Goal: Task Accomplishment & Management: Complete application form

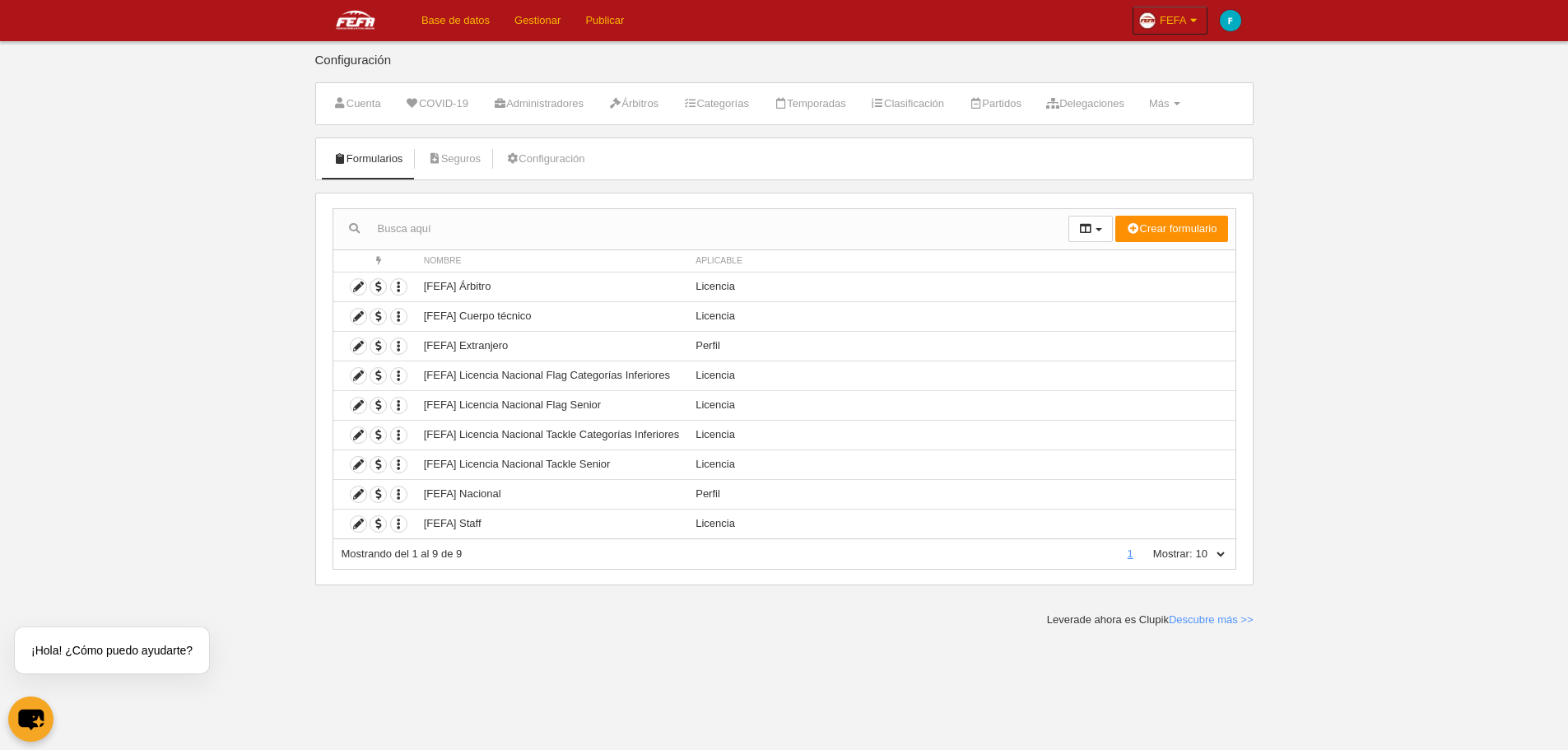
click at [483, 19] on link "Base de datos" at bounding box center [456, 20] width 93 height 41
click at [584, 437] on td "[FEFA] Licencia Nacional Tackle Categorías Inferiores" at bounding box center [551, 434] width 272 height 29
click at [400, 437] on icon "button" at bounding box center [399, 435] width 16 height 16
click at [455, 468] on span "Duplicar formulario" at bounding box center [459, 462] width 103 height 12
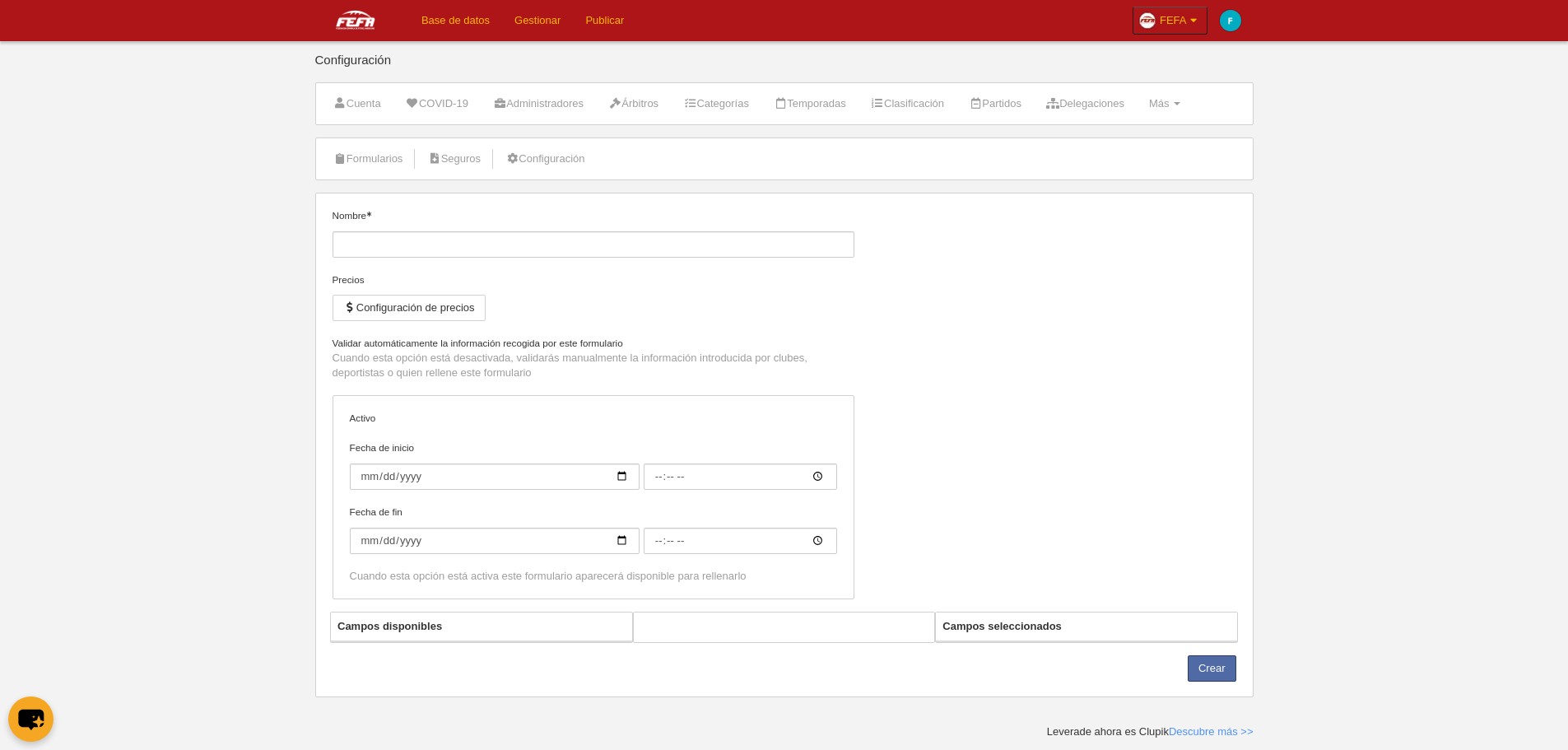
type input "[FEFA] Licencia Nacional Tackle Categorías Inferiores (Copia)"
checkbox input "true"
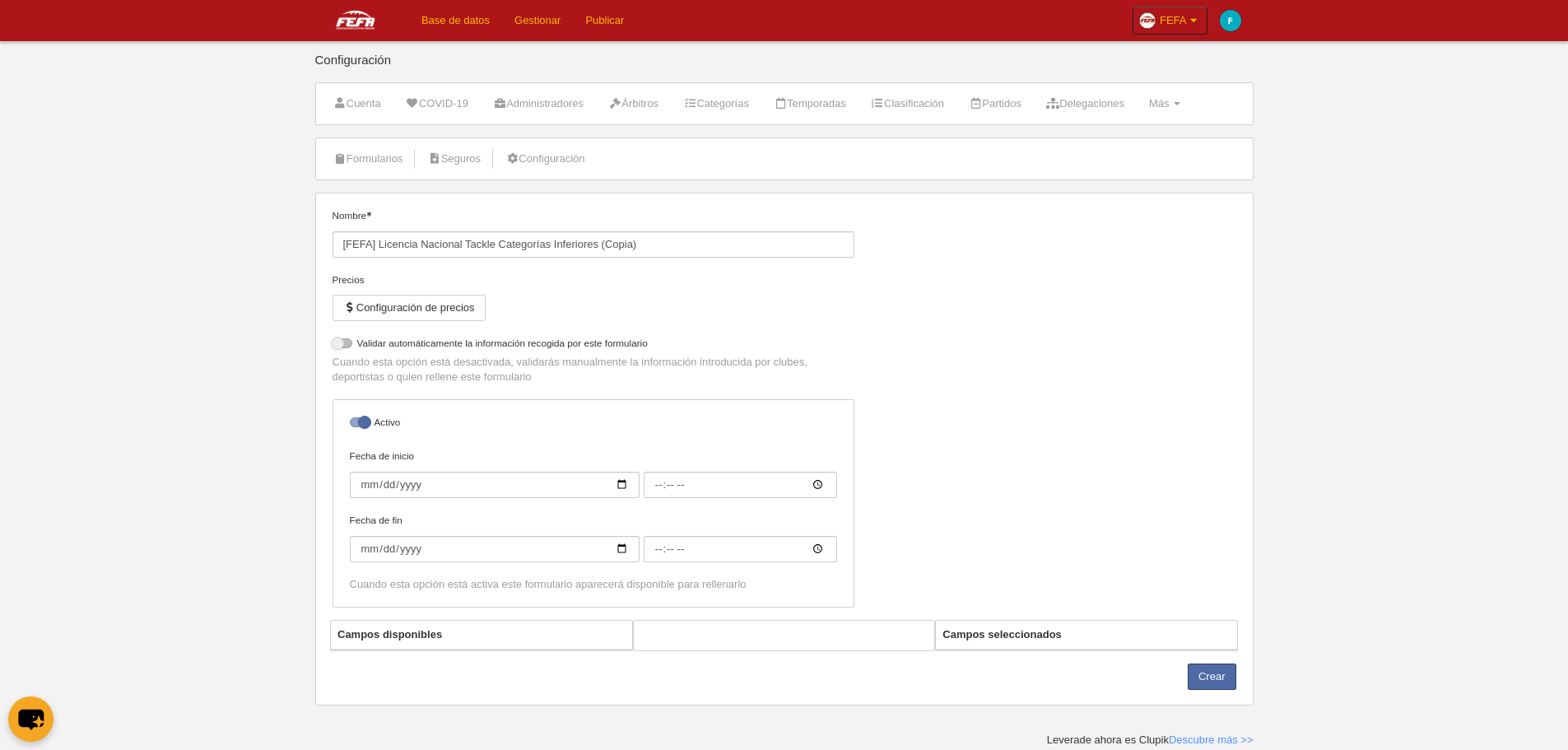
select select "selected"
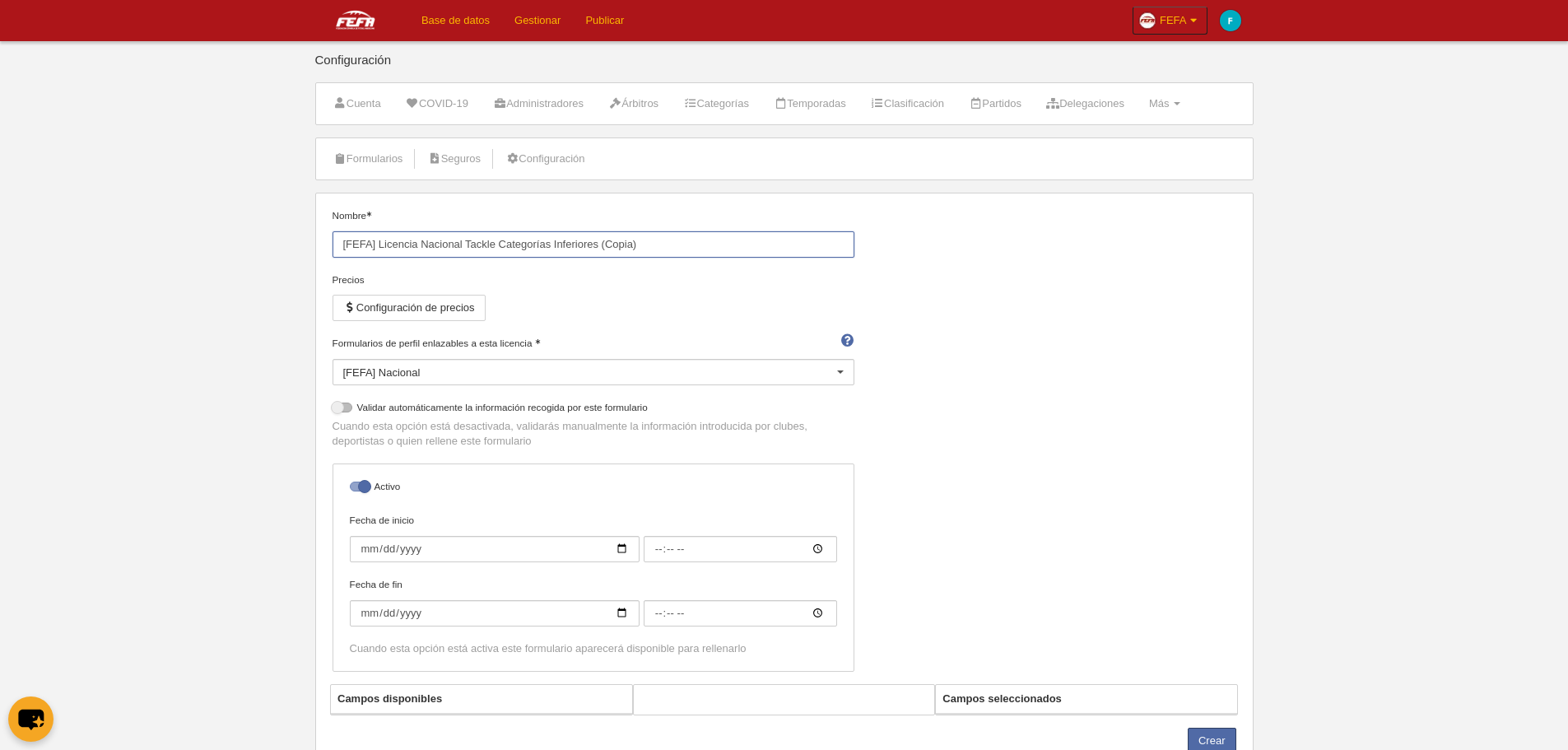
click at [518, 243] on input "[FEFA] Licencia Nacional Tackle Categorías Inferiores (Copia)" at bounding box center [593, 244] width 522 height 27
drag, startPoint x: 602, startPoint y: 240, endPoint x: 712, endPoint y: 248, distance: 110.3
click at [712, 248] on input "[FEFA] Licencia Nacional Tackle Categorías Inferiores (Copia)" at bounding box center [593, 244] width 522 height 27
type input "[FEFA] Licencia Nacional Tackle Categorías Inferiores 3 días"
click at [781, 298] on div "Precios Configuración de precios" at bounding box center [593, 304] width 522 height 63
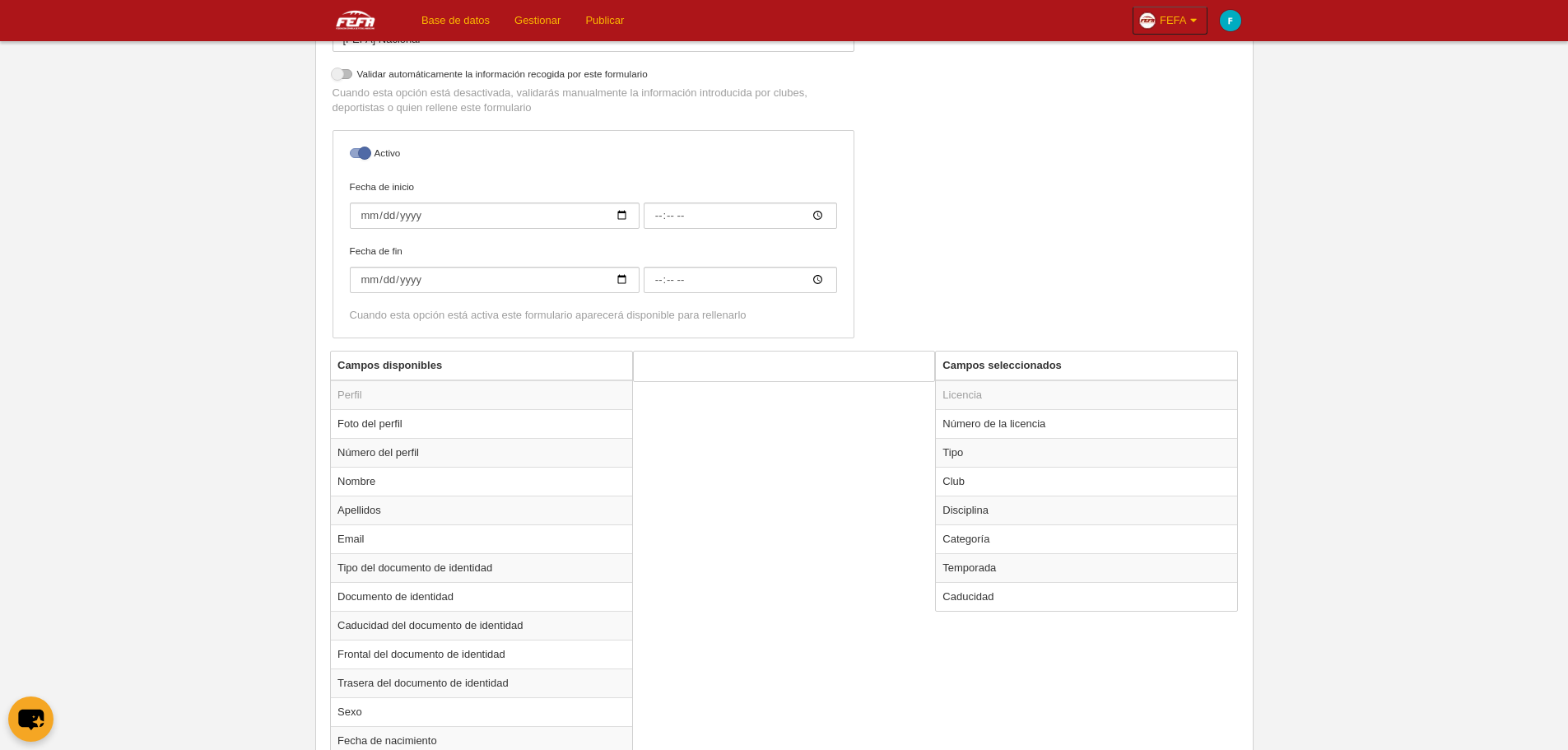
scroll to position [493, 0]
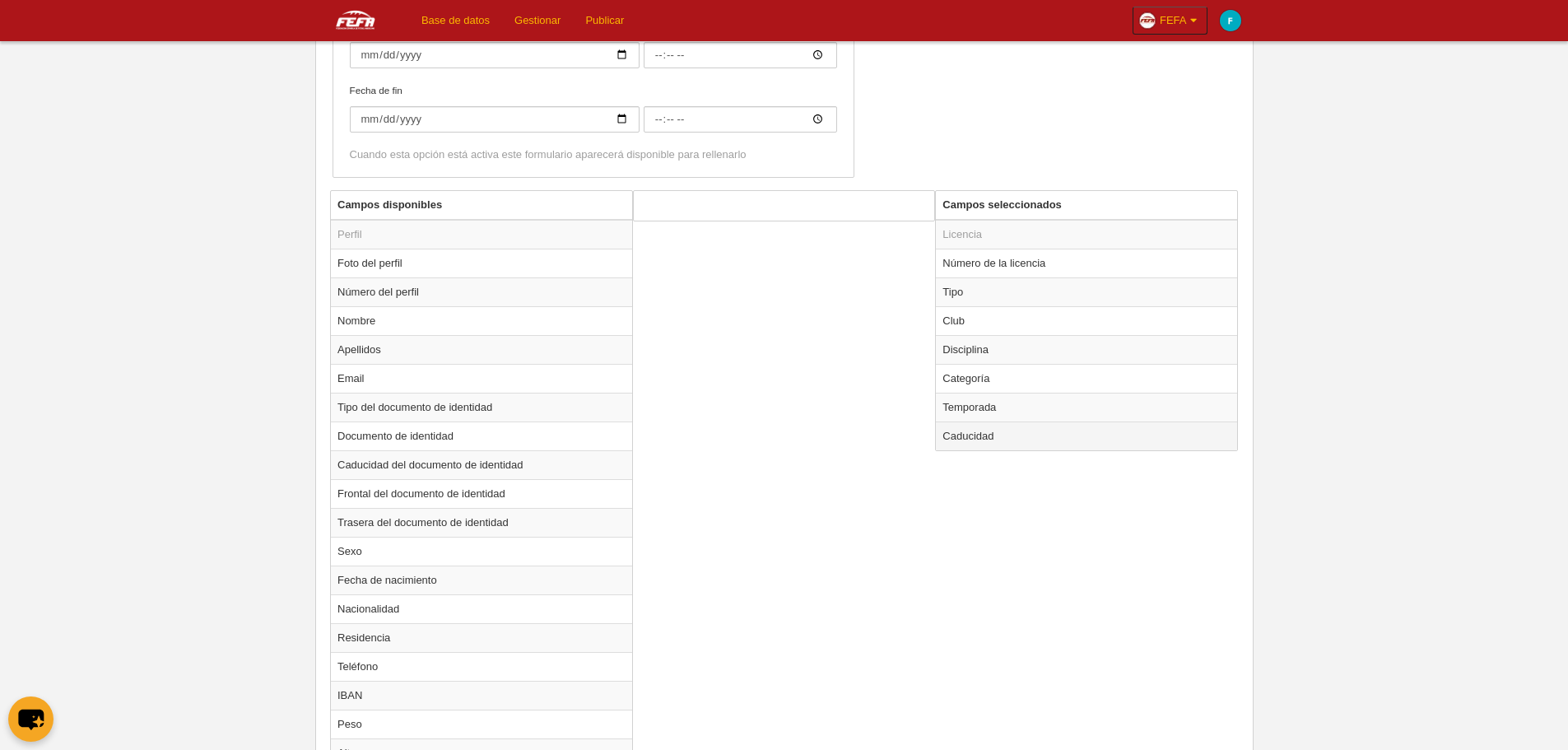
click at [1001, 434] on td "Caducidad" at bounding box center [1087, 436] width 301 height 28
radio input "true"
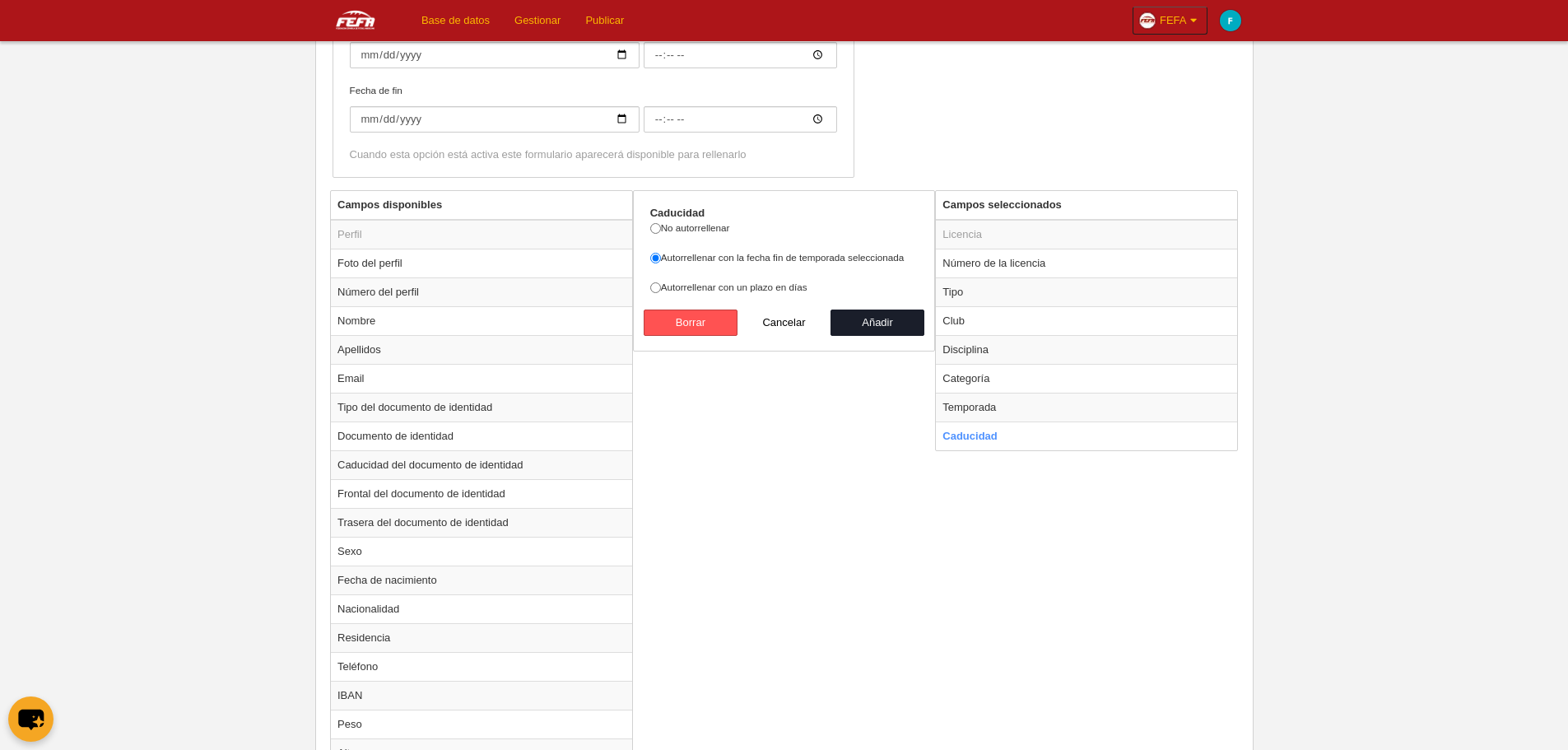
click at [779, 291] on label "Autorrellenar con un plazo en días" at bounding box center [784, 287] width 268 height 15
click at [661, 291] on input "Autorrellenar con un plazo en días" at bounding box center [655, 287] width 10 height 10
radio input "true"
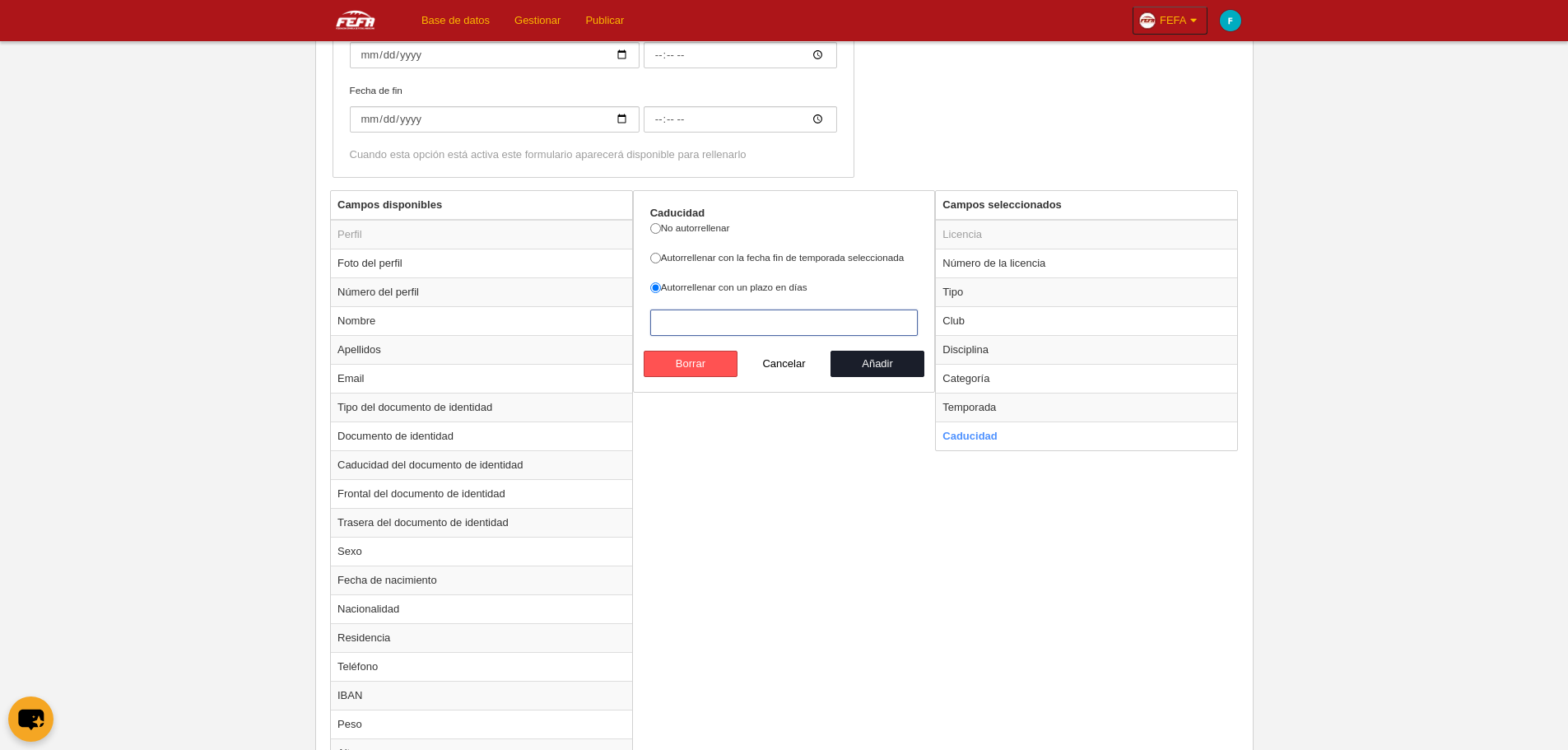
click at [778, 319] on input "number" at bounding box center [784, 323] width 268 height 27
type input "3"
click at [901, 362] on button "Añadir" at bounding box center [877, 364] width 94 height 27
radio input "false"
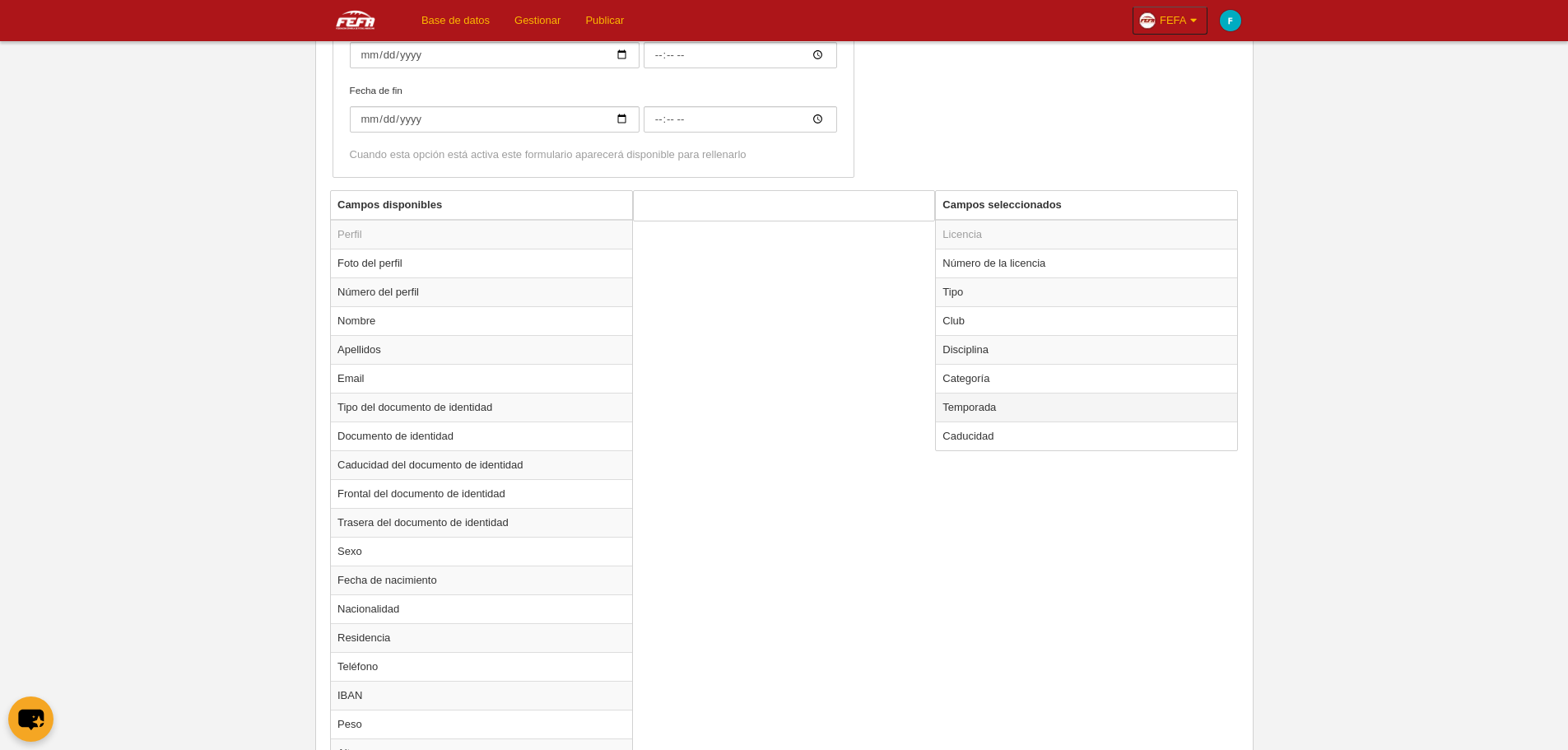
click at [1023, 405] on td "Temporada" at bounding box center [1087, 406] width 301 height 28
radio input "true"
select select "8371"
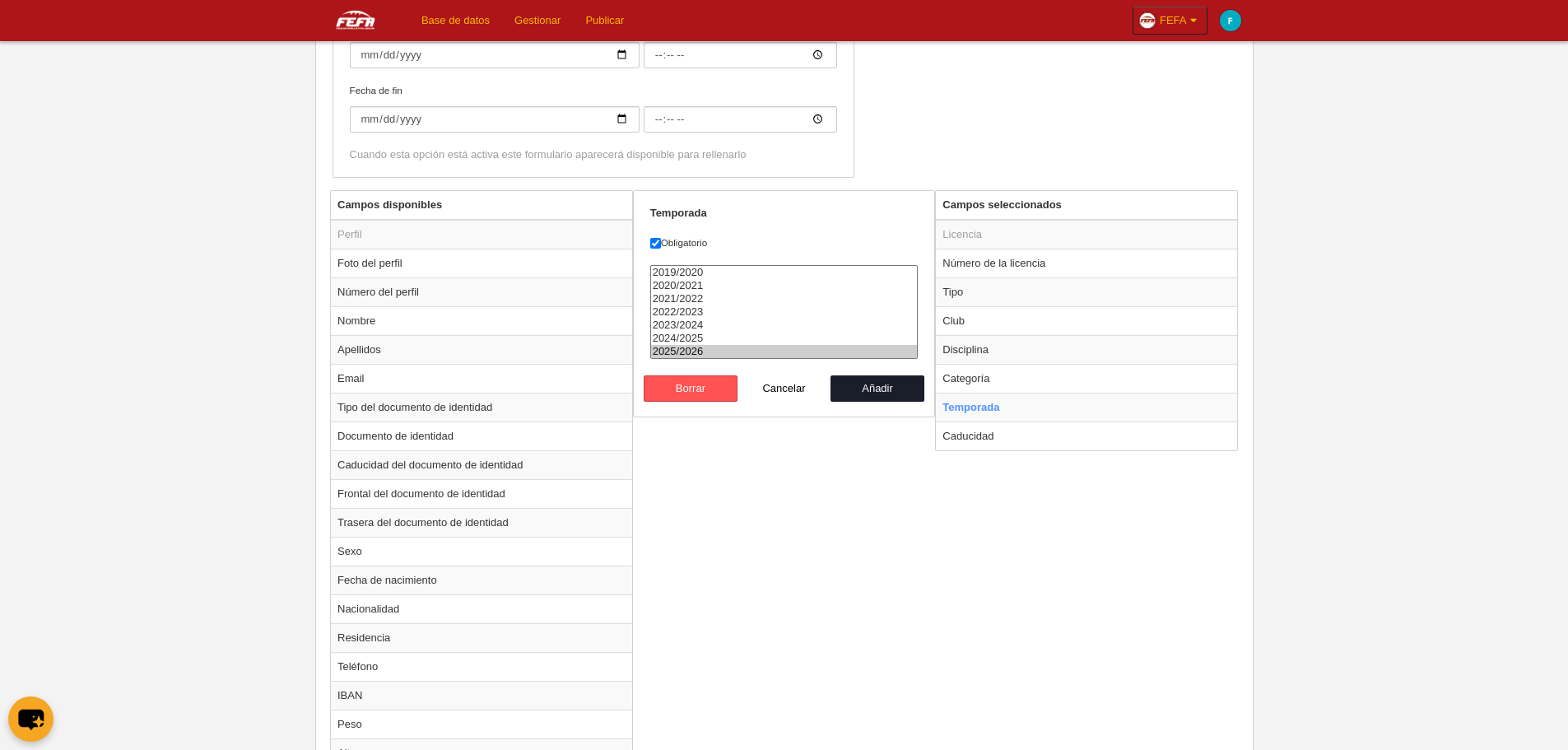
click at [697, 349] on option "2025/2026" at bounding box center [784, 351] width 267 height 13
click at [889, 391] on button "Añadir" at bounding box center [877, 388] width 94 height 27
radio input "false"
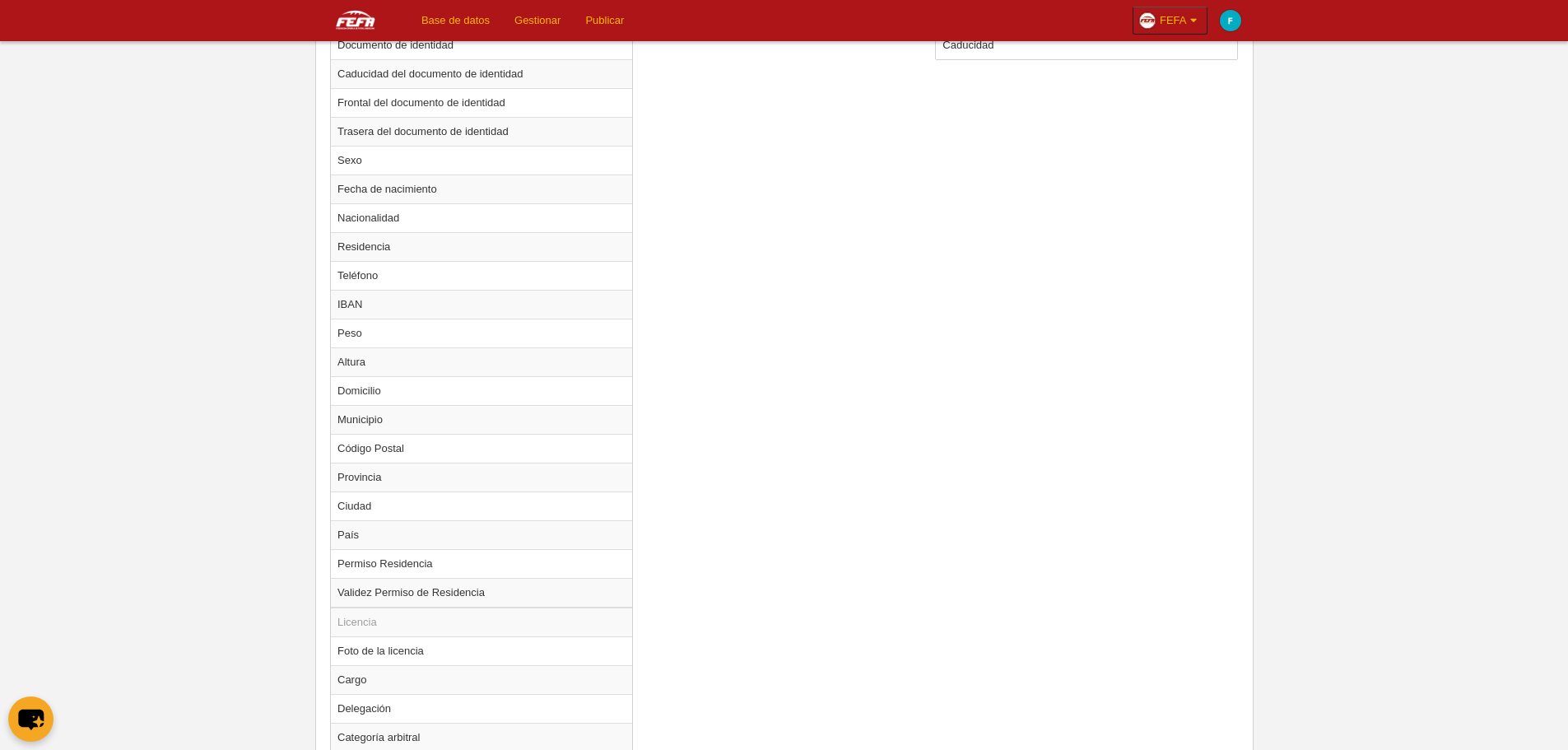
scroll to position [983, 0]
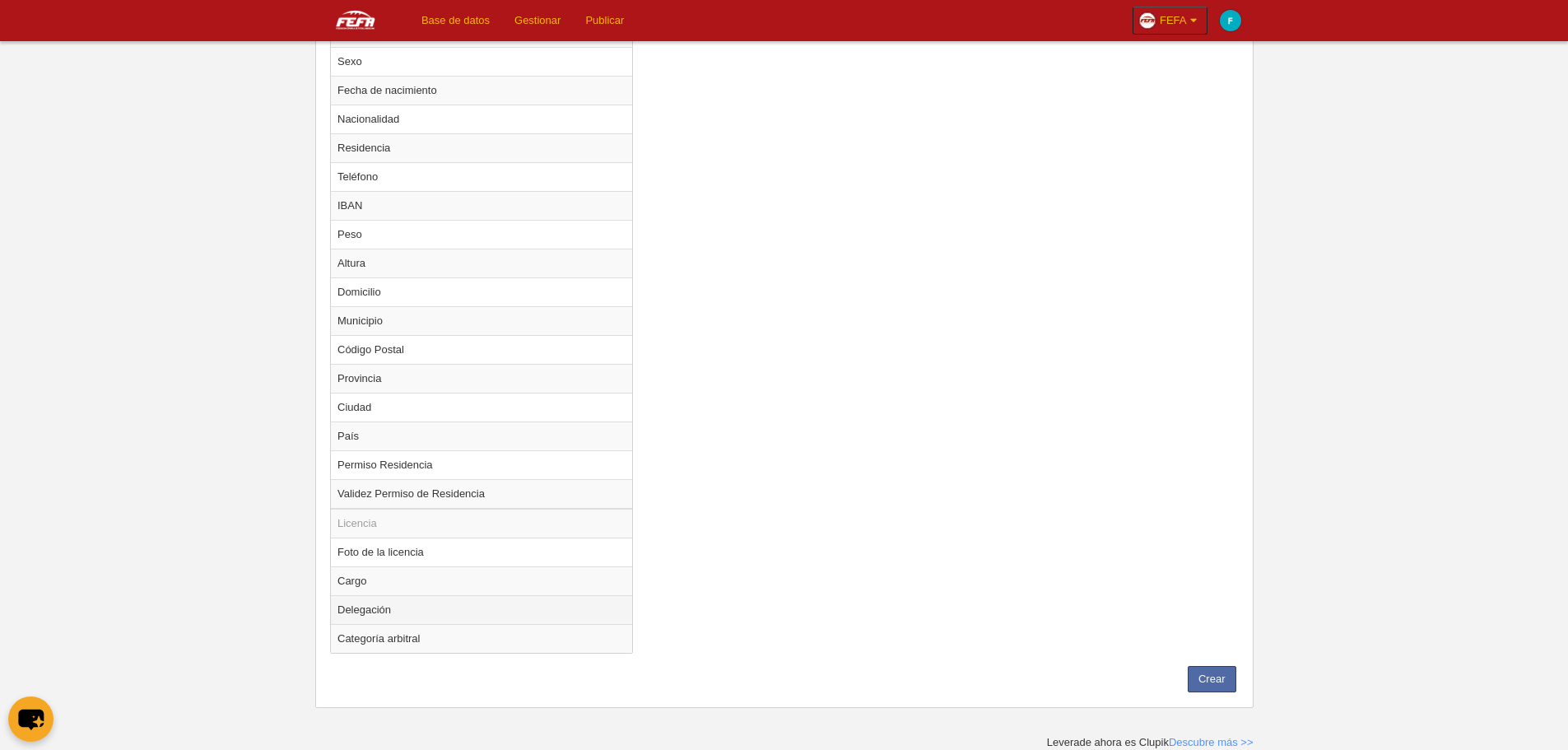
click at [553, 611] on td "Delegación" at bounding box center [481, 609] width 301 height 28
radio input "true"
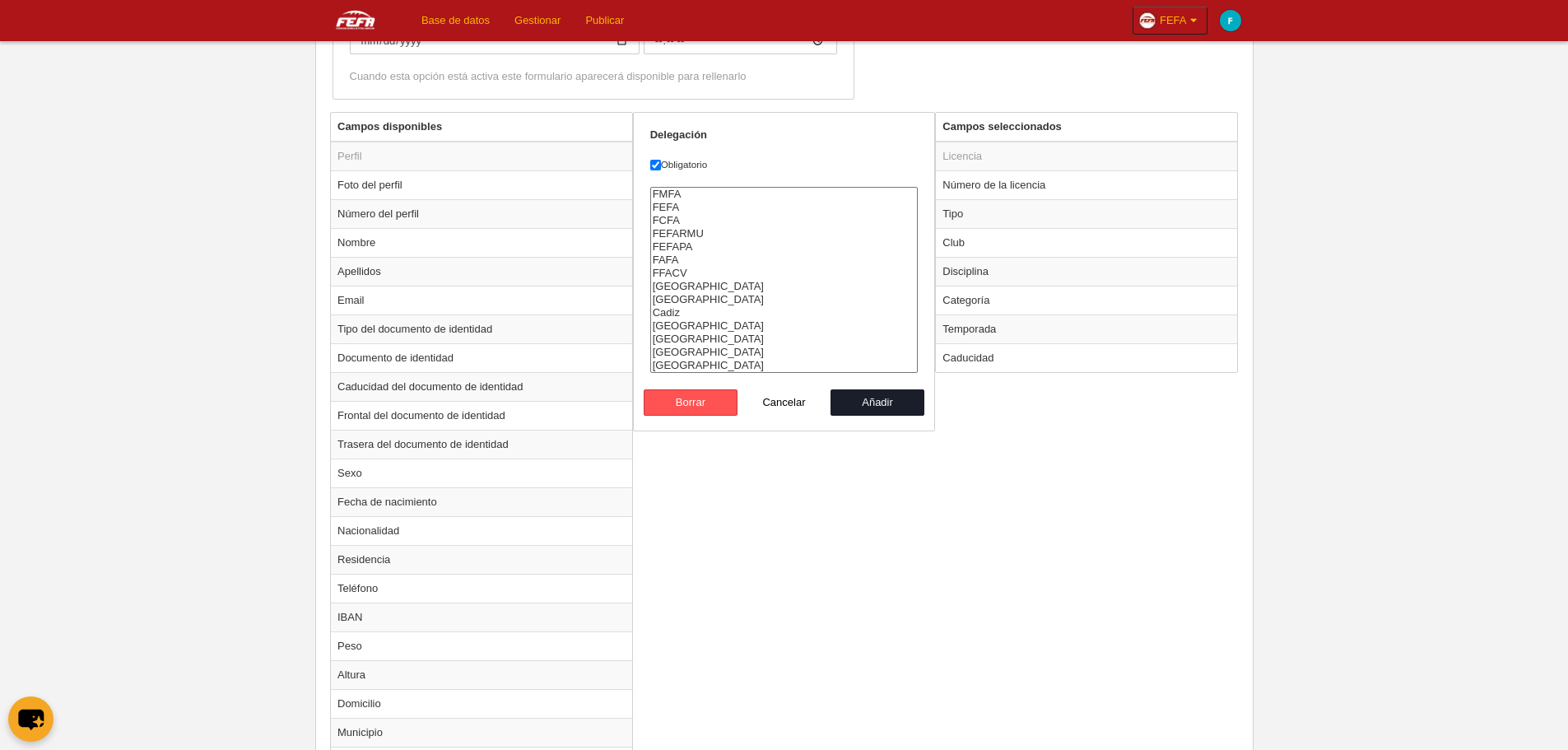
scroll to position [407, 0]
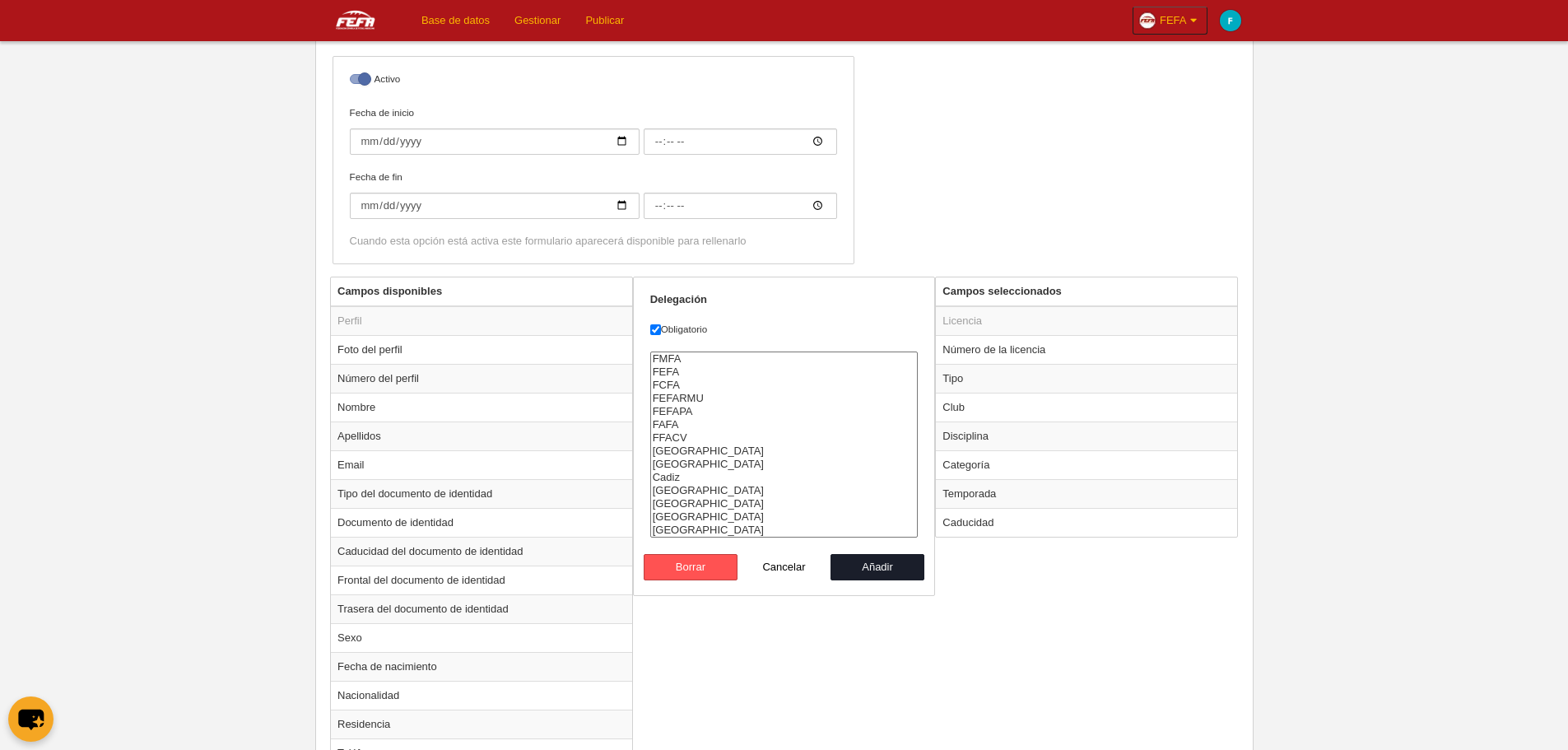
select select "1463"
click at [671, 373] on option "FEFA" at bounding box center [784, 372] width 267 height 13
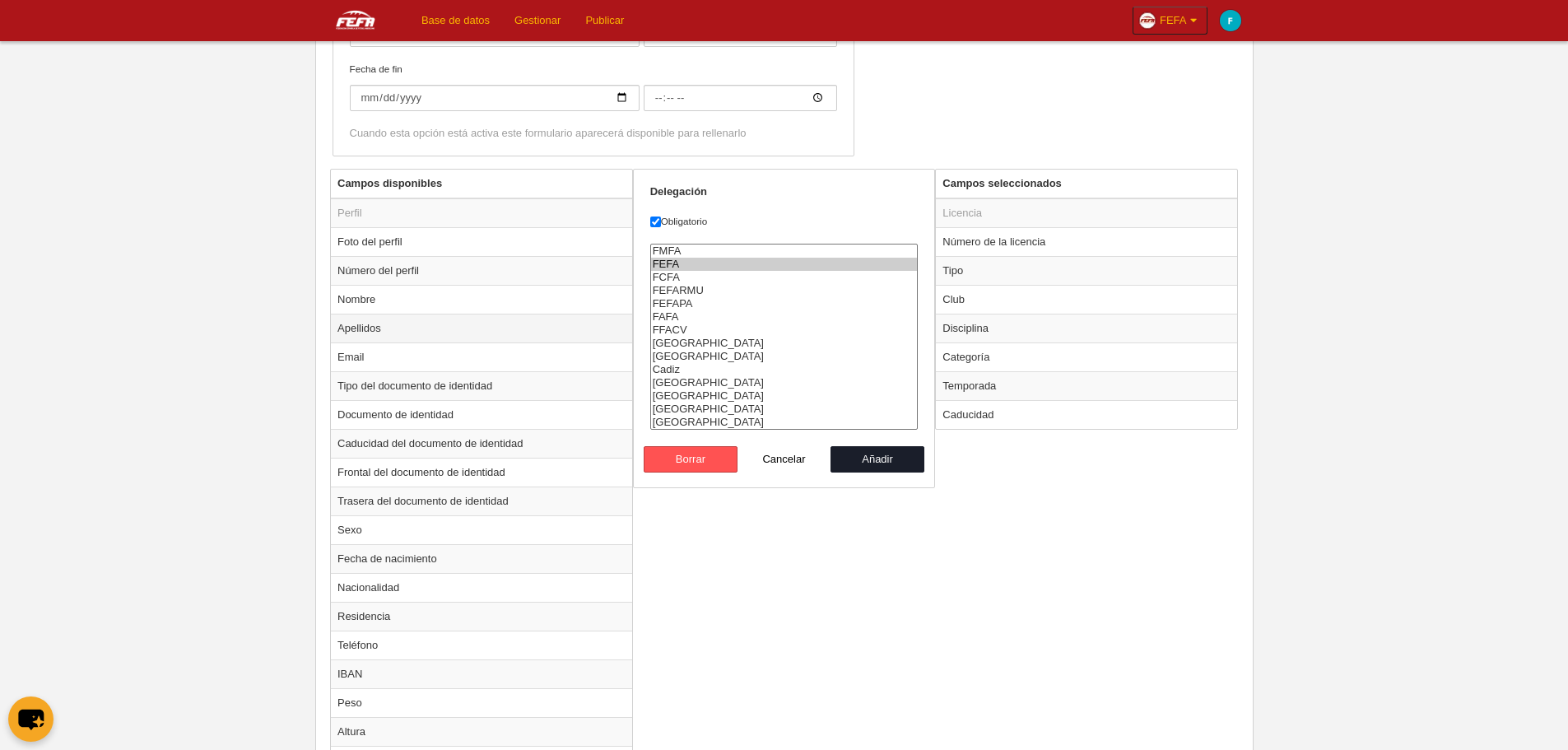
scroll to position [654, 0]
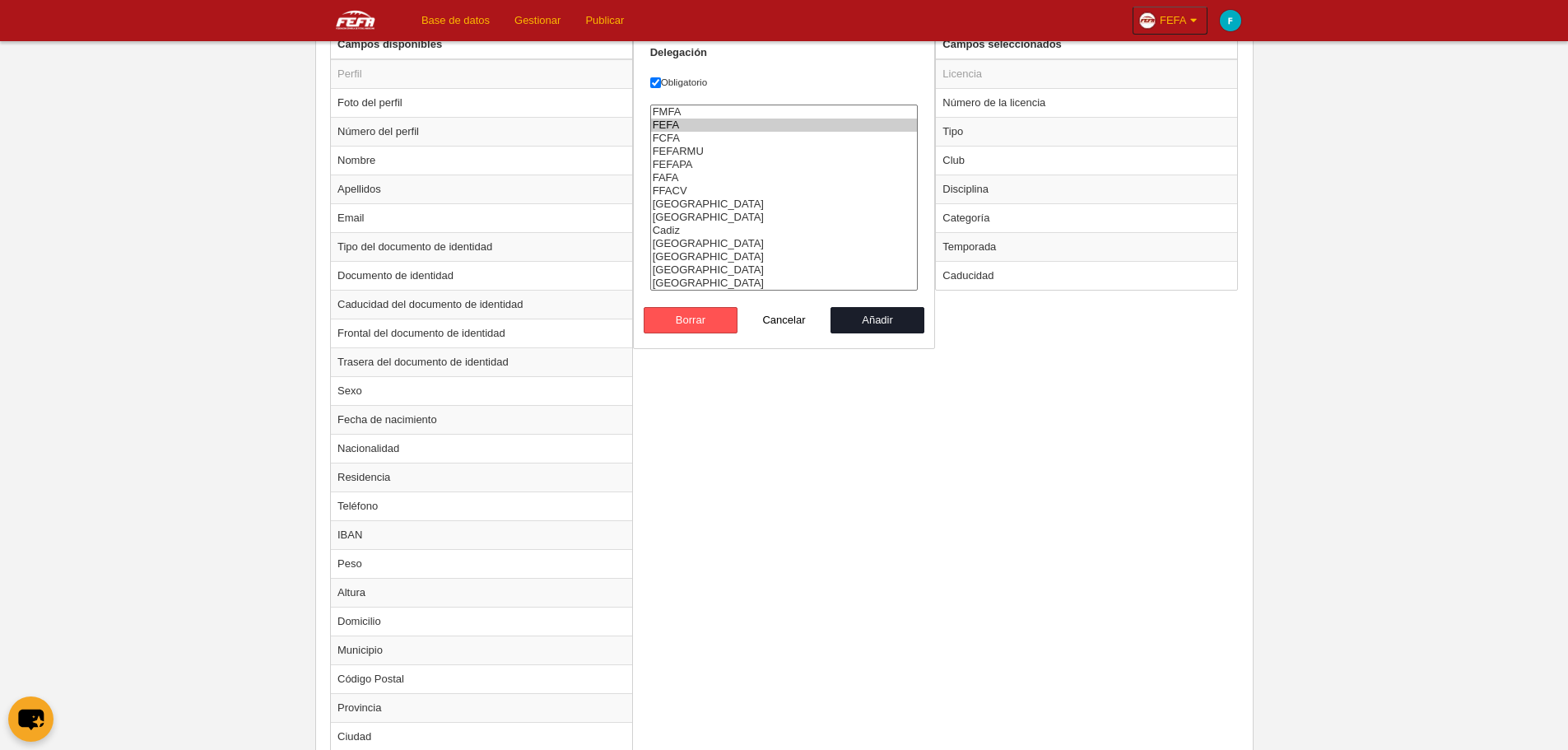
click at [672, 128] on option "FEFA" at bounding box center [784, 125] width 267 height 13
click at [875, 320] on button "Añadir" at bounding box center [877, 320] width 94 height 27
radio input "false"
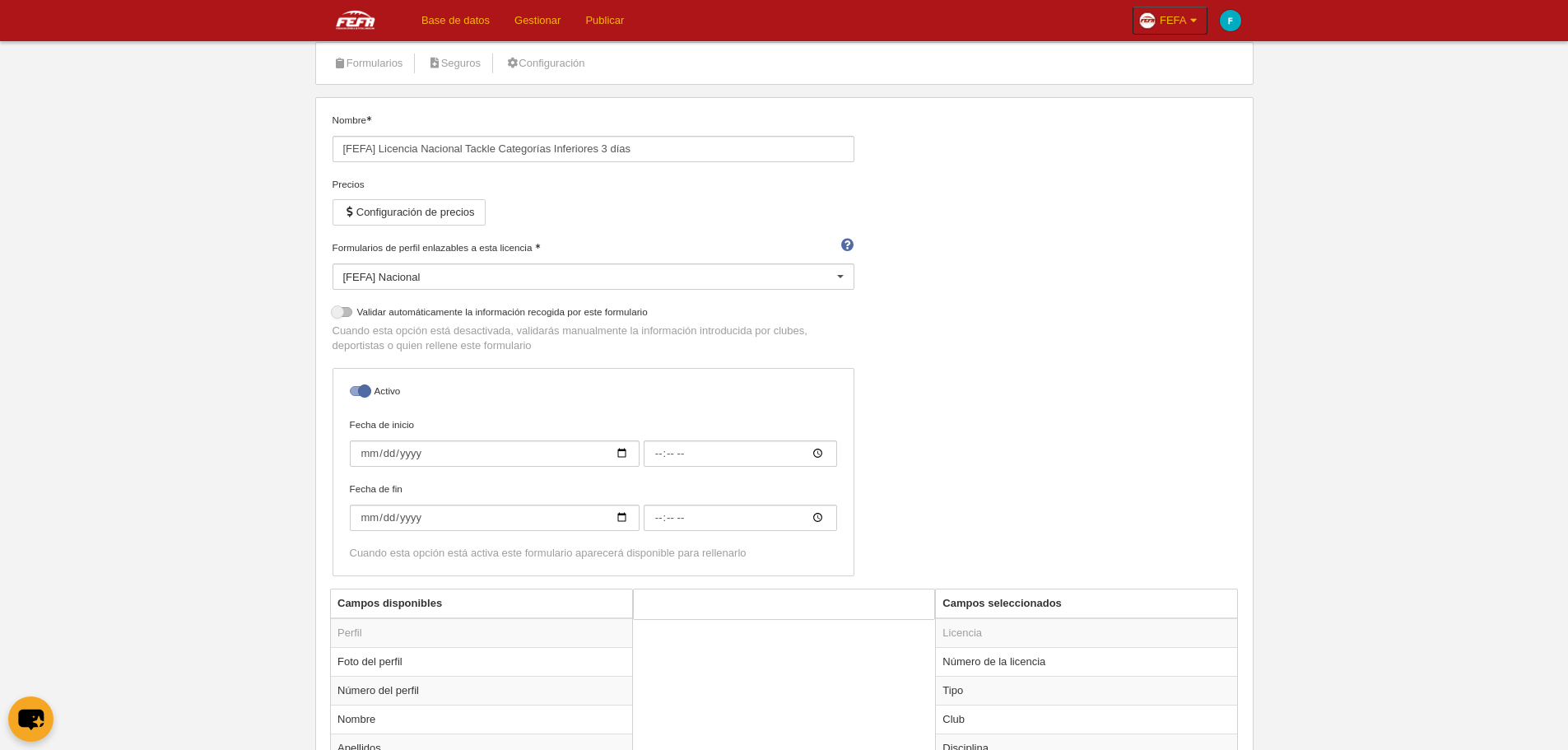
scroll to position [0, 0]
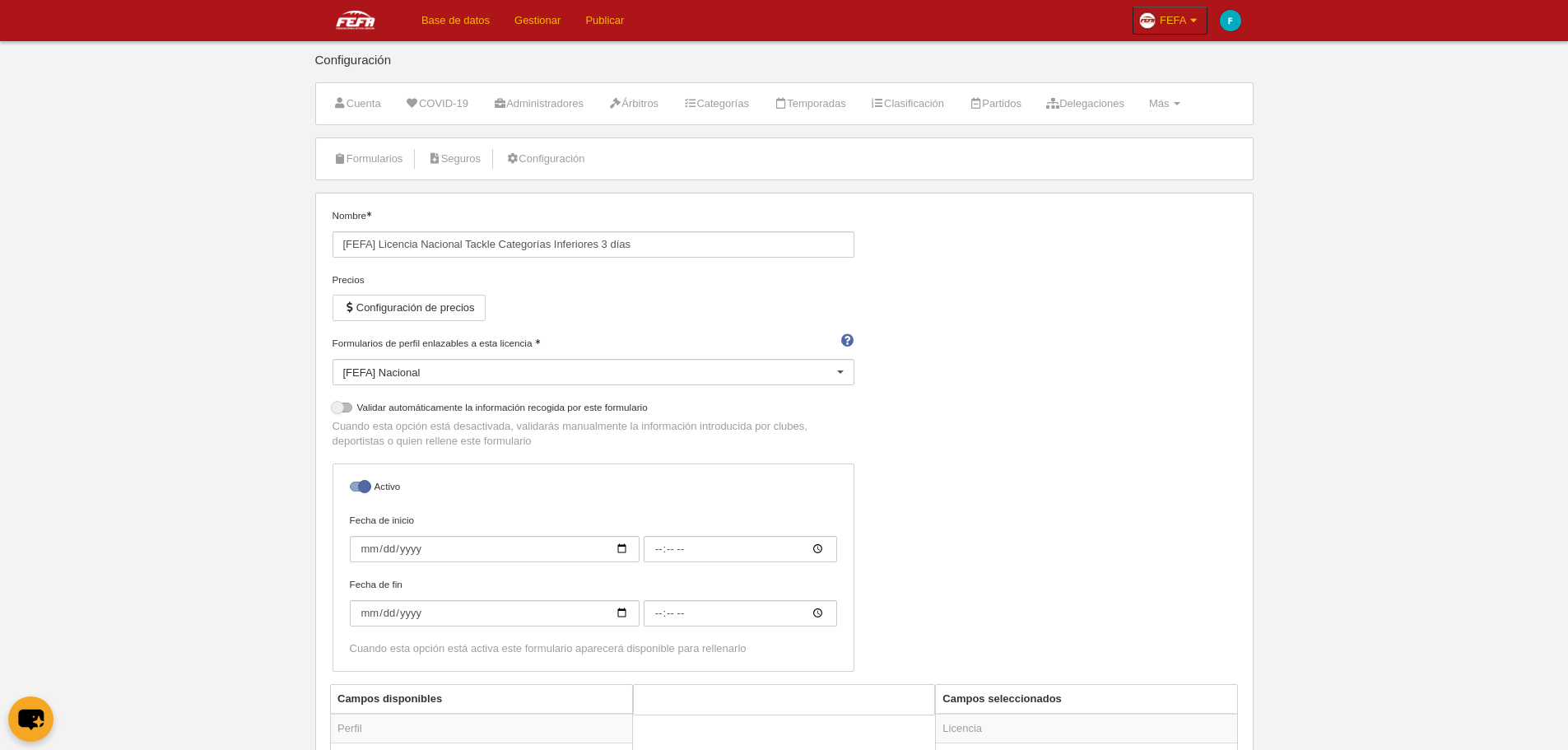
click at [942, 415] on div "Nombre [FEFA] Licencia Nacional Tackle Categorías Inferiores 3 días Precios Con…" at bounding box center [784, 446] width 916 height 475
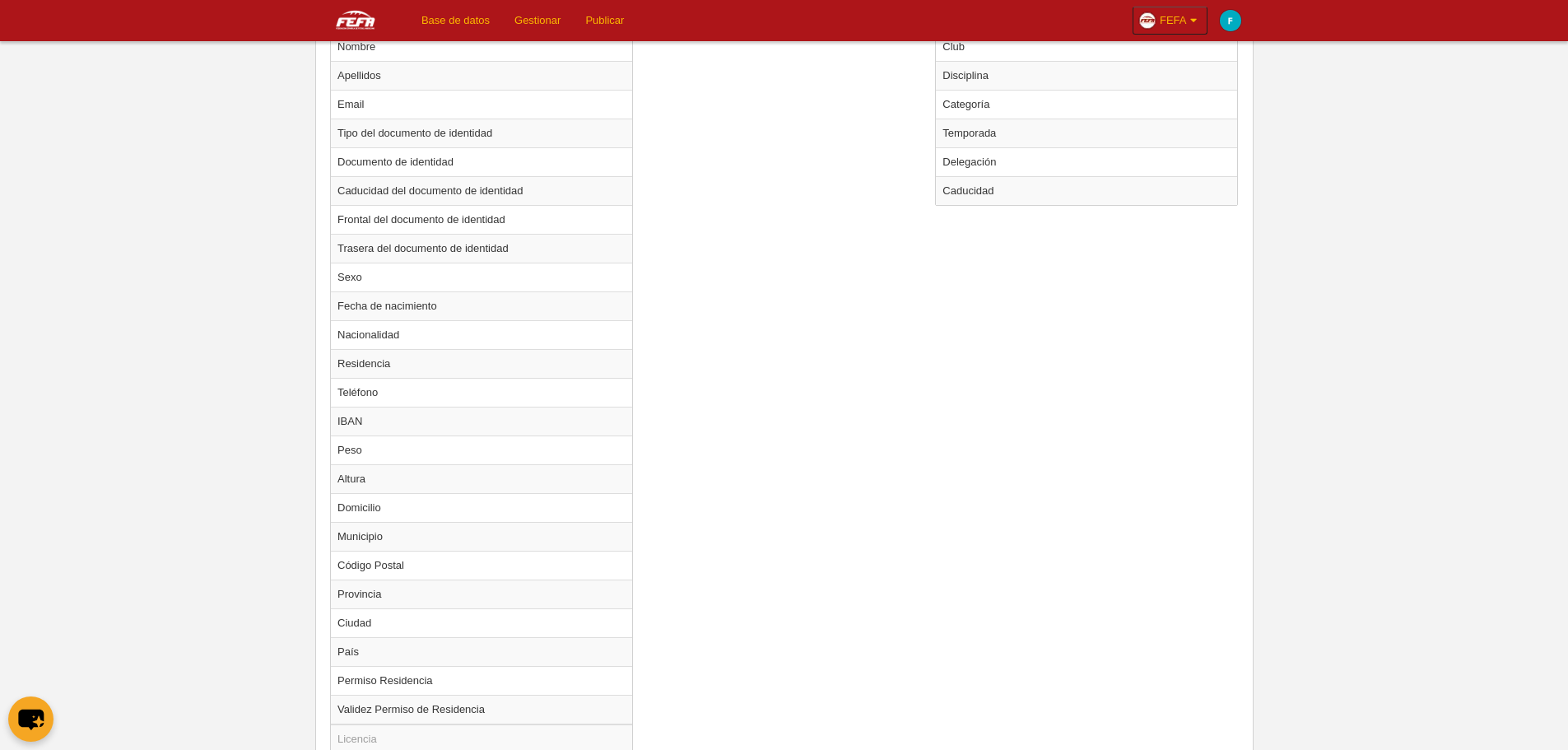
scroll to position [411, 0]
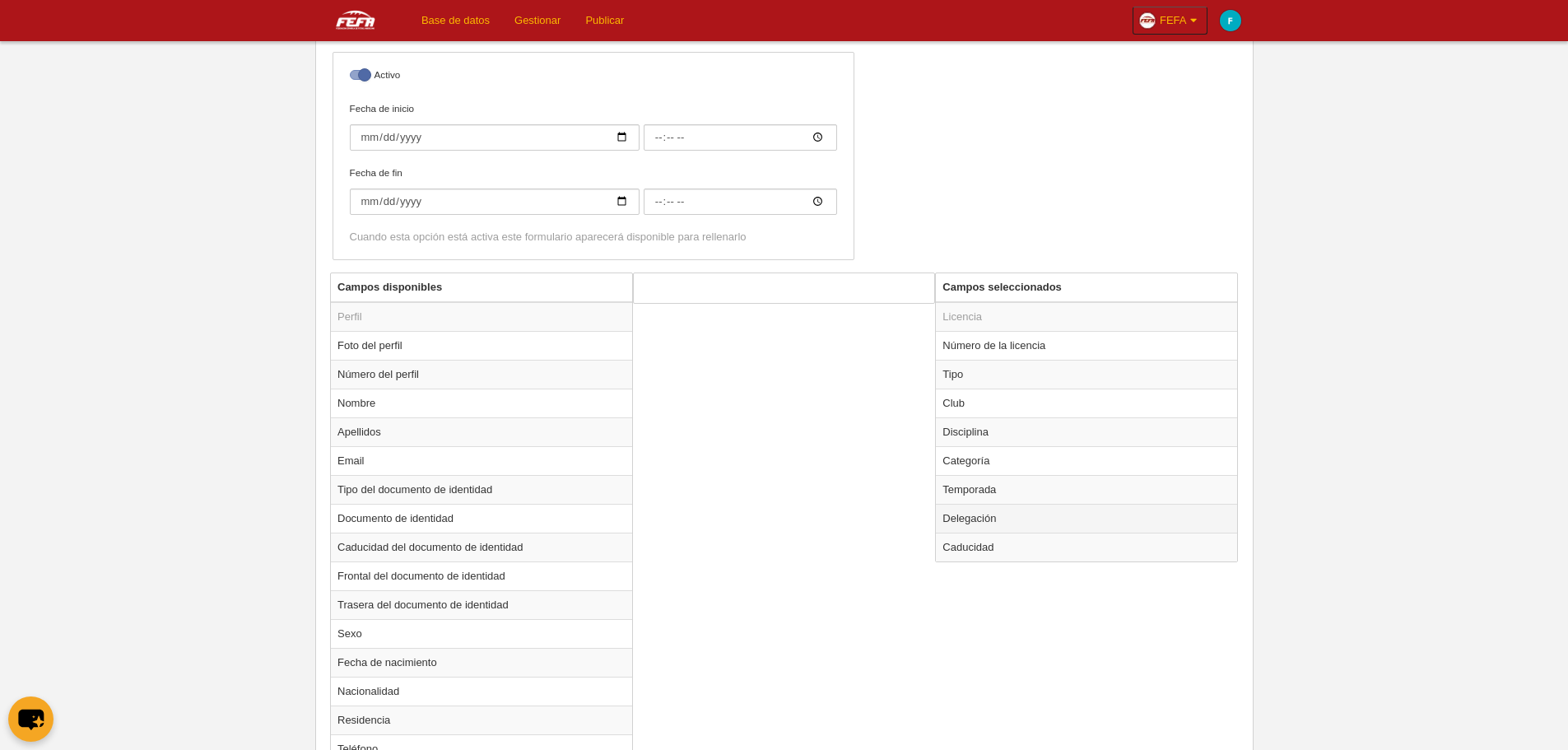
click at [1025, 518] on td "Delegación" at bounding box center [1087, 518] width 301 height 28
radio input "true"
select select "1463"
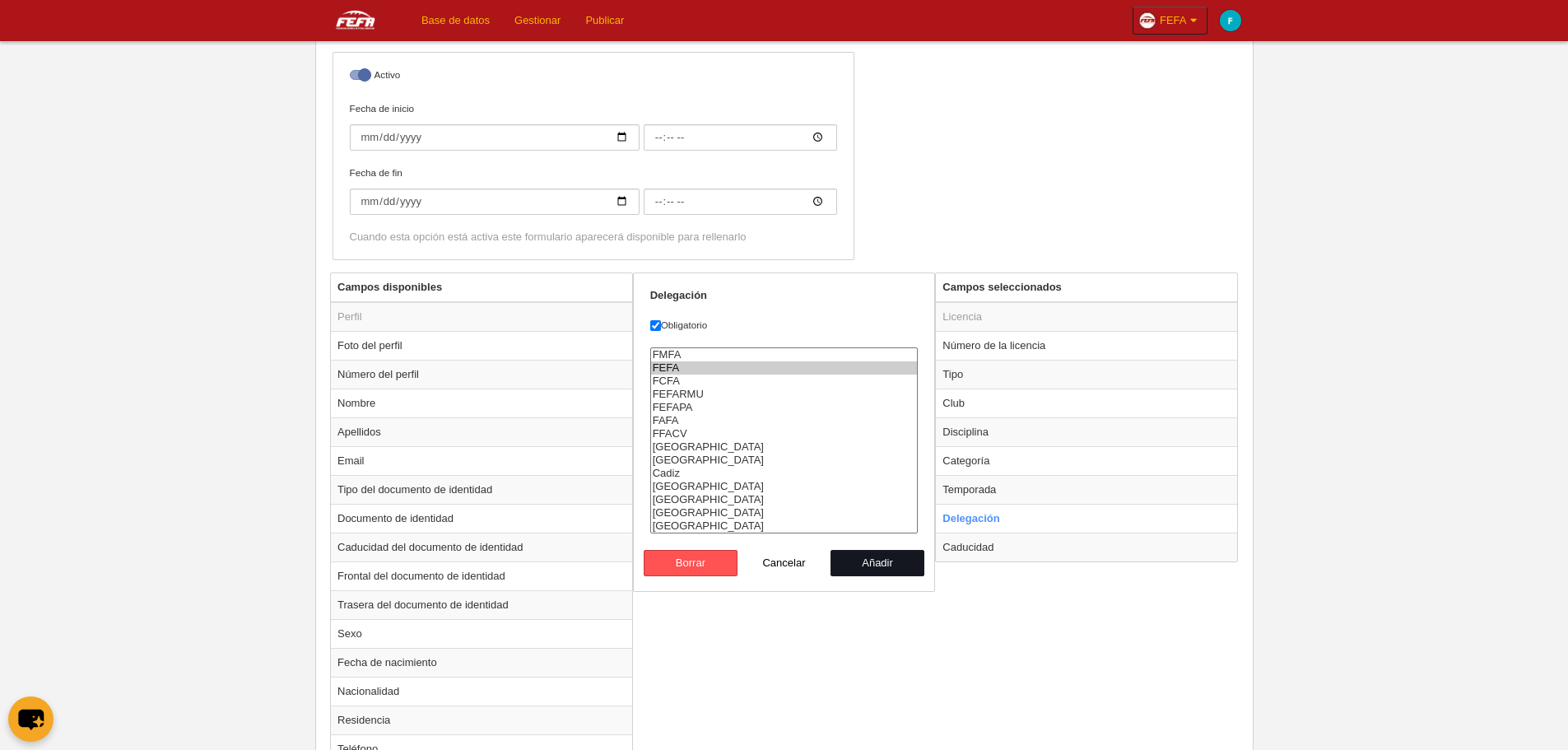
click at [890, 567] on button "Añadir" at bounding box center [877, 562] width 94 height 27
radio input "false"
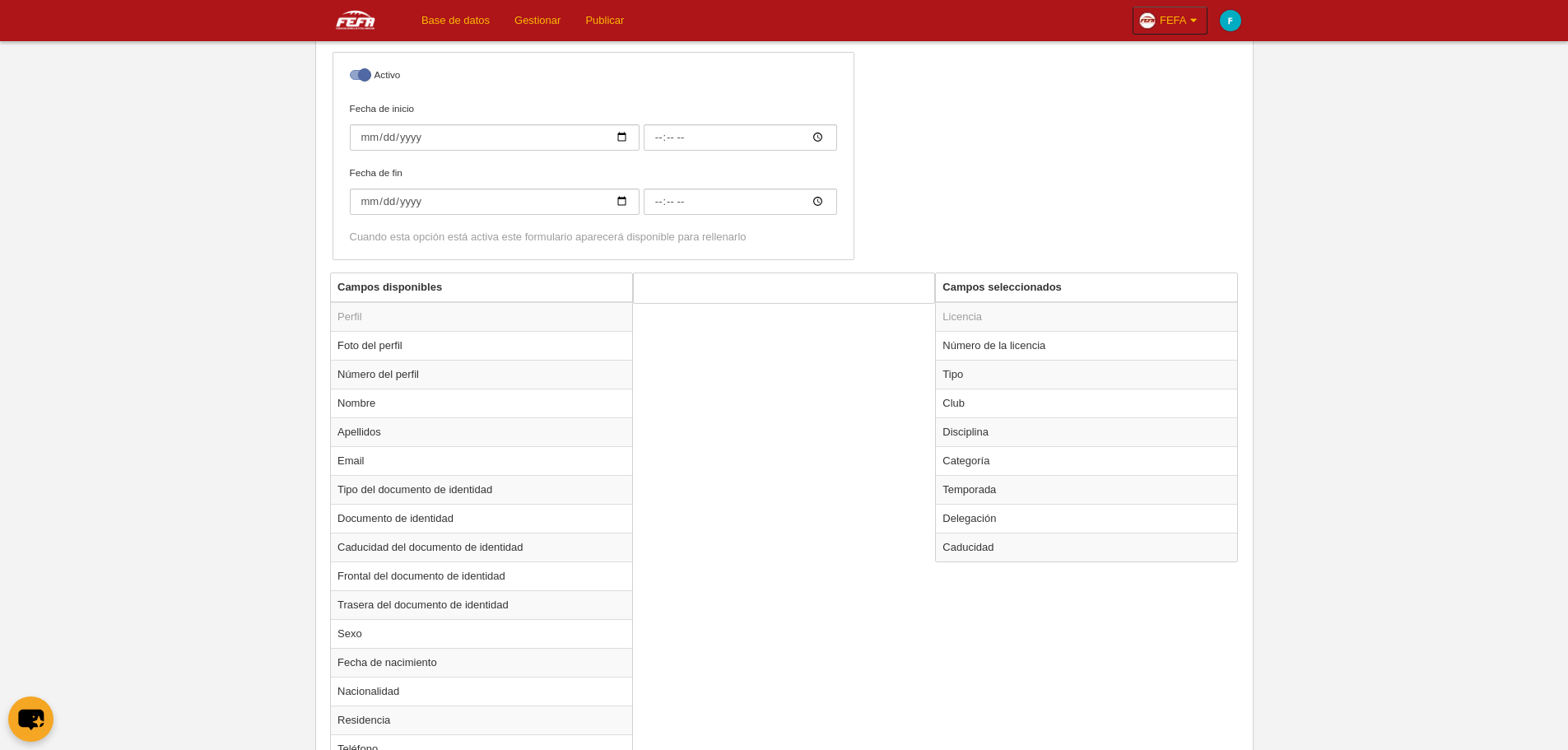
click at [890, 567] on div "Campos disponibles Perfil Foto del perfil Número del perfil Nombre Apellidos Em…" at bounding box center [784, 741] width 916 height 937
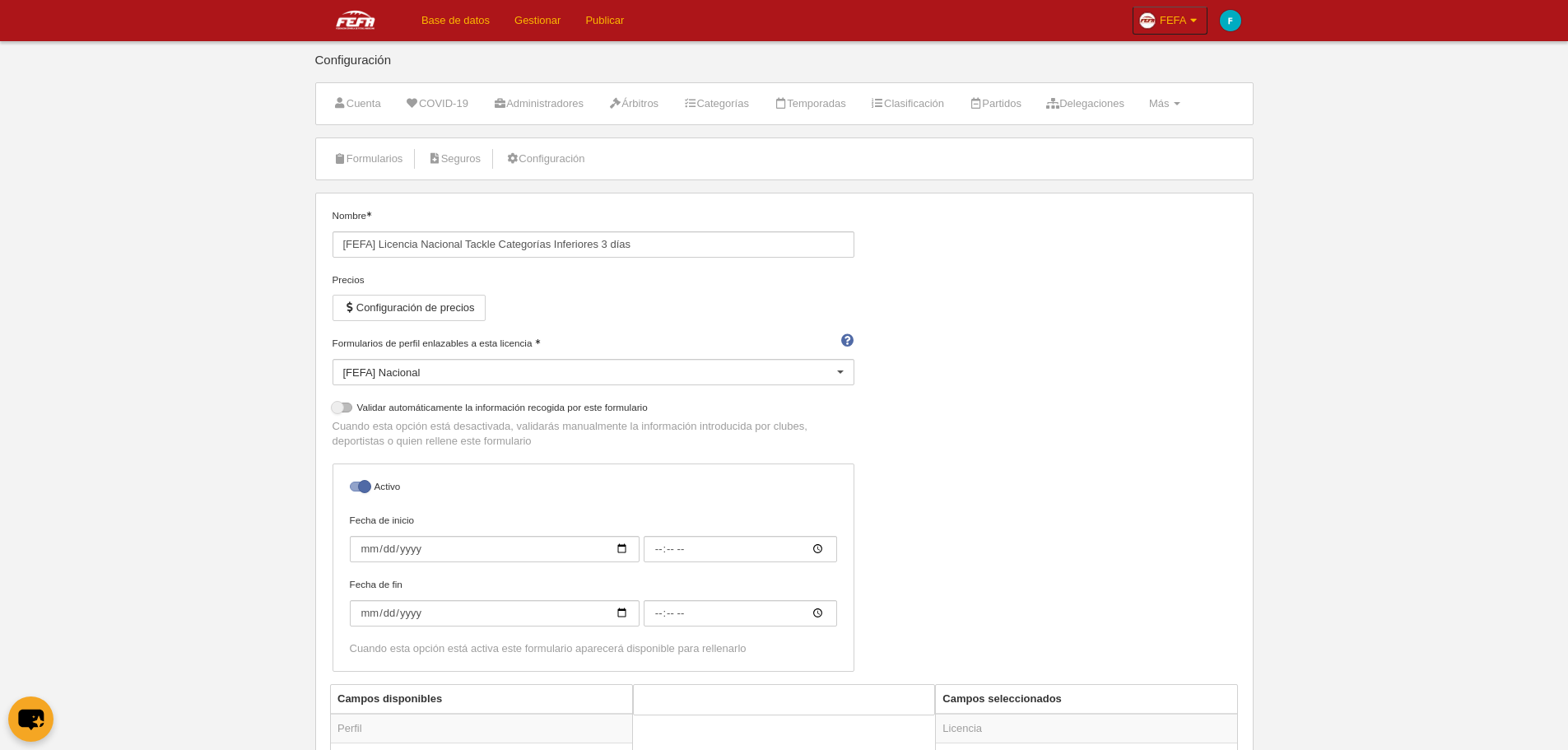
scroll to position [493, 0]
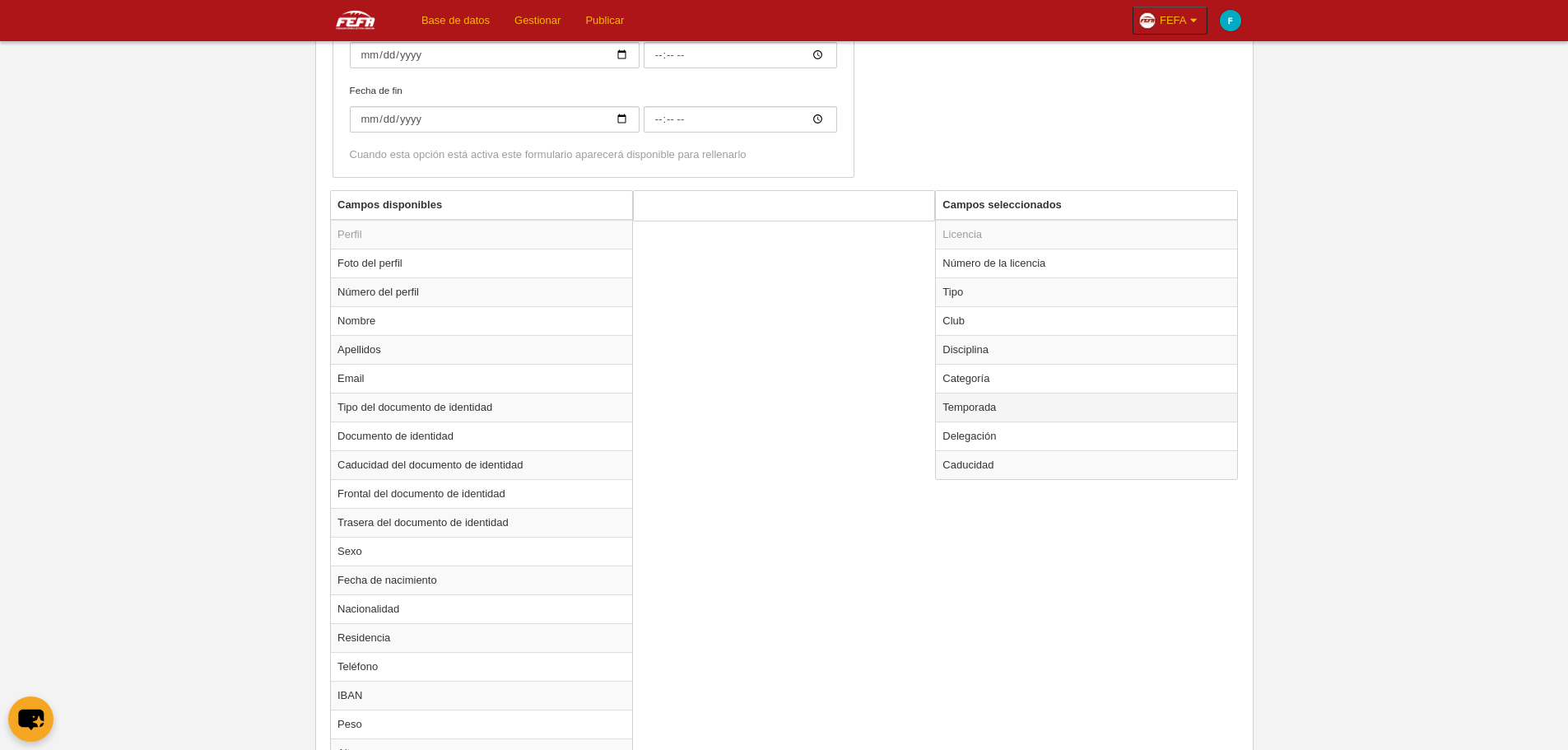
click at [1004, 413] on td "Temporada" at bounding box center [1087, 406] width 301 height 28
radio input "true"
select select "8371"
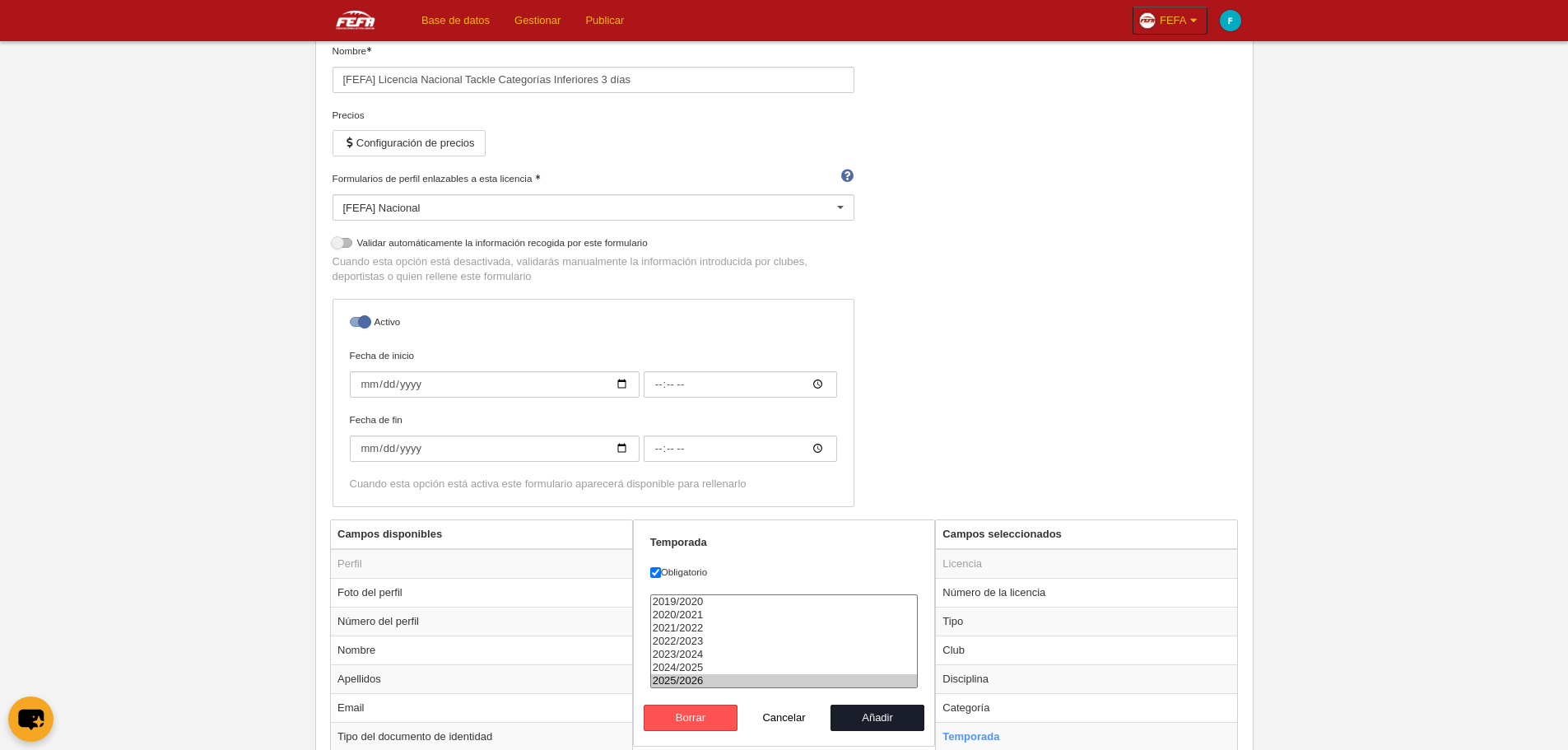
scroll to position [576, 0]
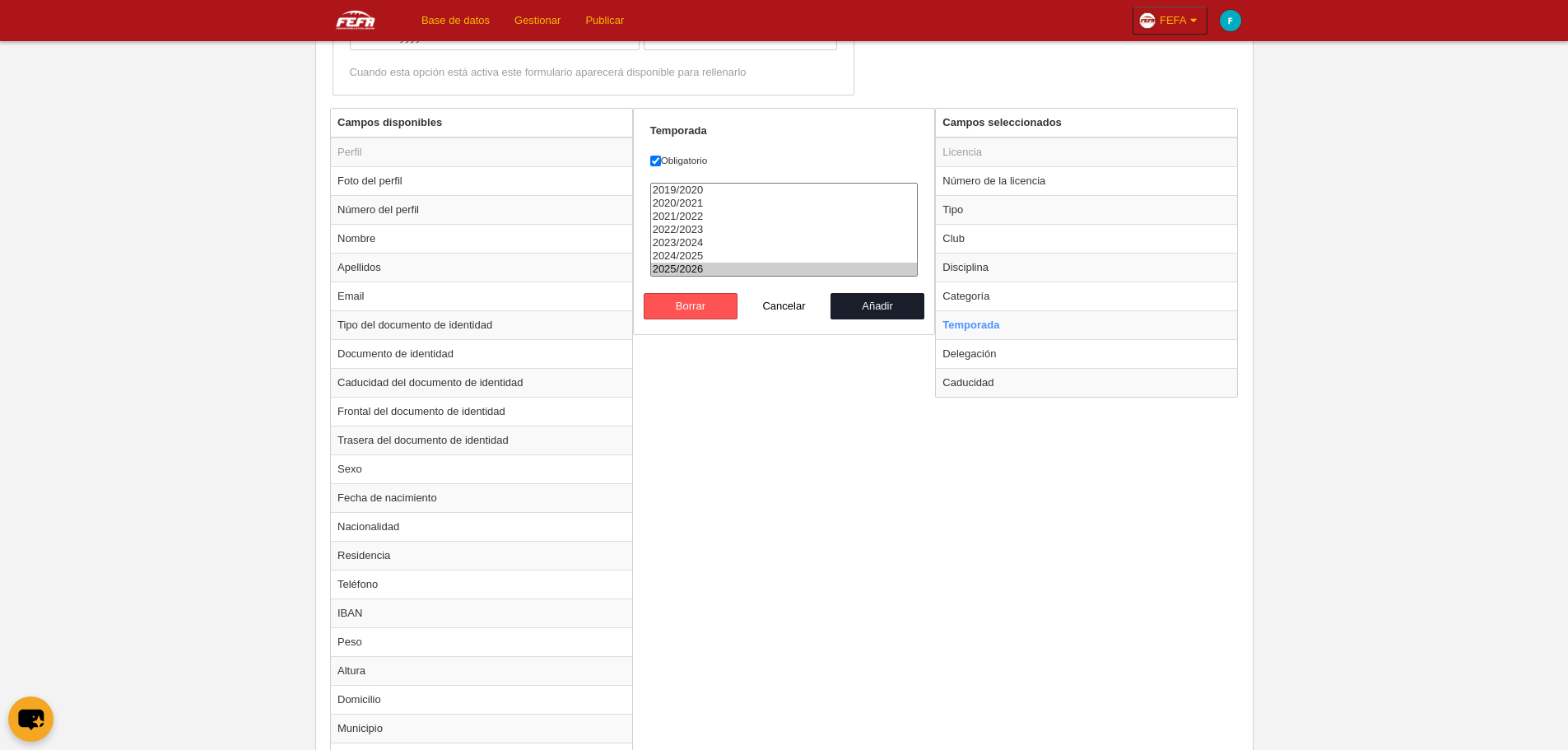
click at [843, 273] on option "2025/2026" at bounding box center [784, 269] width 267 height 13
click at [874, 303] on button "Añadir" at bounding box center [877, 306] width 94 height 27
radio input "false"
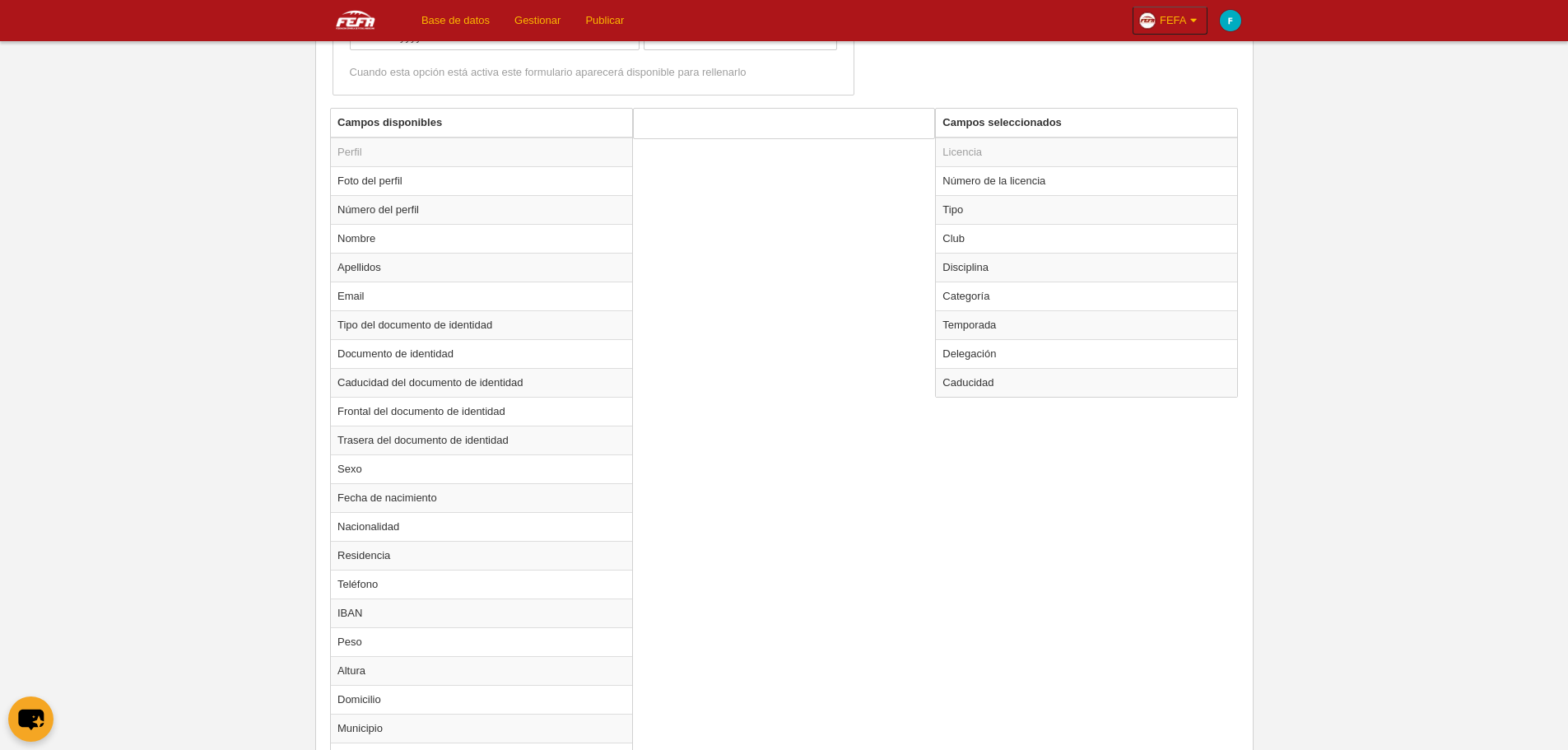
click at [861, 379] on div "Campos disponibles Perfil Foto del perfil Número del perfil Nombre Apellidos Em…" at bounding box center [784, 576] width 916 height 937
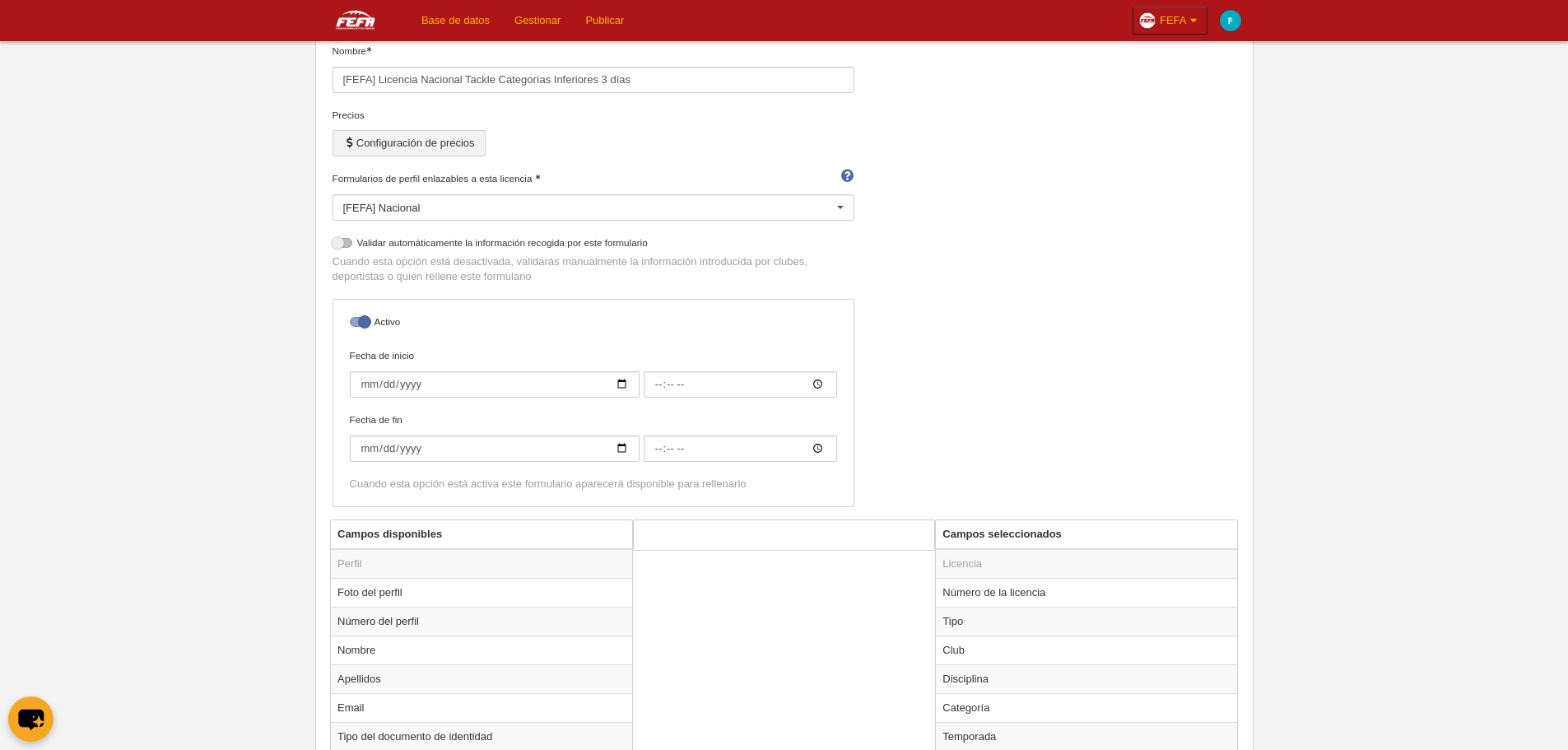
click at [406, 146] on button "Configuración de precios" at bounding box center [409, 143] width 153 height 27
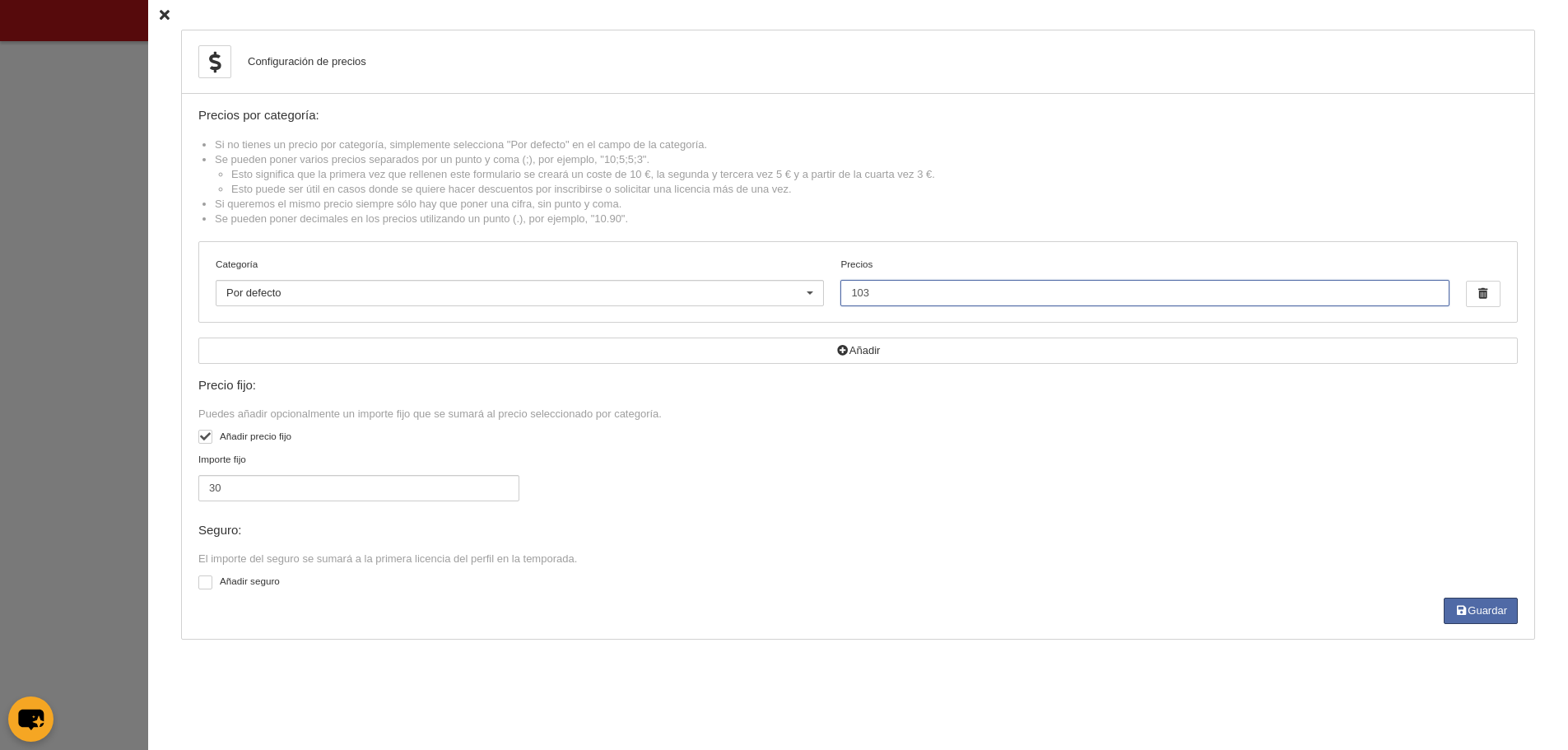
drag, startPoint x: 989, startPoint y: 298, endPoint x: 812, endPoint y: 297, distance: 177.0
click at [812, 297] on div "Categoría Por defecto Por defecto Flag +35 Flag Open Mixta Flag Senior Femenina…" at bounding box center [857, 281] width 1318 height 80
type input "11.50"
click at [882, 240] on div "Precios por categoría: Si no tienes un precio por categoría, simplemente selecc…" at bounding box center [857, 366] width 1320 height 515
drag, startPoint x: 434, startPoint y: 491, endPoint x: 107, endPoint y: 484, distance: 327.1
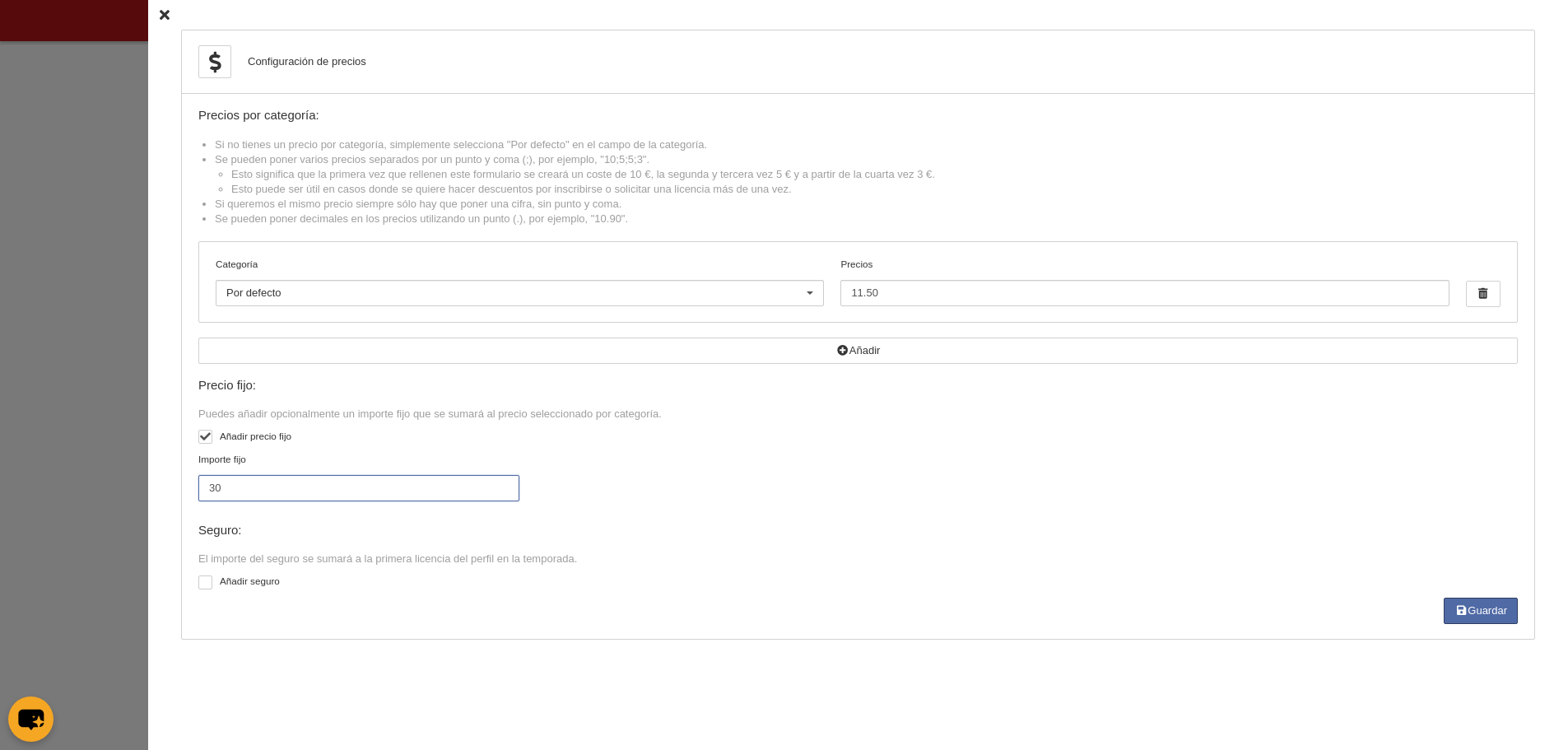
click at [974, 511] on div "Importe fijo 11.40" at bounding box center [858, 484] width 1332 height 64
click at [1464, 611] on icon "button" at bounding box center [1461, 610] width 13 height 10
type input "11.4"
type input "11.5"
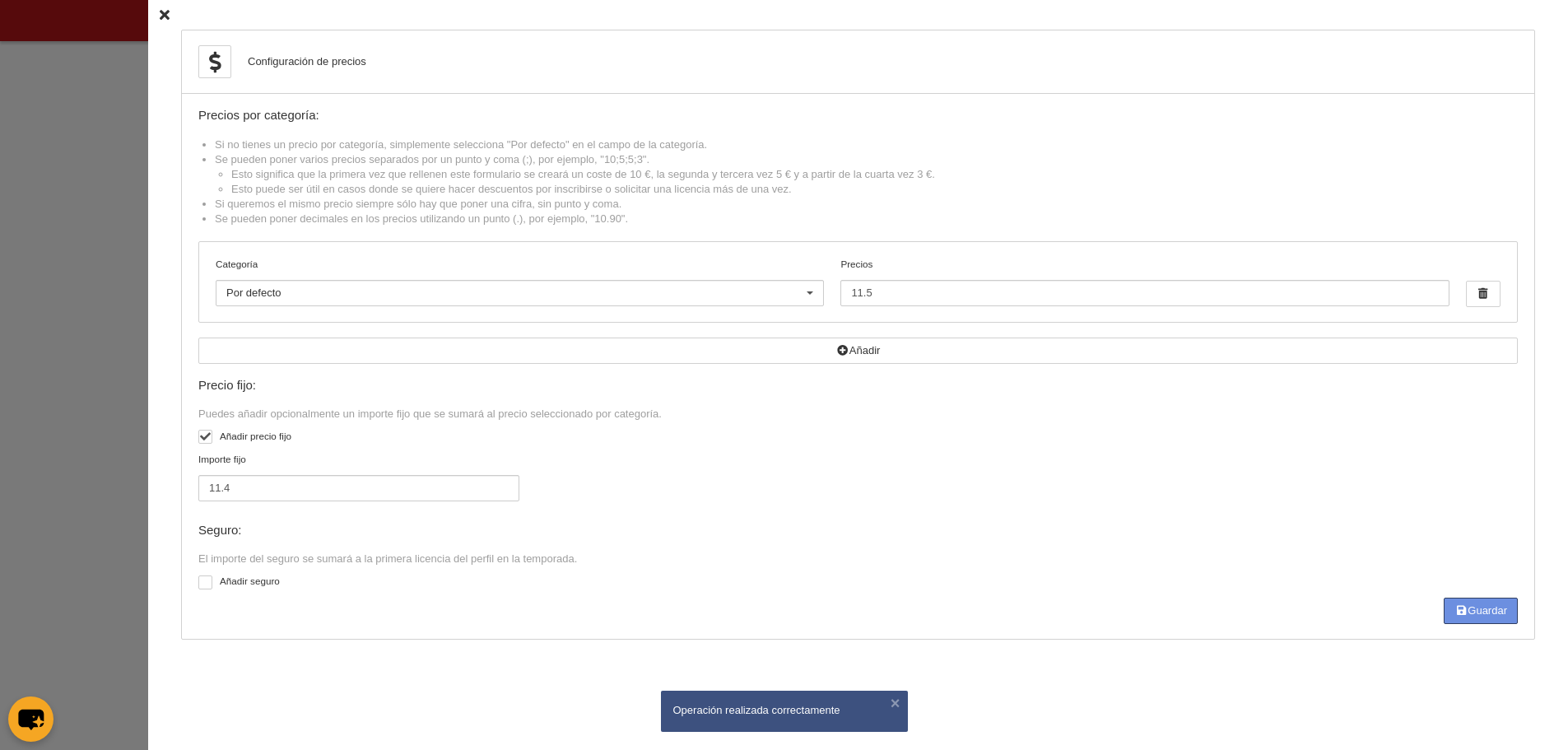
scroll to position [0, 0]
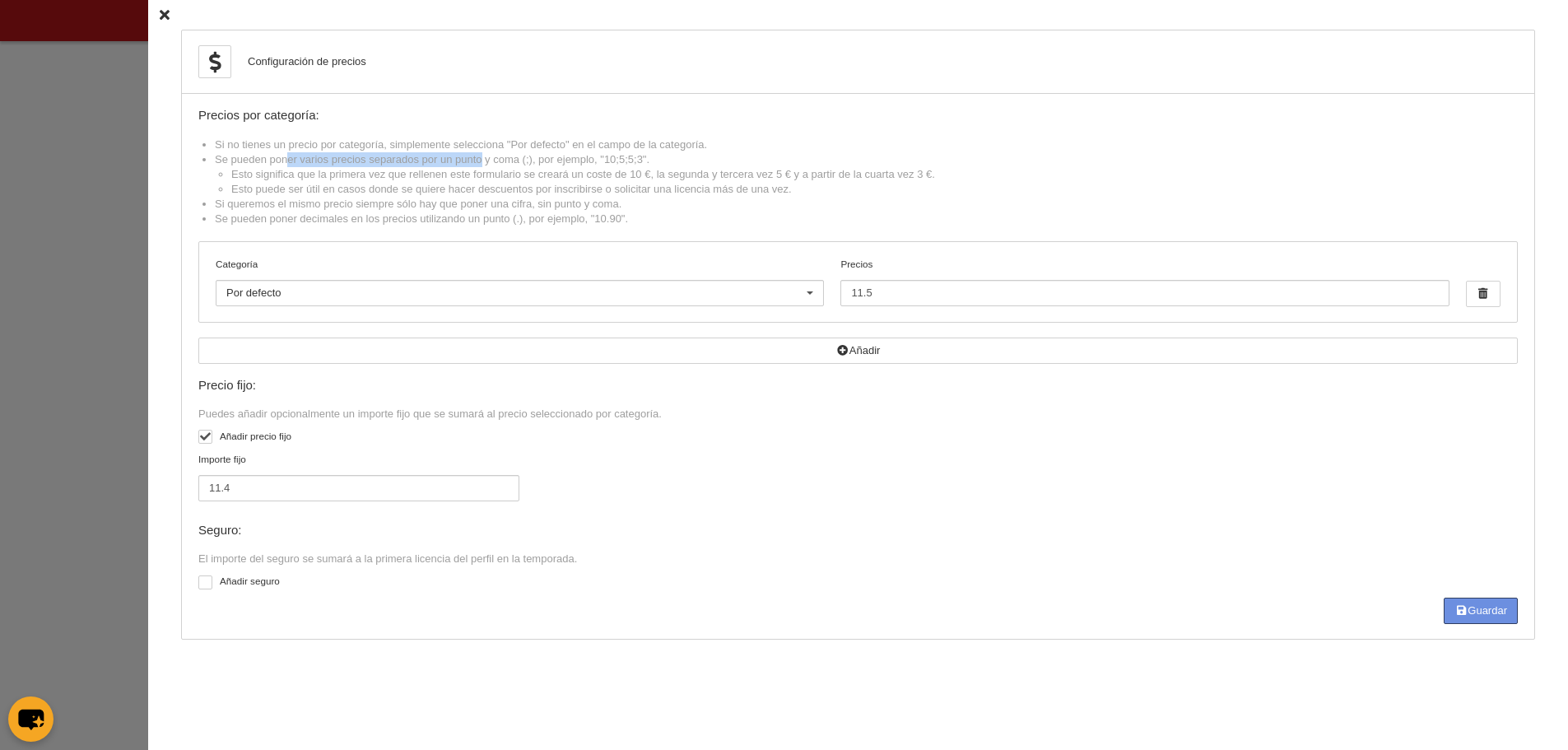
drag, startPoint x: 406, startPoint y: 158, endPoint x: 778, endPoint y: 163, distance: 372.0
click at [778, 163] on li "Se pueden poner varios precios separados por un punto y coma (;), por ejemplo, …" at bounding box center [867, 174] width 1304 height 45
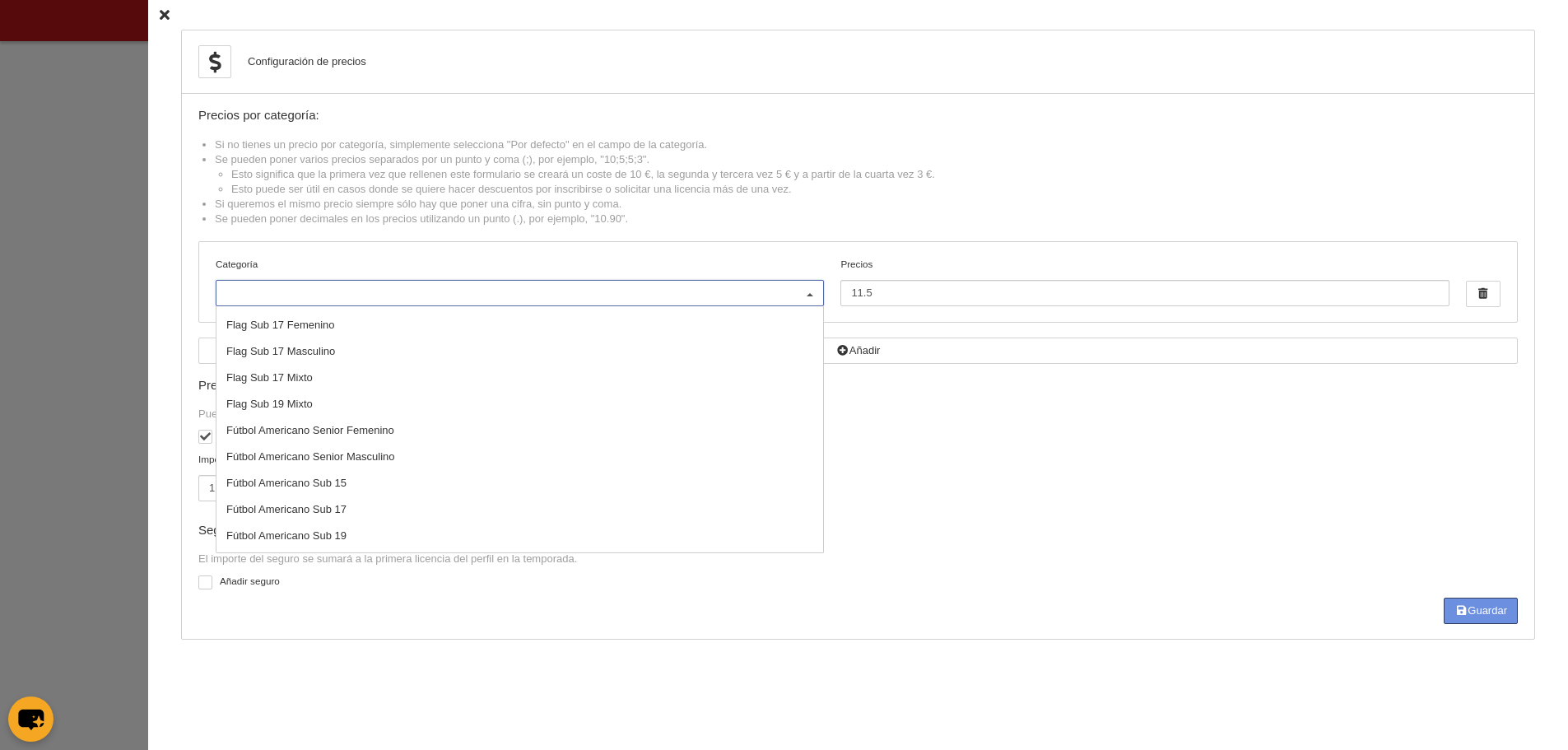
scroll to position [280, 0]
click at [688, 191] on li "Esto puede ser útil en casos donde se quiere hacer descuentos por inscribirse o…" at bounding box center [874, 189] width 1287 height 15
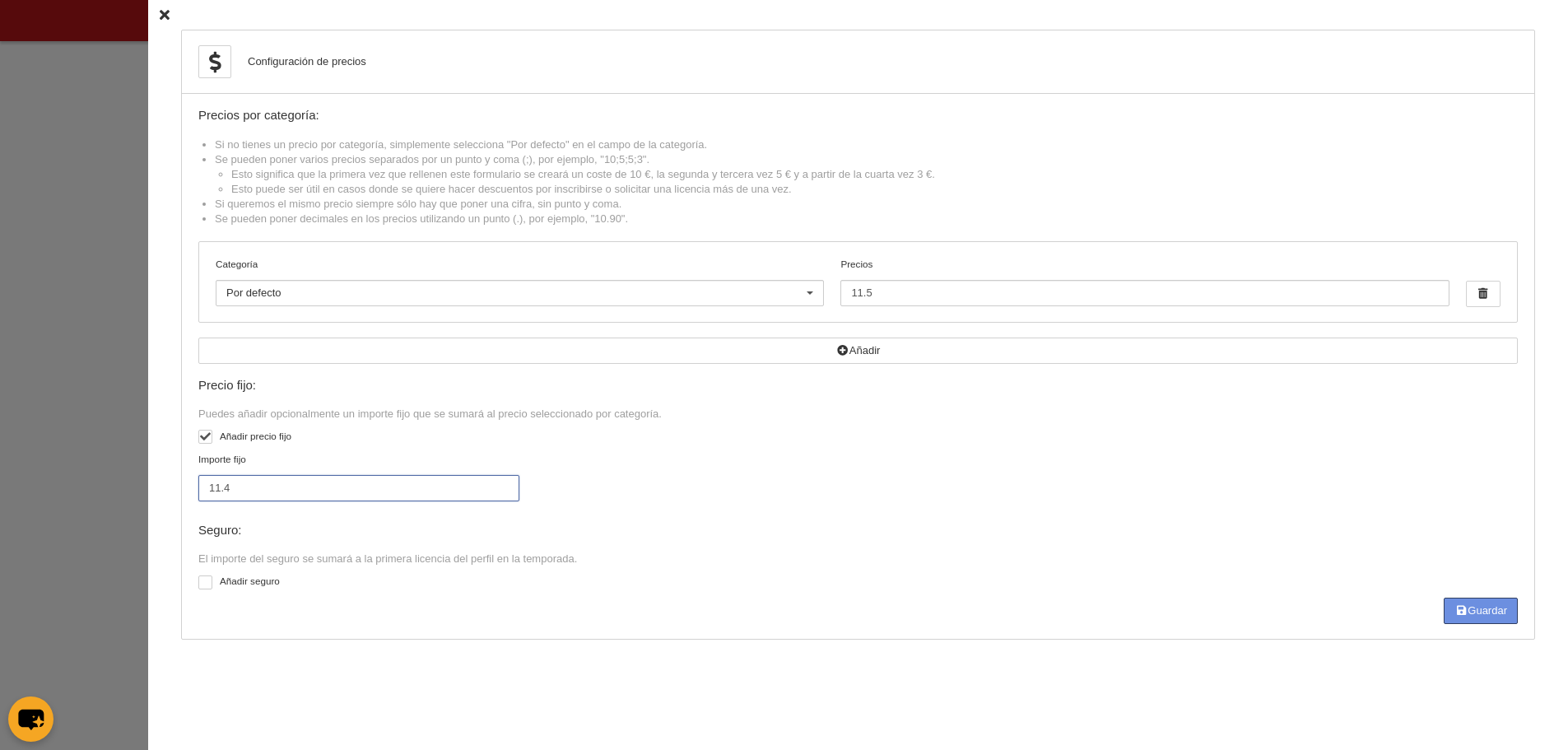
click at [272, 492] on input "11.4" at bounding box center [358, 488] width 321 height 27
click at [198, 442] on div at bounding box center [205, 437] width 14 height 14
click at [199, 442] on input "checkbox" at bounding box center [204, 438] width 10 height 10
click at [199, 436] on div at bounding box center [205, 437] width 14 height 14
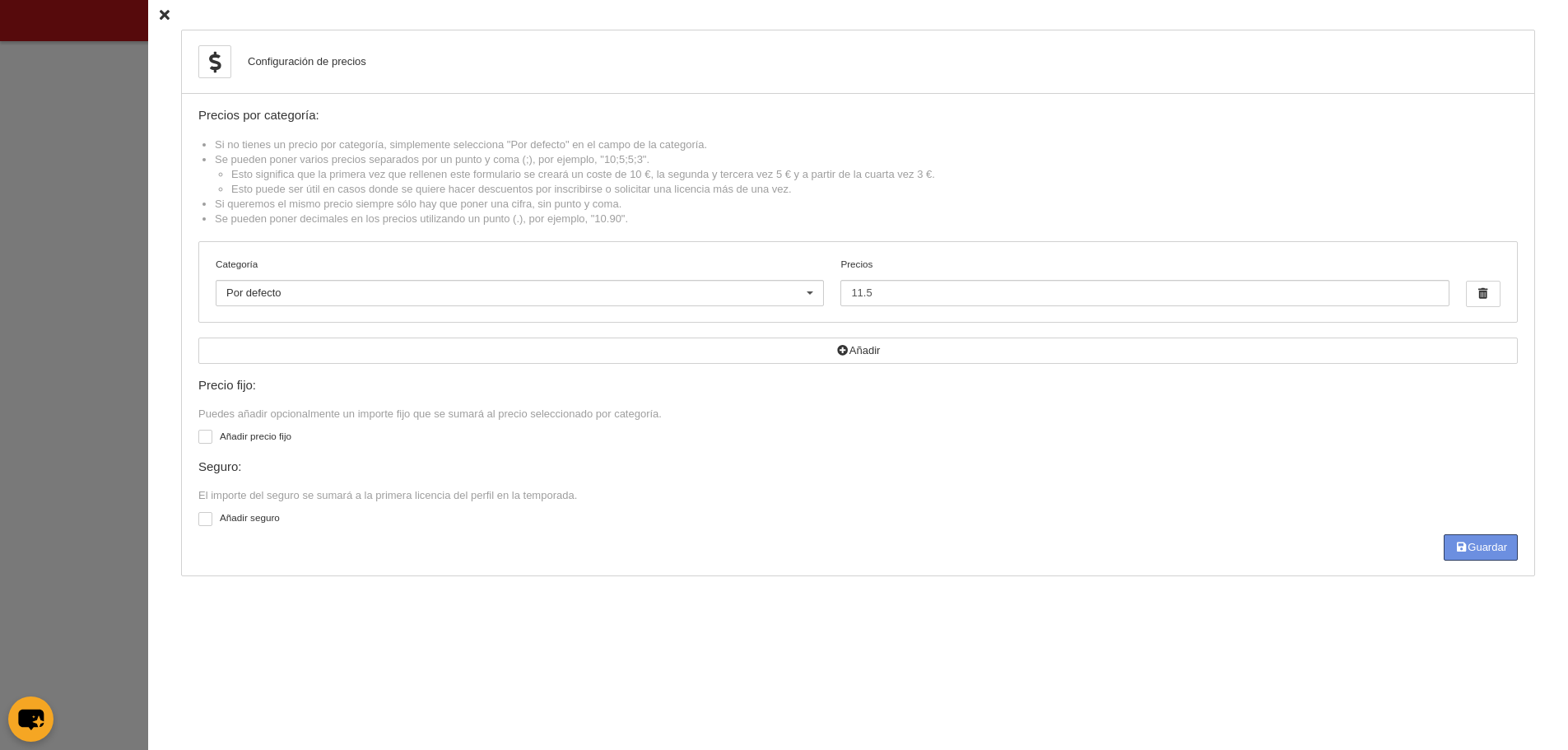
click at [199, 436] on input "checkbox" at bounding box center [204, 438] width 10 height 10
drag, startPoint x: 182, startPoint y: 487, endPoint x: 150, endPoint y: 486, distance: 32.0
click at [150, 486] on div "Configuración de precios Precios por categoría: Si no tienes un precio por cate…" at bounding box center [857, 375] width 1420 height 750
checkbox input "false"
drag, startPoint x: 899, startPoint y: 289, endPoint x: 766, endPoint y: 304, distance: 133.8
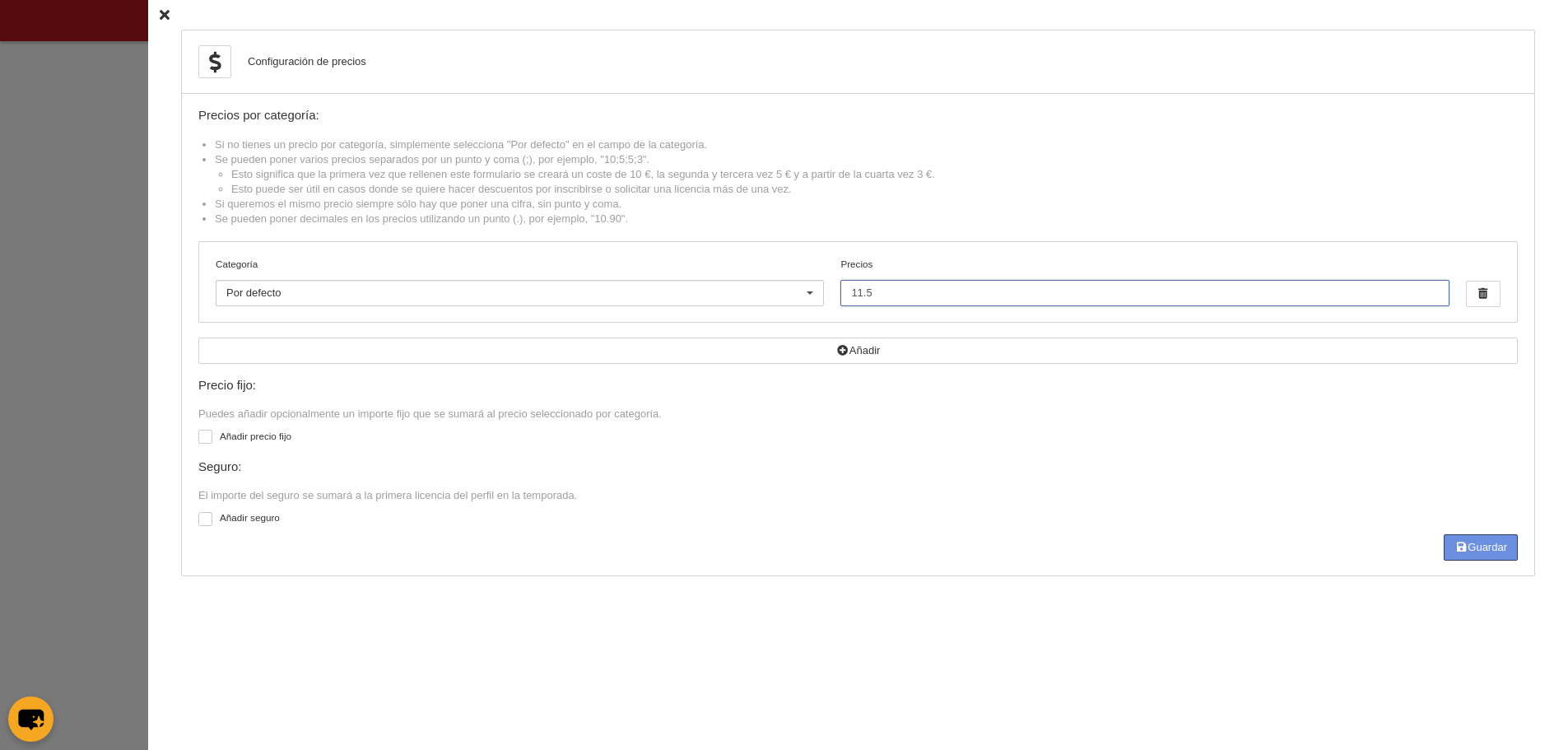
click at [766, 304] on div "Categoría Por defecto Por defecto Flag +35 Flag Open Mixta Flag Senior Femenina…" at bounding box center [857, 281] width 1318 height 80
click at [1010, 184] on li "Esto puede ser útil en casos donde se quiere hacer descuentos por inscribirse o…" at bounding box center [874, 189] width 1287 height 15
click at [1460, 549] on icon "button" at bounding box center [1461, 546] width 13 height 10
type input "33.4"
click at [160, 9] on icon at bounding box center [165, 14] width 9 height 10
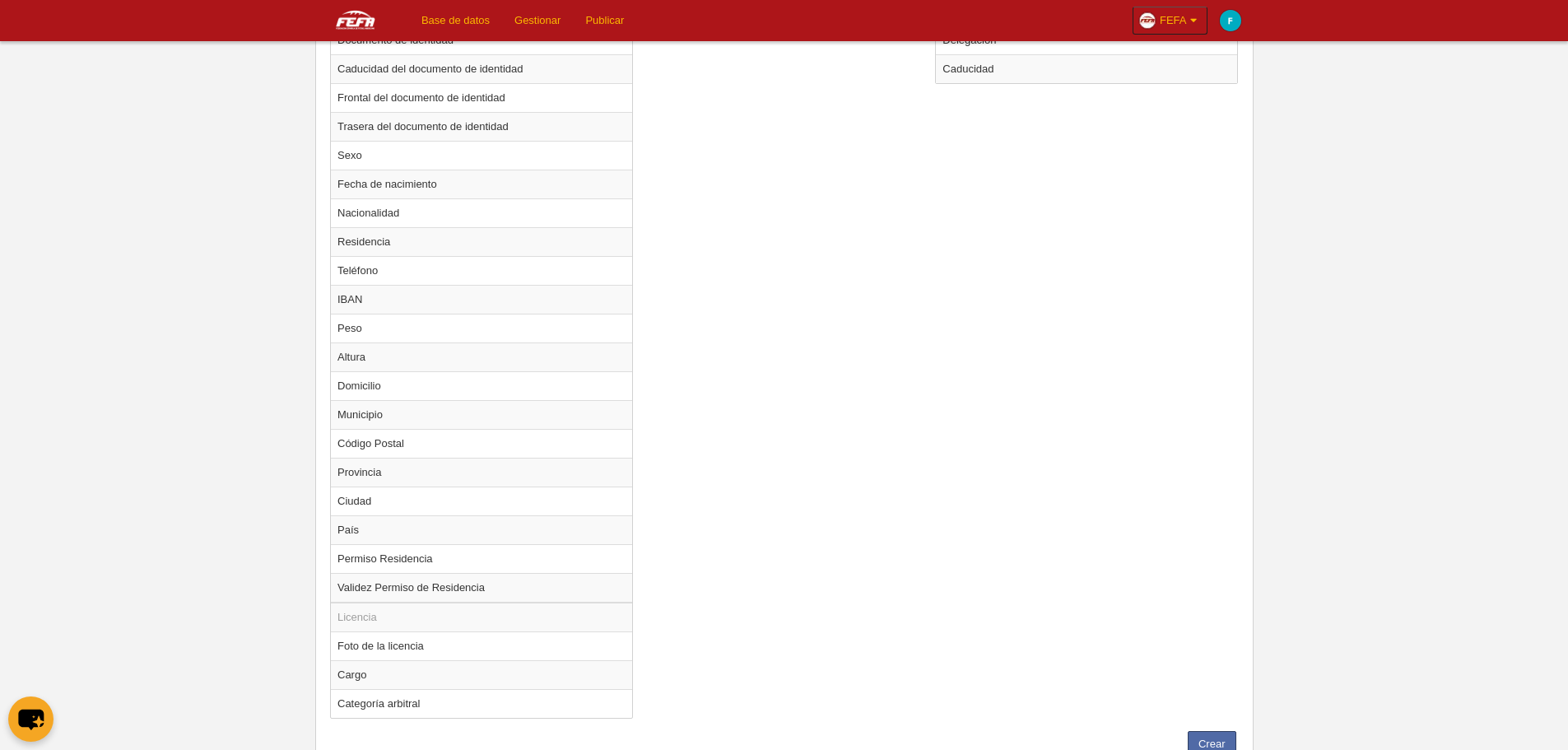
scroll to position [955, 0]
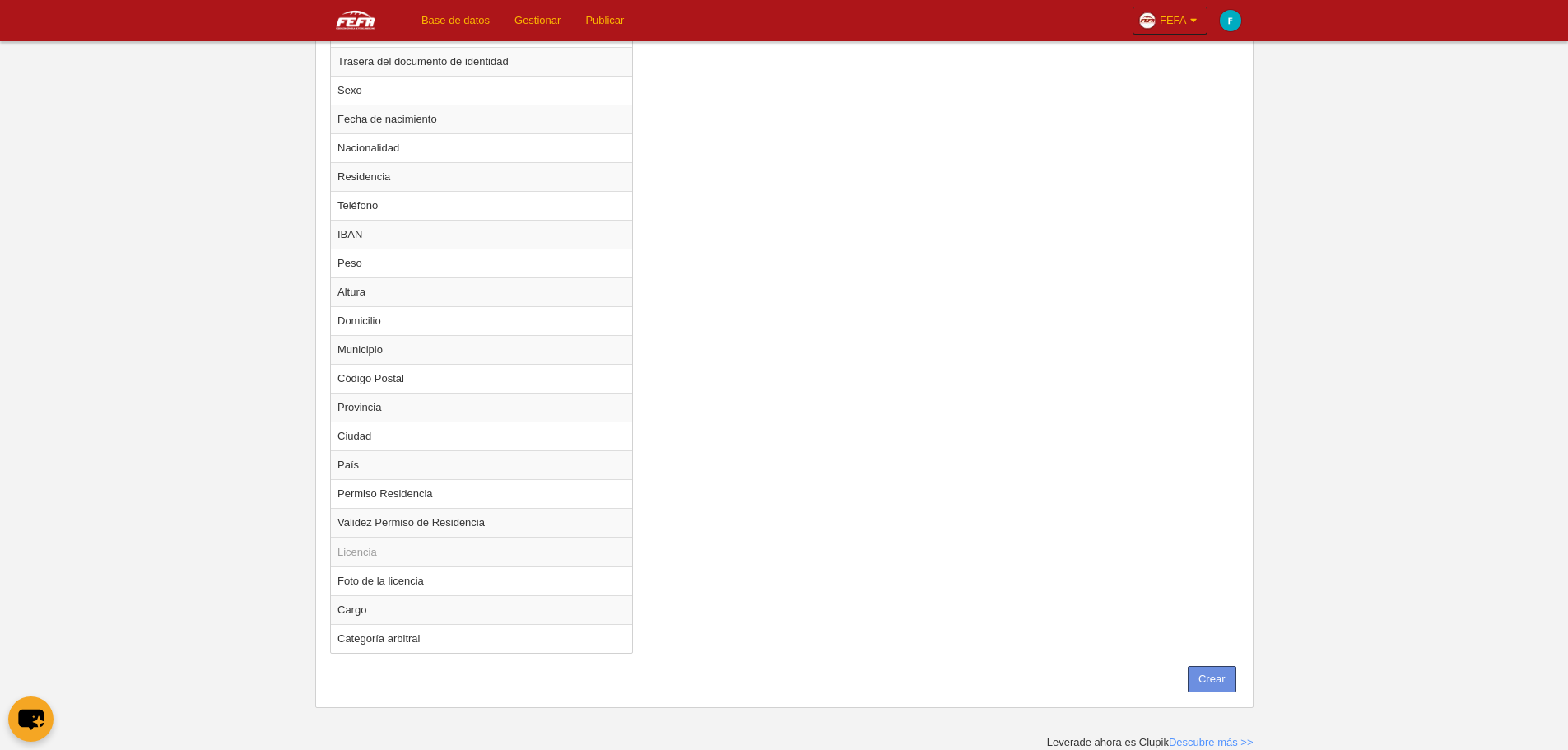
click at [1199, 680] on button "Crear" at bounding box center [1212, 679] width 48 height 27
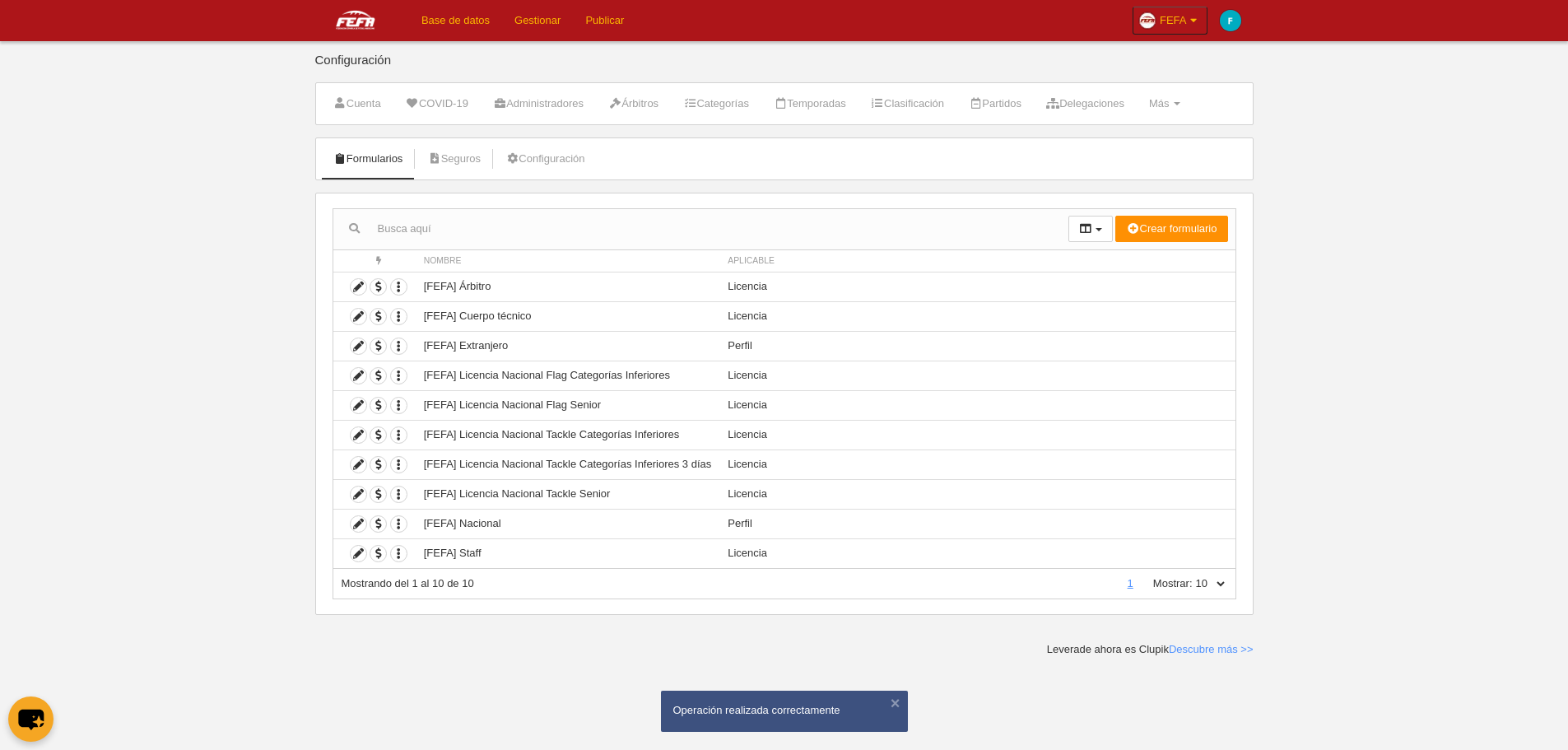
click at [464, 22] on link "Base de datos" at bounding box center [456, 20] width 93 height 41
click at [361, 468] on icon at bounding box center [358, 464] width 16 height 16
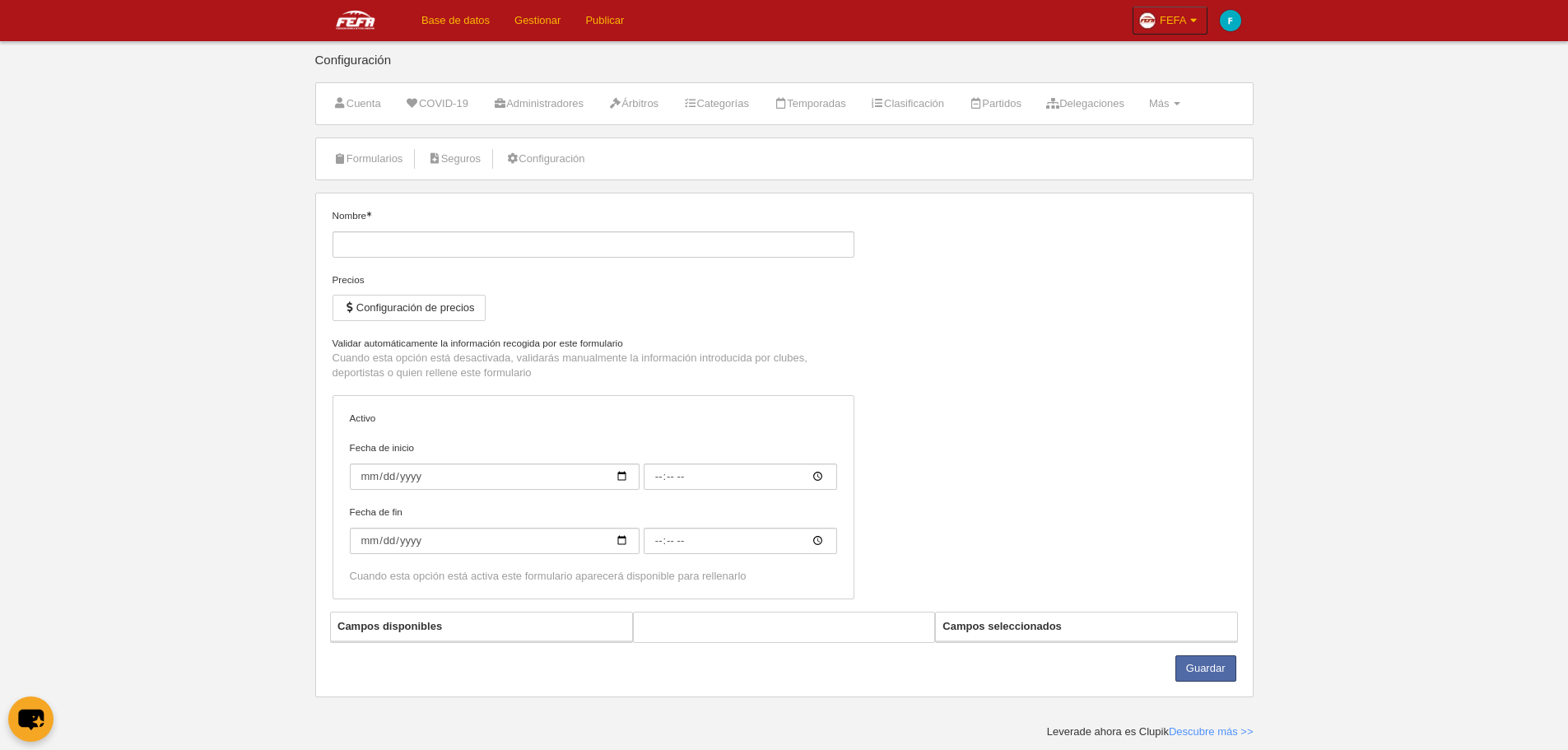
type input "[FEFA] Licencia Nacional Tackle Categorías Inferiores 3 días"
checkbox input "true"
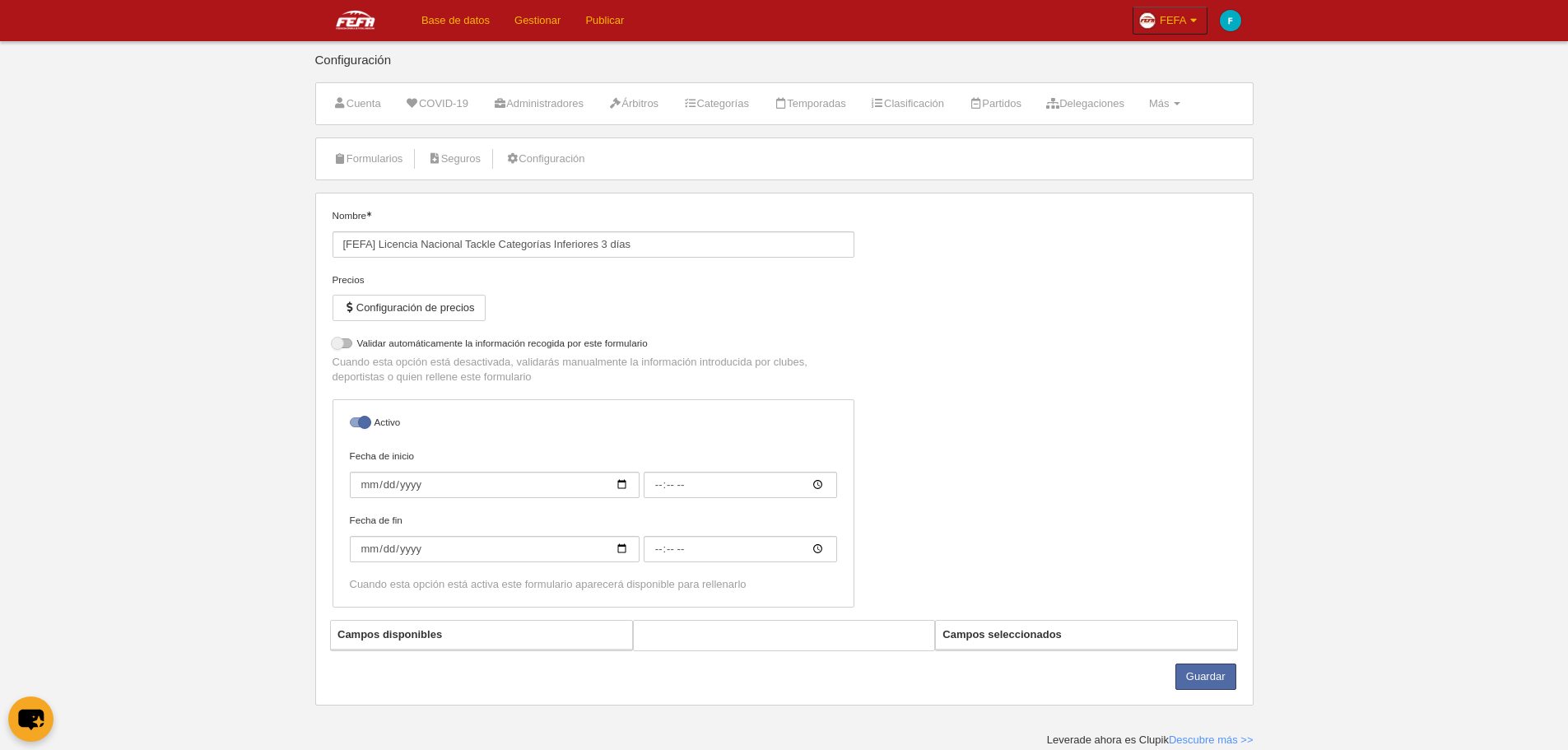
select select "selected"
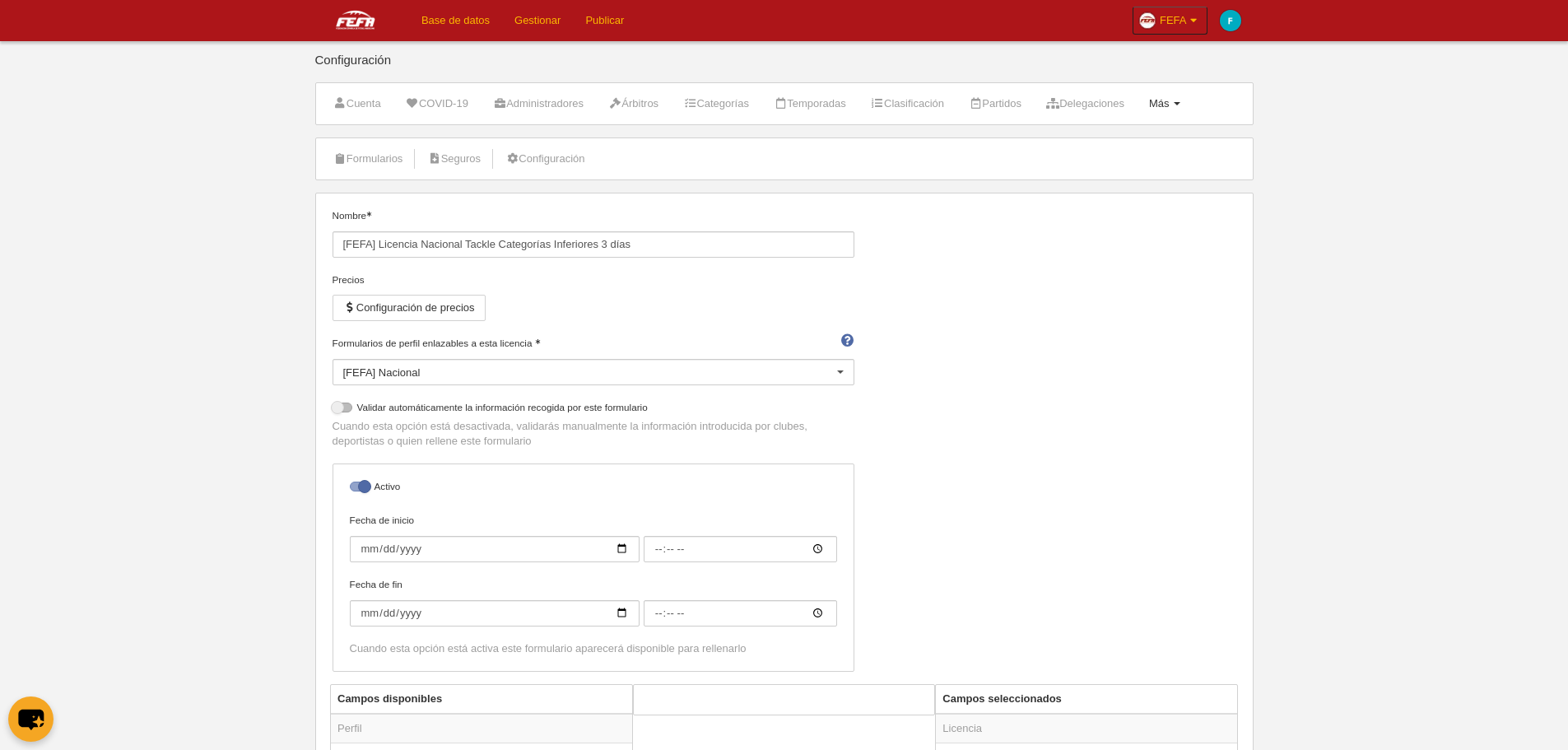
click at [1190, 114] on link "Más Menú" at bounding box center [1164, 103] width 49 height 25
click at [1091, 423] on div "Nombre [FEFA] Licencia Nacional Tackle Categorías Inferiores 3 días Precios Con…" at bounding box center [784, 446] width 916 height 475
click at [537, 241] on input "[FEFA] Licencia Nacional Tackle Categorías Inferiores 3 días" at bounding box center [593, 244] width 522 height 27
click at [482, 243] on input "[FEFA] Licencia Nacional Tackle Categorías Inferiores 3 días" at bounding box center [593, 244] width 522 height 27
drag, startPoint x: 482, startPoint y: 243, endPoint x: 568, endPoint y: 241, distance: 86.0
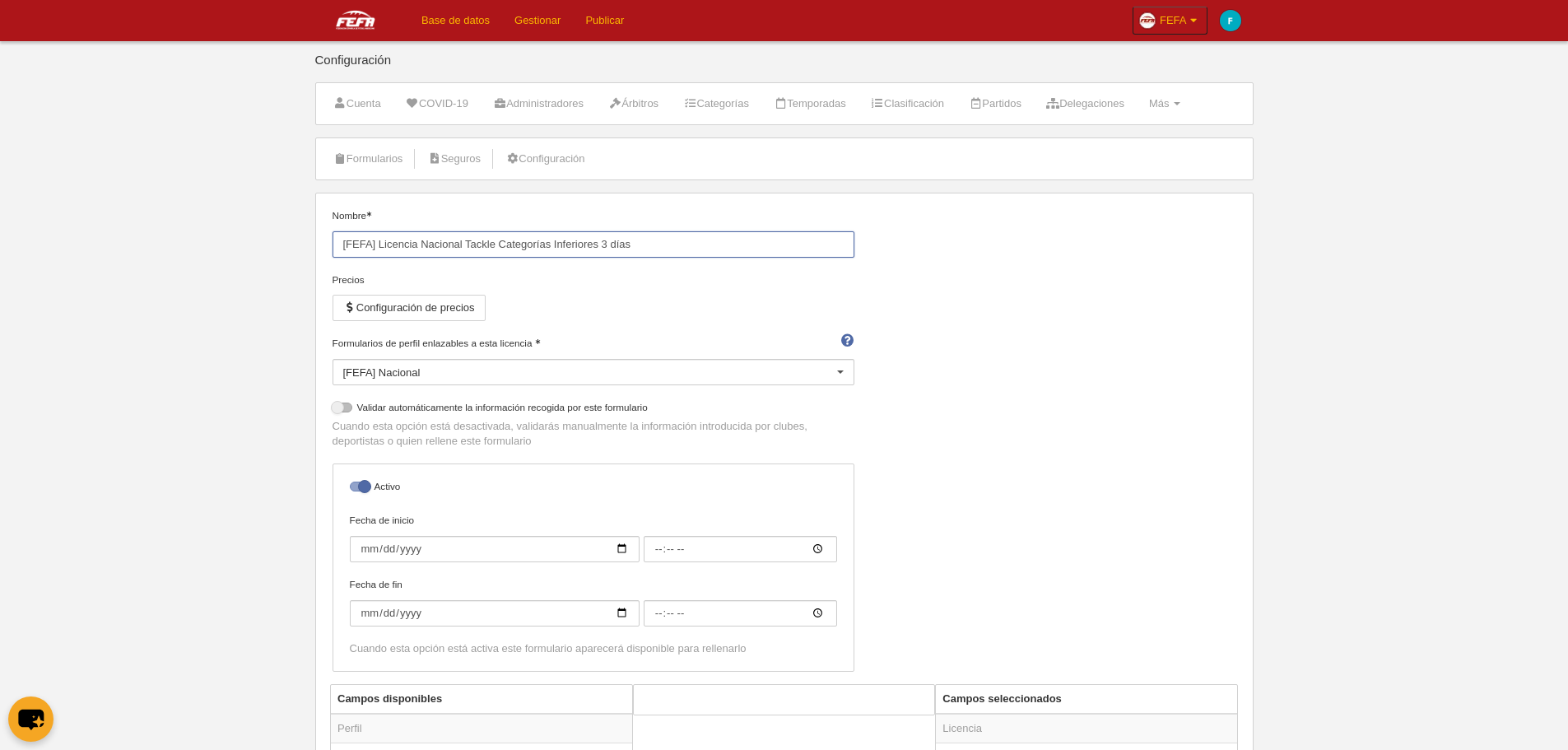
click at [568, 241] on input "[FEFA] Licencia Nacional Tackle Categorías Inferiores 3 días" at bounding box center [593, 244] width 522 height 27
drag, startPoint x: 468, startPoint y: 242, endPoint x: 612, endPoint y: 236, distance: 144.1
click at [612, 236] on input "[FEFA] Licencia Nacional 3 días" at bounding box center [593, 244] width 522 height 27
type input "[FEFA] Licencia Nacional Fin de Semana"
click at [690, 268] on div "Nombre [FEFA] Licencia Nacional Fin de Semana" at bounding box center [593, 241] width 534 height 64
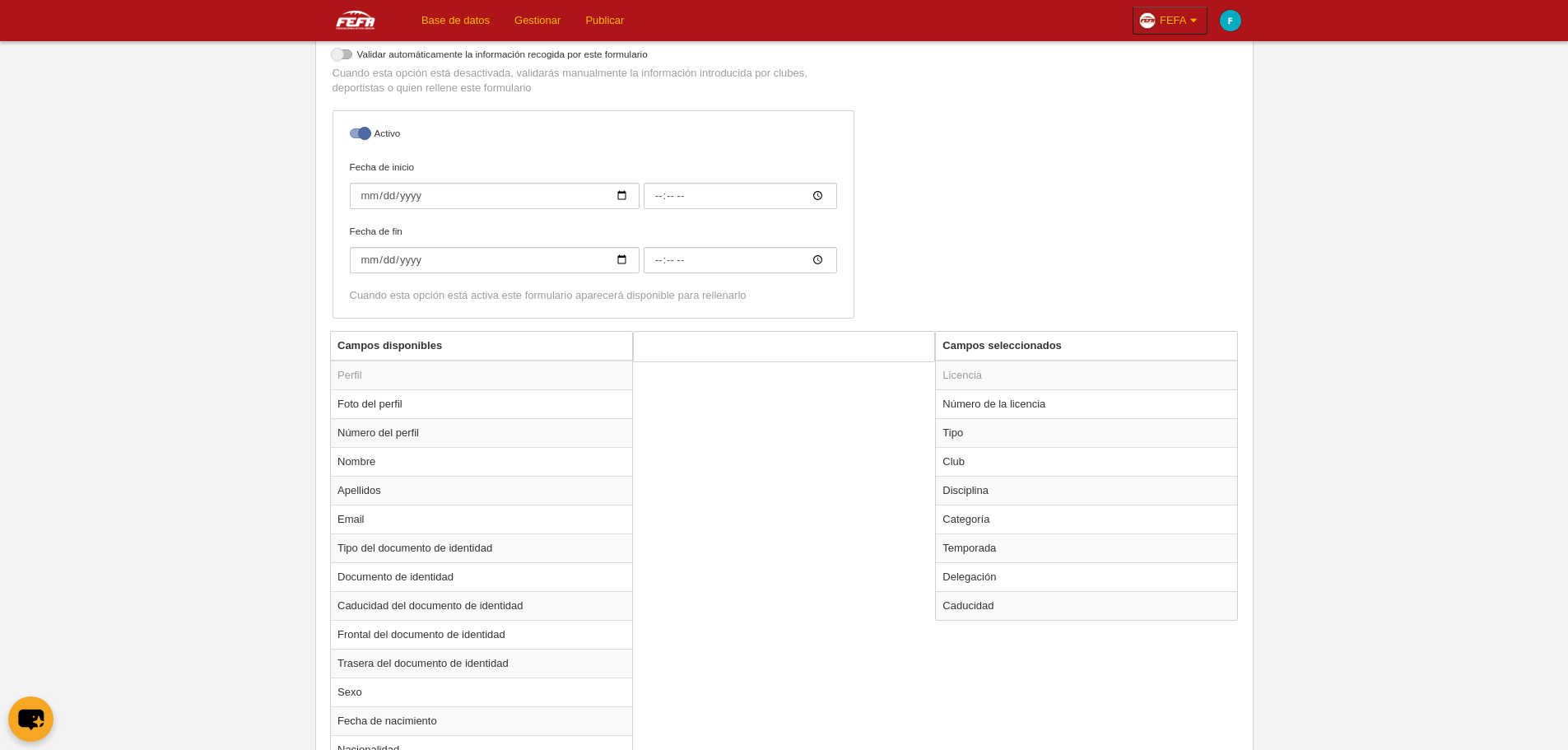
scroll to position [493, 0]
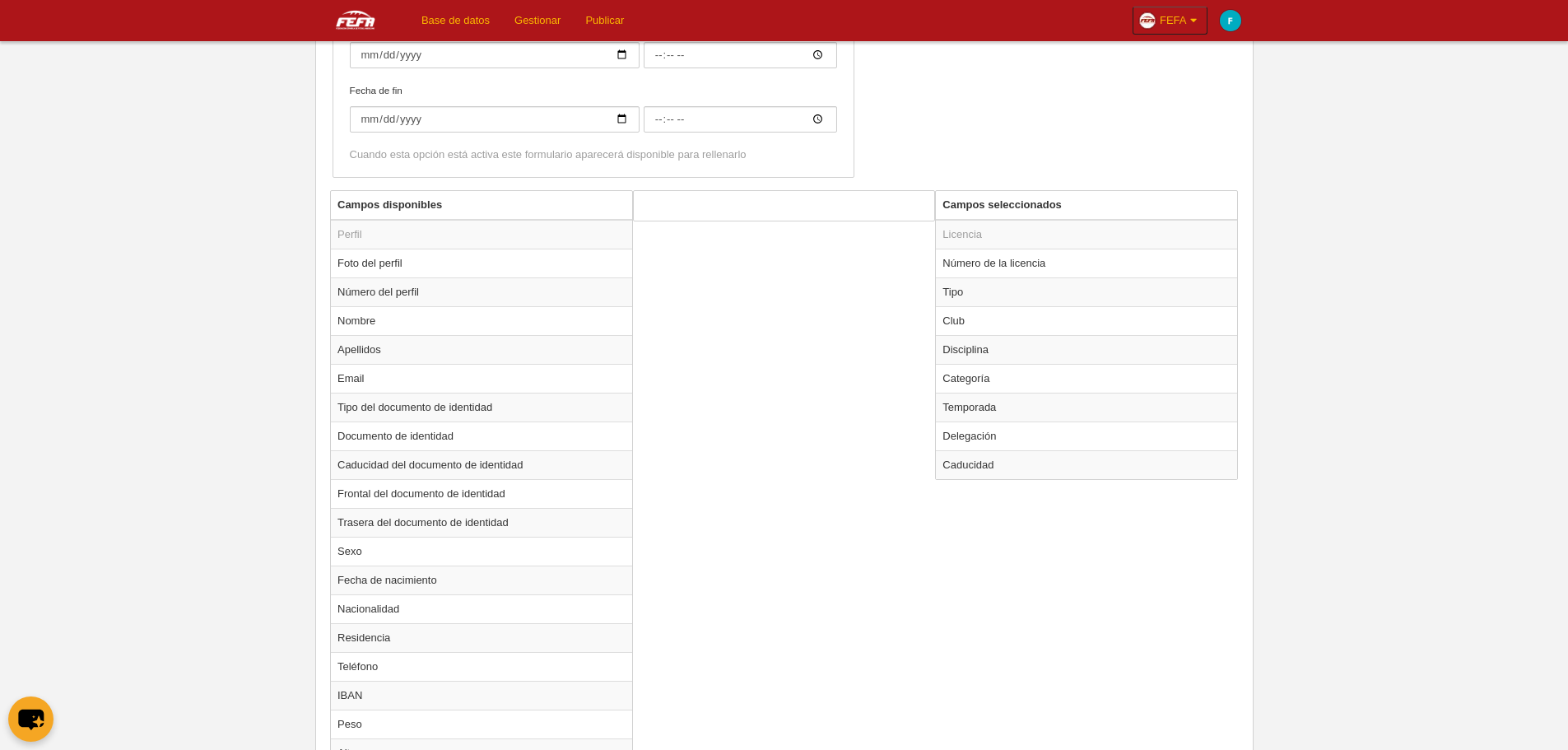
click at [876, 356] on div "Campos disponibles Perfil Foto del perfil Número del perfil Nombre Apellidos Em…" at bounding box center [784, 658] width 916 height 937
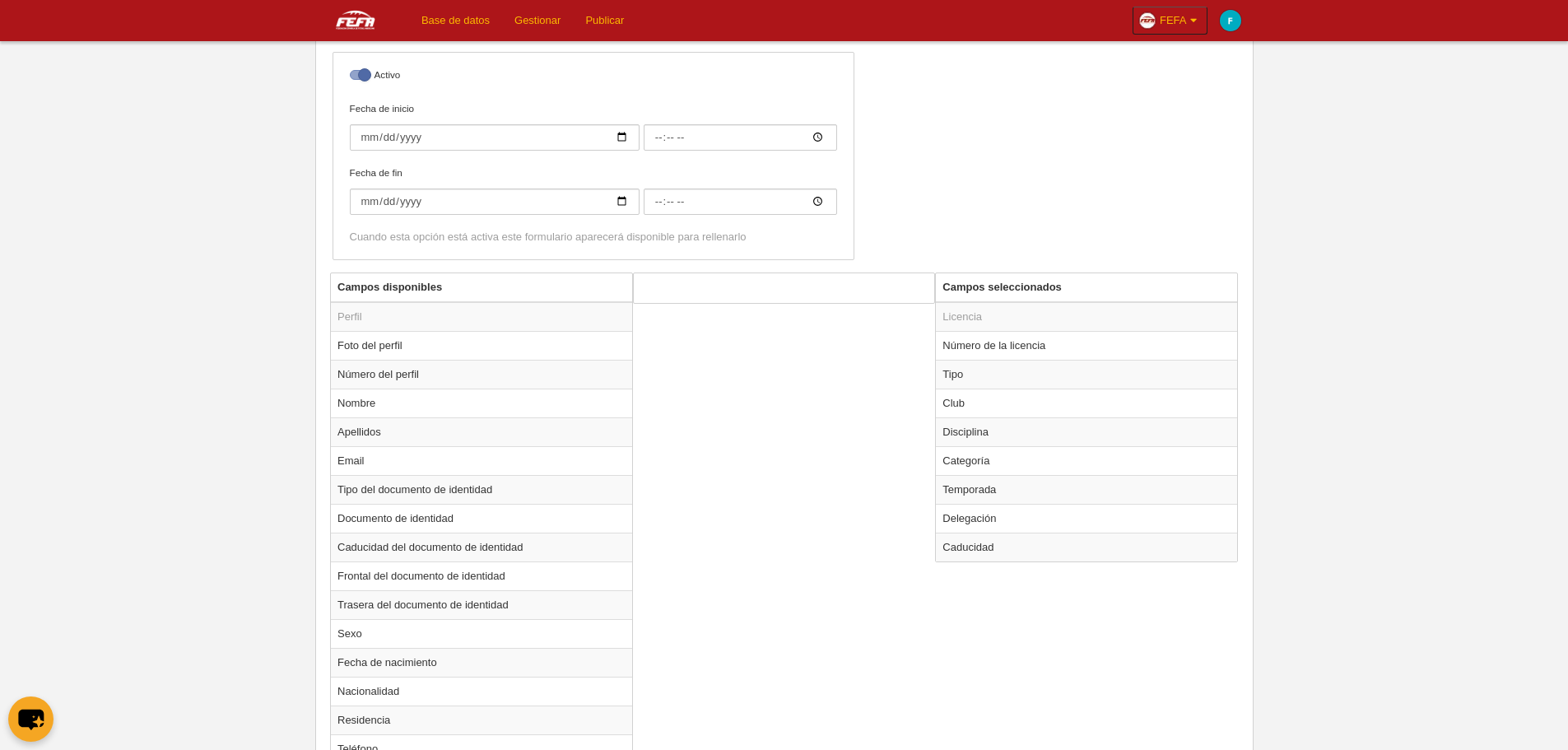
scroll to position [165, 0]
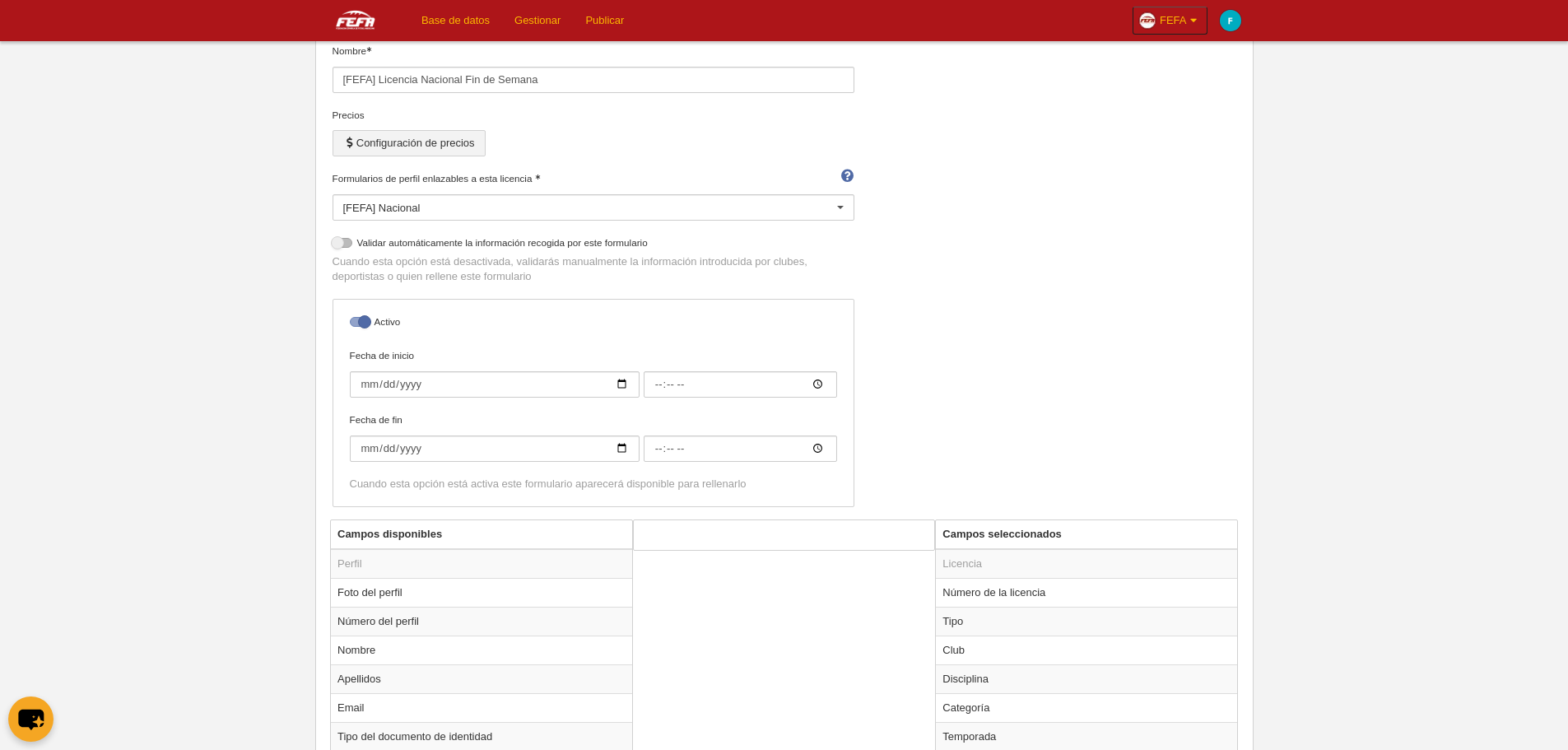
click at [377, 143] on button "Configuración de precios" at bounding box center [409, 143] width 153 height 27
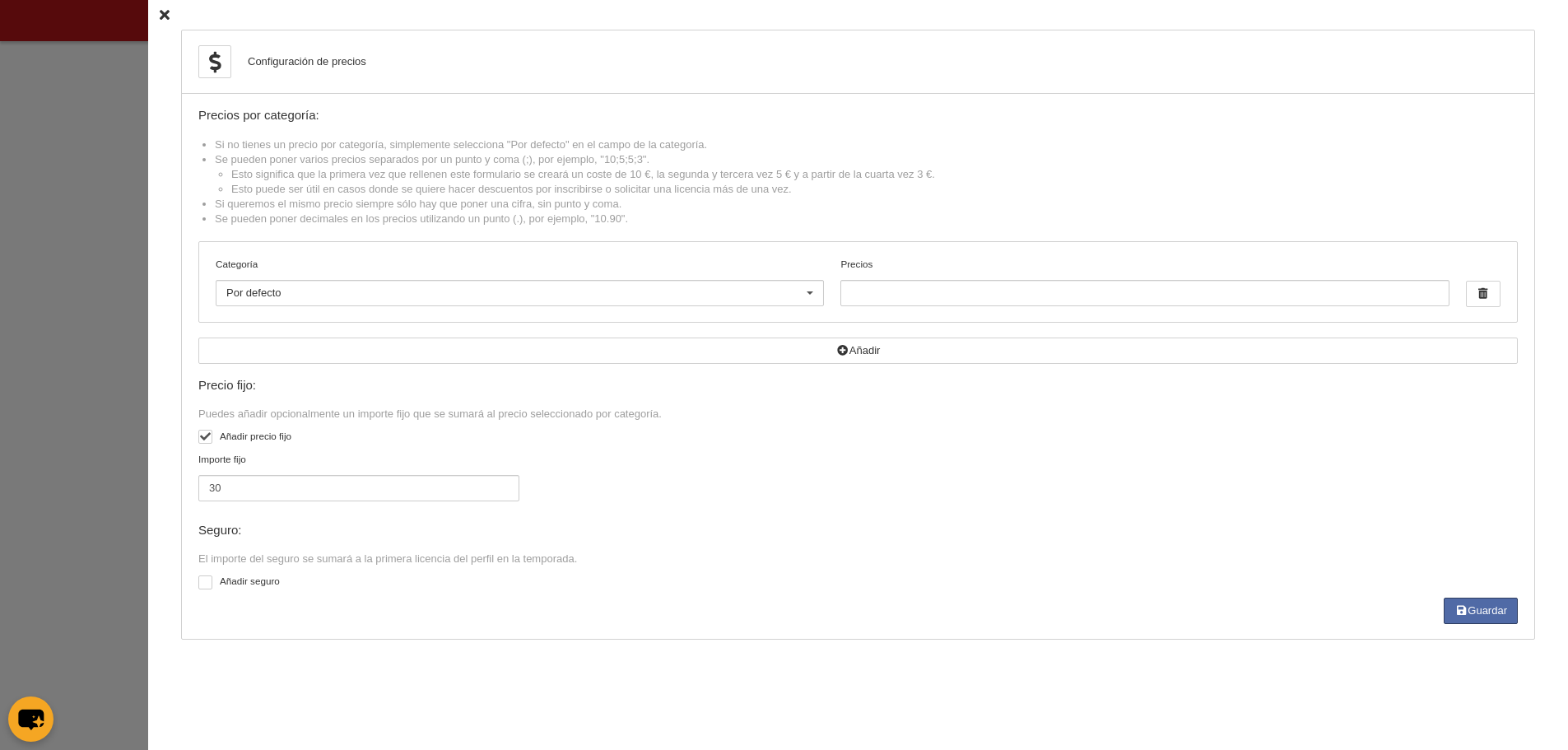
click at [160, 12] on icon at bounding box center [165, 14] width 9 height 10
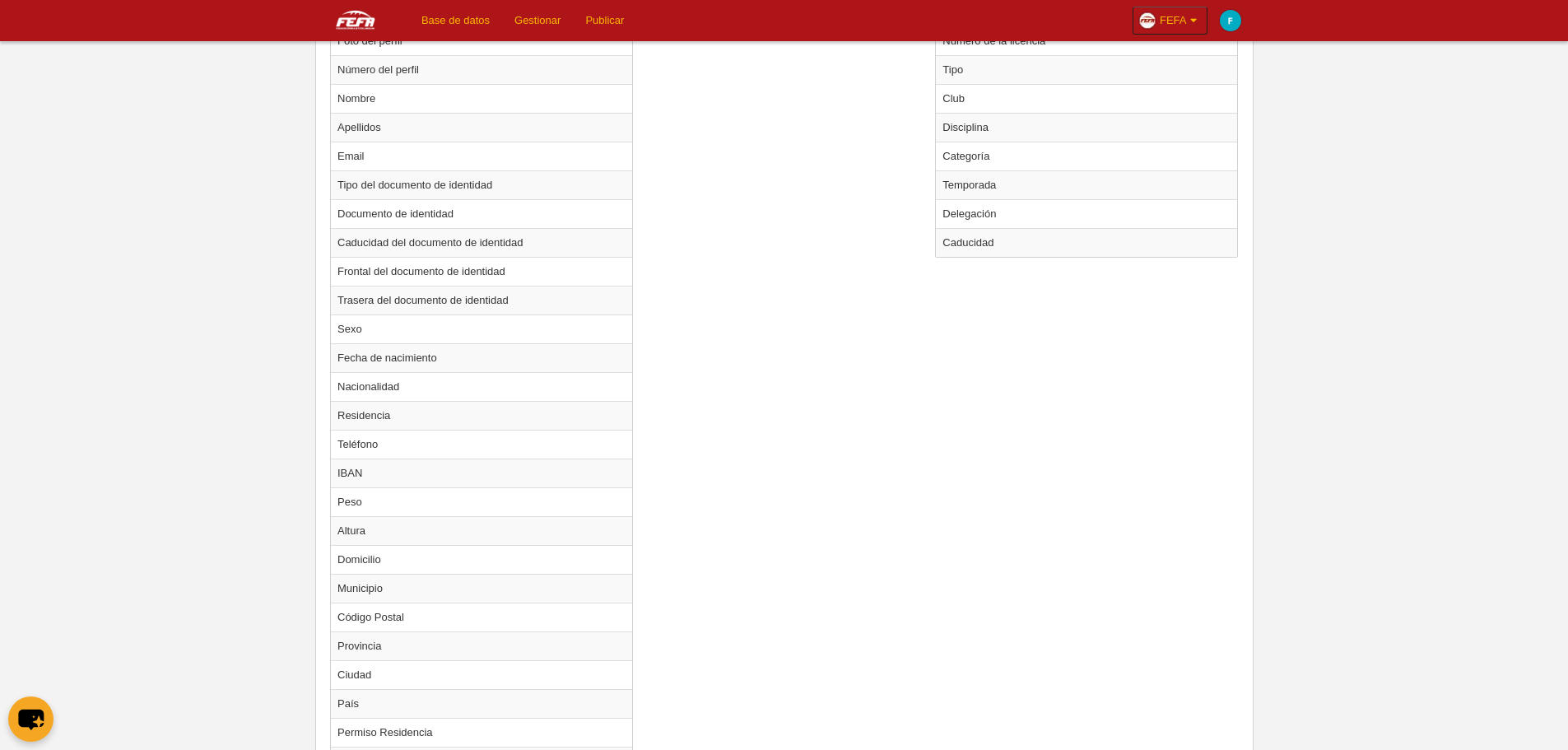
scroll to position [955, 0]
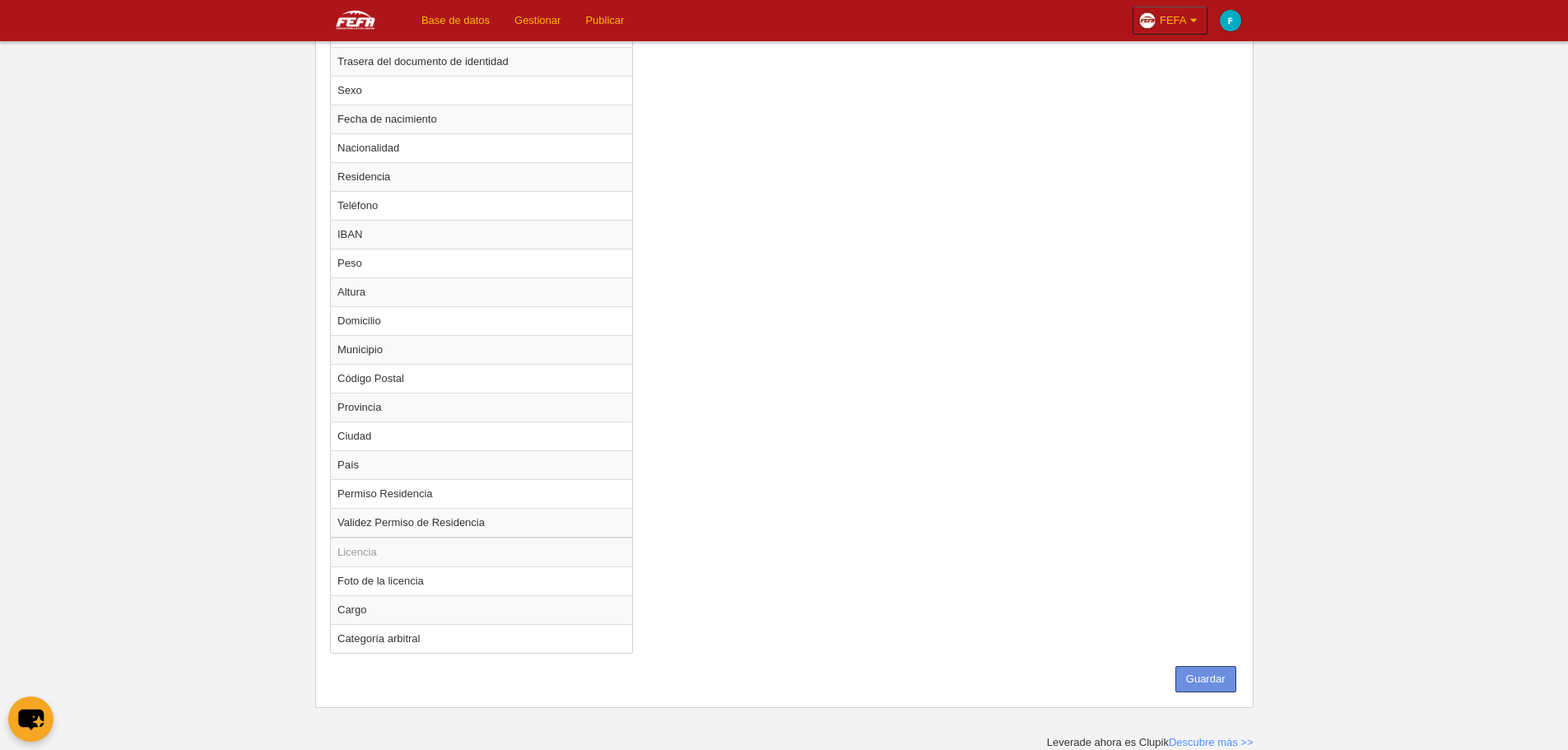
click at [1223, 676] on button "Guardar" at bounding box center [1206, 679] width 61 height 27
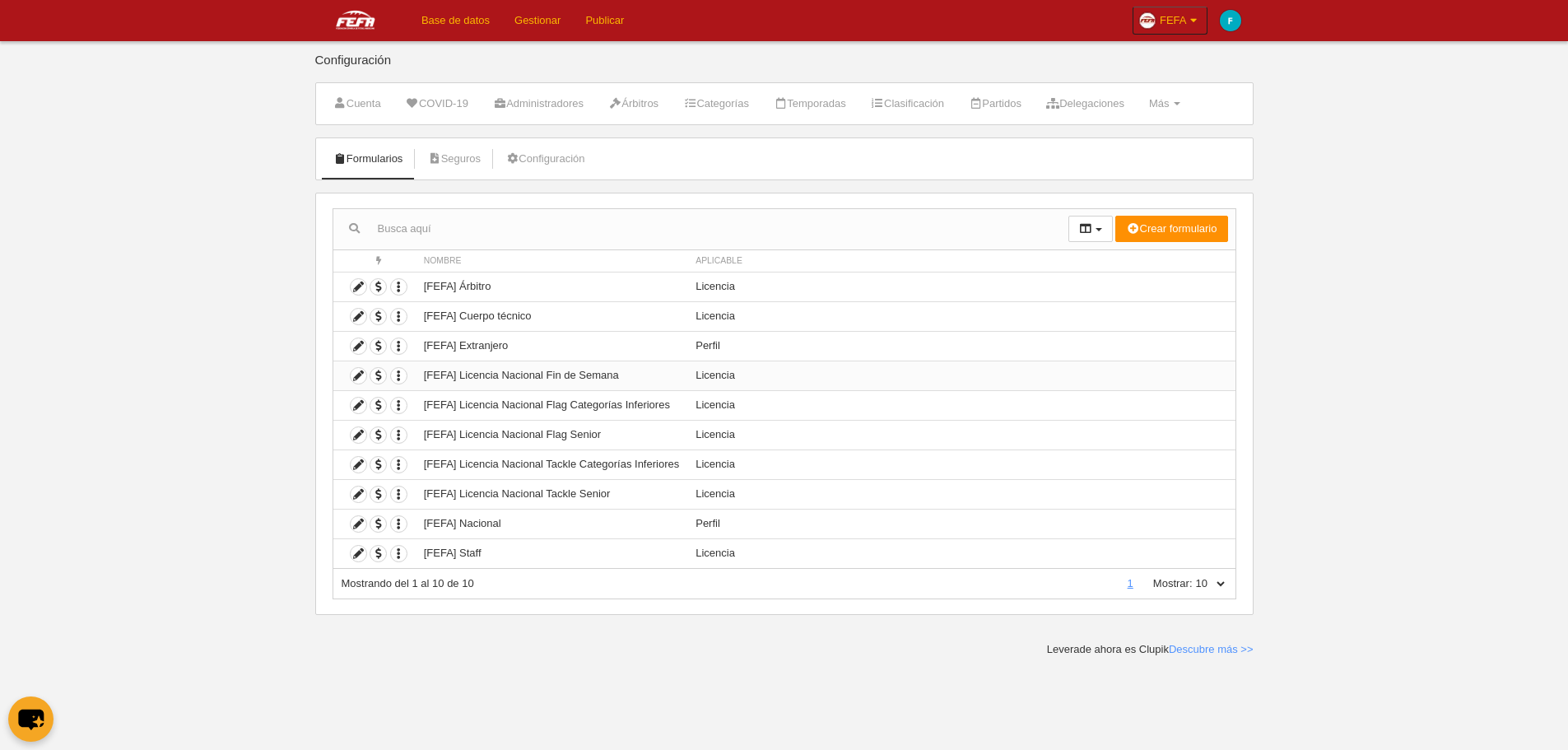
click at [604, 374] on td "[FEFA] Licencia Nacional Fin de Semana" at bounding box center [551, 375] width 272 height 29
click at [354, 372] on icon at bounding box center [358, 375] width 16 height 16
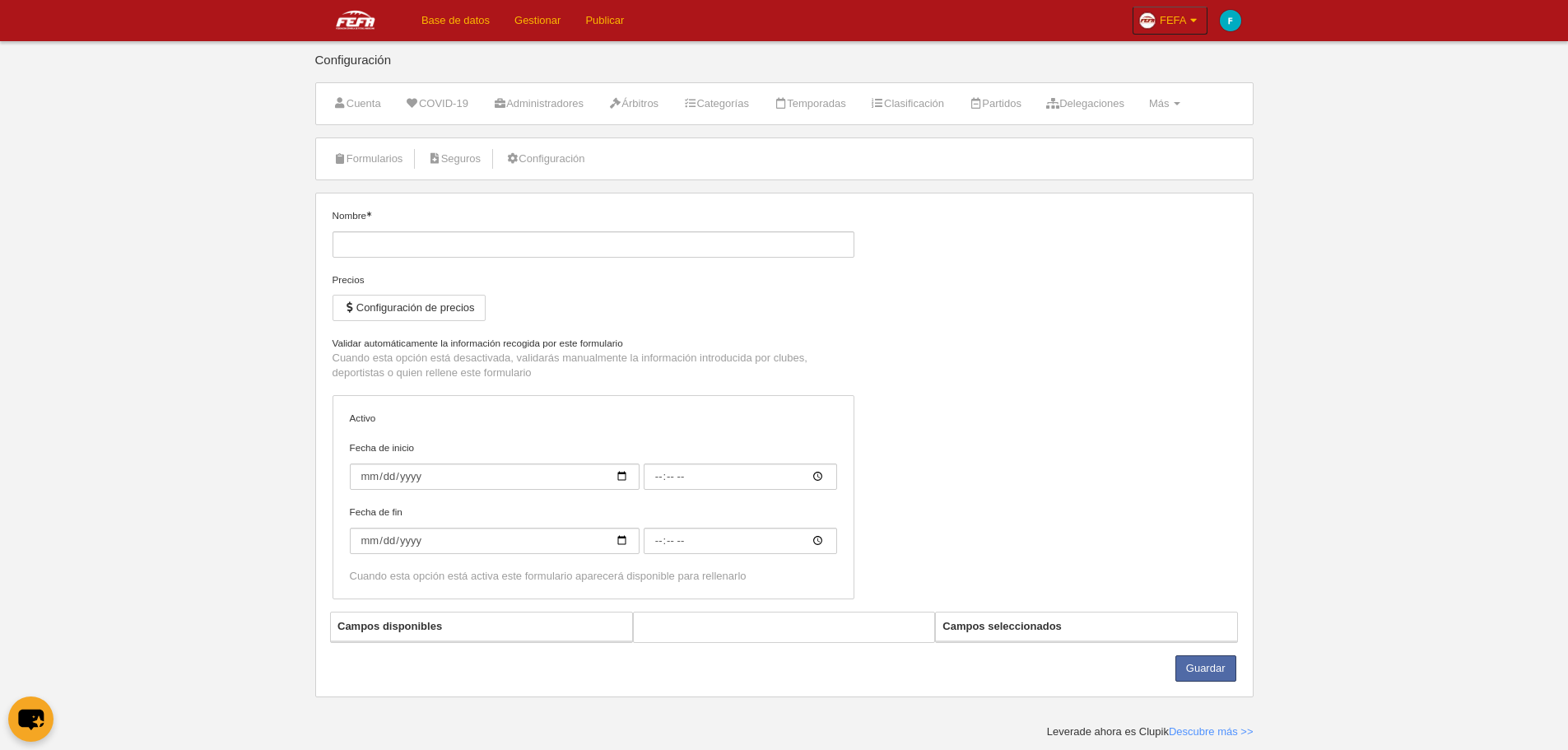
type input "[FEFA] Licencia Nacional Fin de Semana"
checkbox input "true"
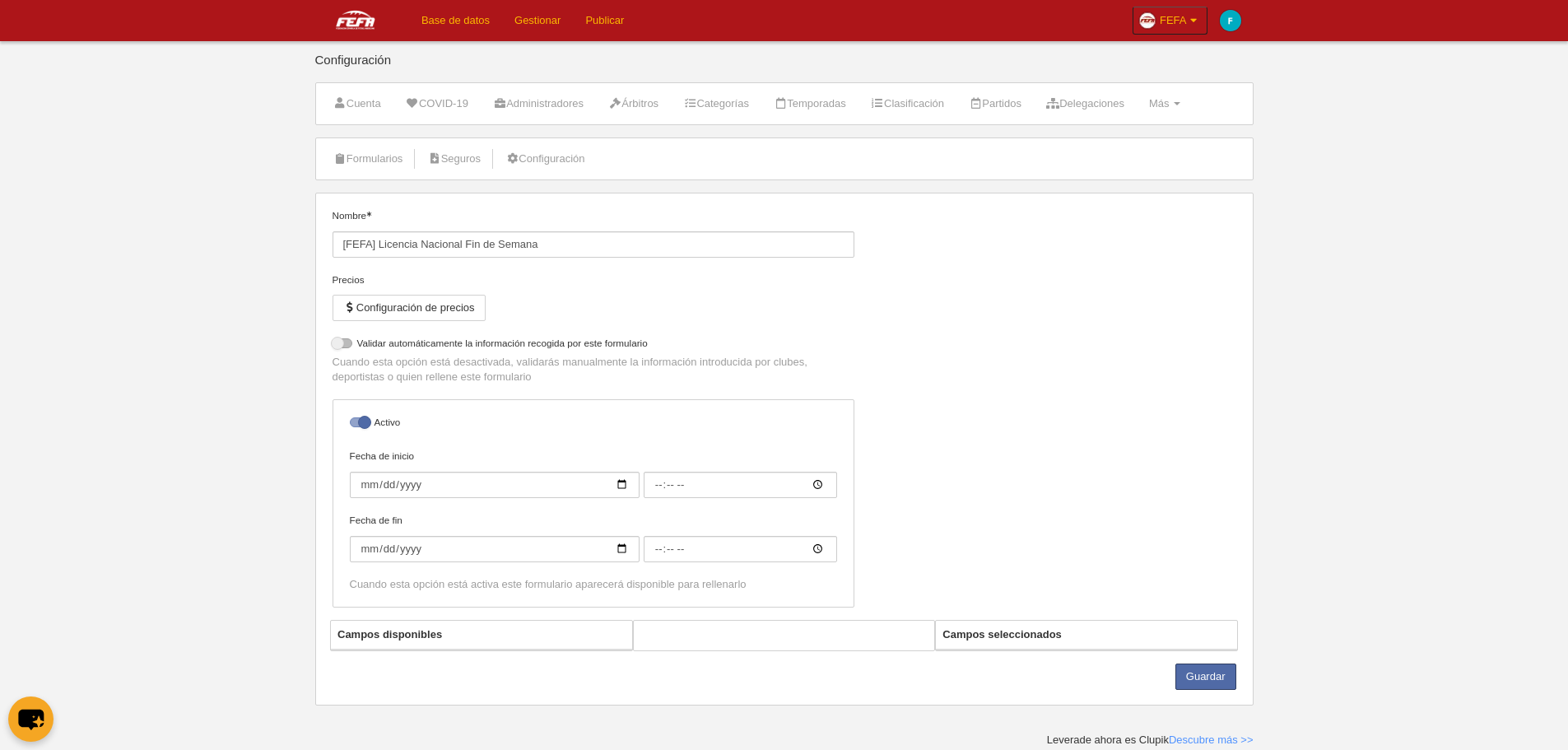
select select "selected"
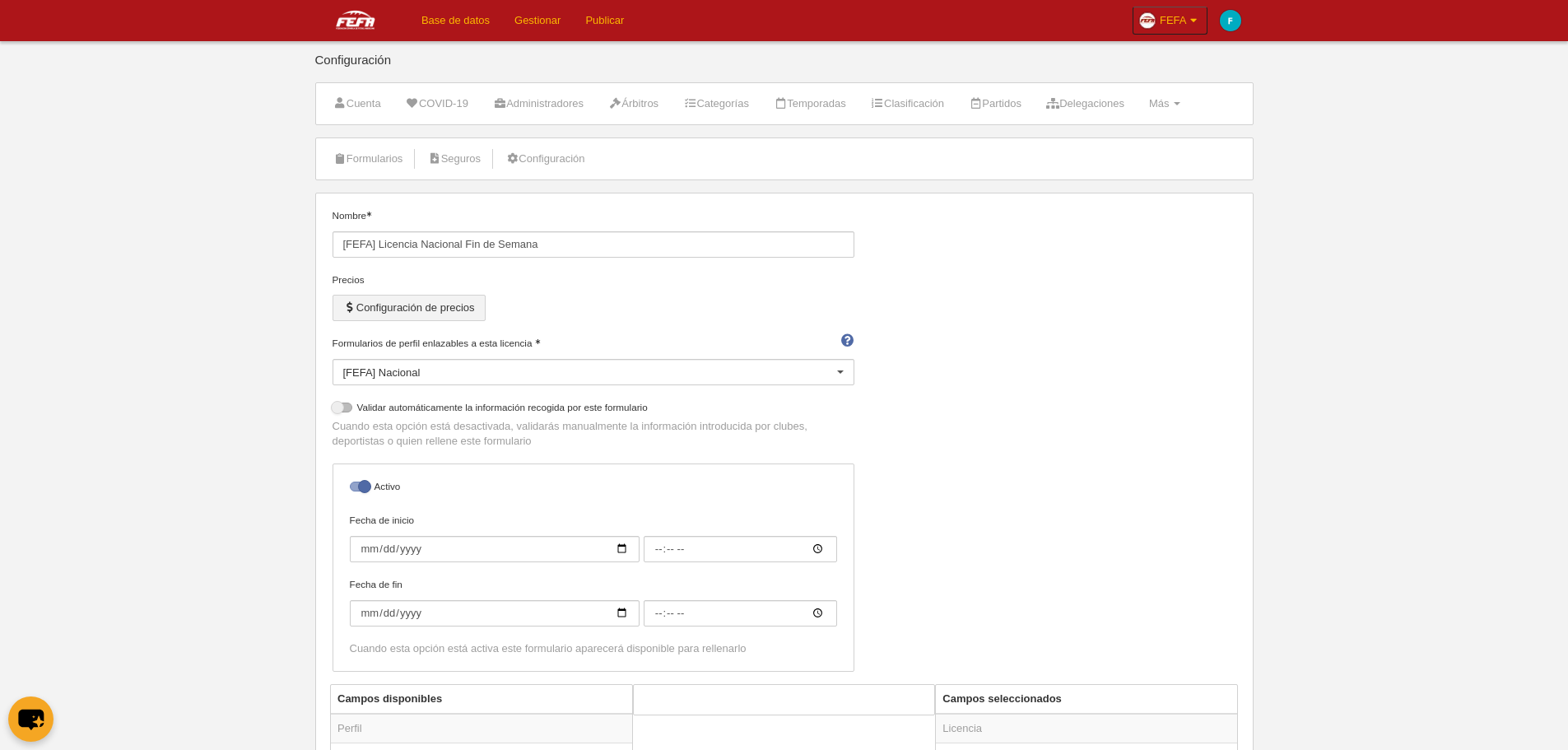
click at [380, 312] on button "Configuración de precios" at bounding box center [409, 308] width 153 height 27
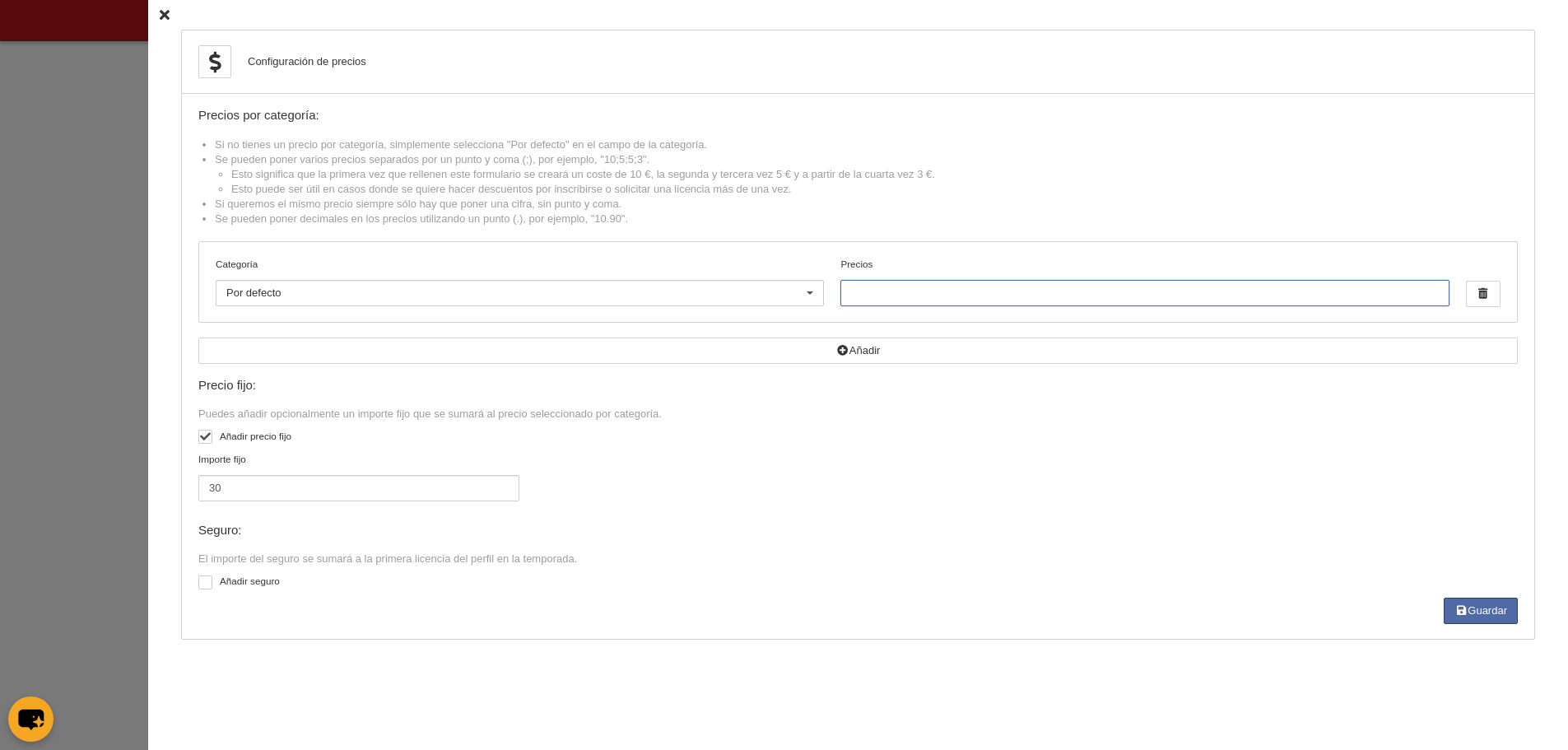
click at [881, 295] on input "Precios" at bounding box center [1144, 293] width 608 height 27
click at [857, 287] on input "1140" at bounding box center [1144, 293] width 608 height 27
type input "11.40"
drag, startPoint x: 247, startPoint y: 487, endPoint x: 112, endPoint y: 477, distance: 135.4
click at [315, 137] on div "Configuración de precios Precios por categoría: Si no tienes un precio por cate…" at bounding box center [784, 137] width 939 height 0
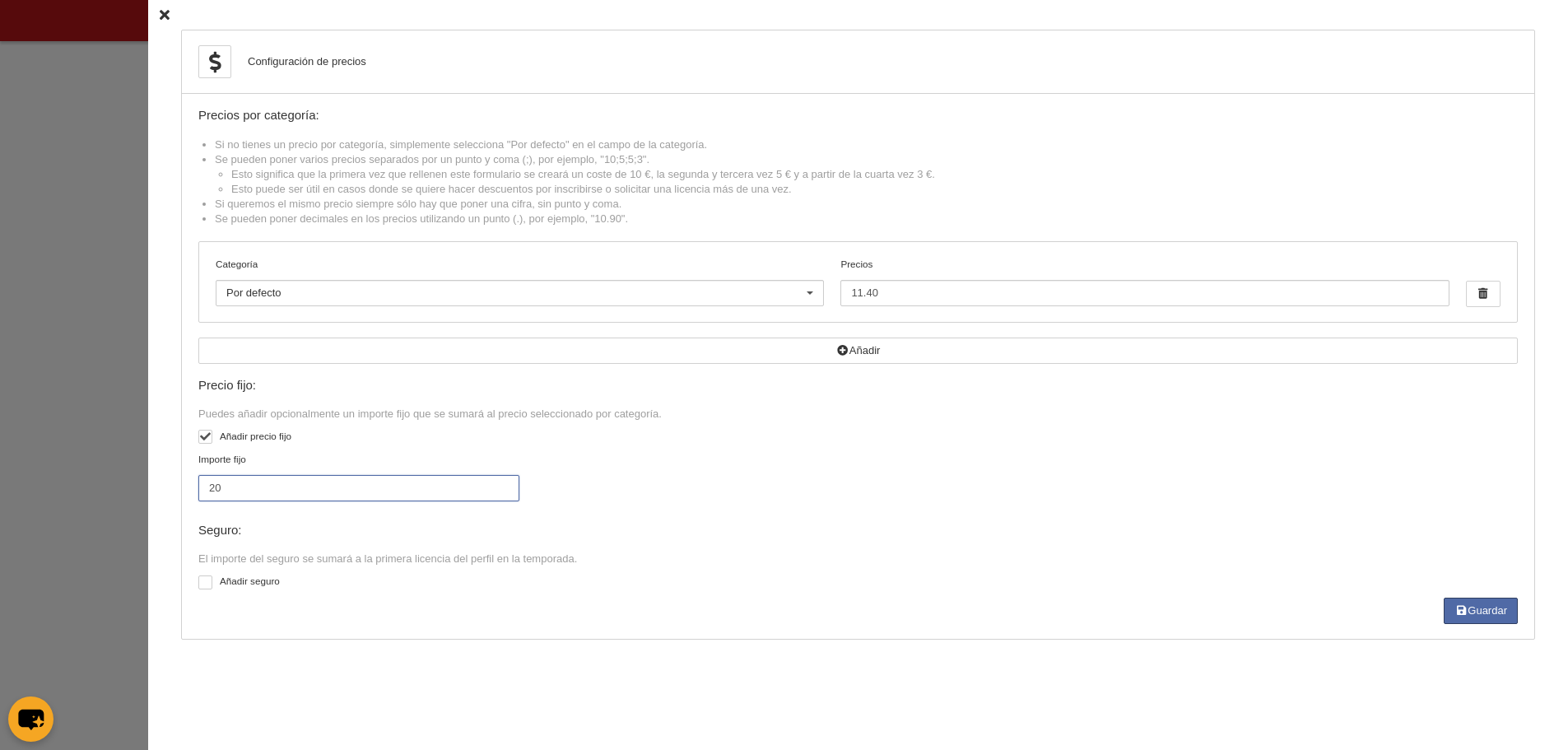
type input "20"
click at [895, 480] on div "Importe fijo 20" at bounding box center [858, 484] width 1332 height 64
click at [1474, 607] on button "Guardar" at bounding box center [1481, 611] width 74 height 27
type input "11.4"
click at [160, 17] on icon at bounding box center [165, 14] width 9 height 10
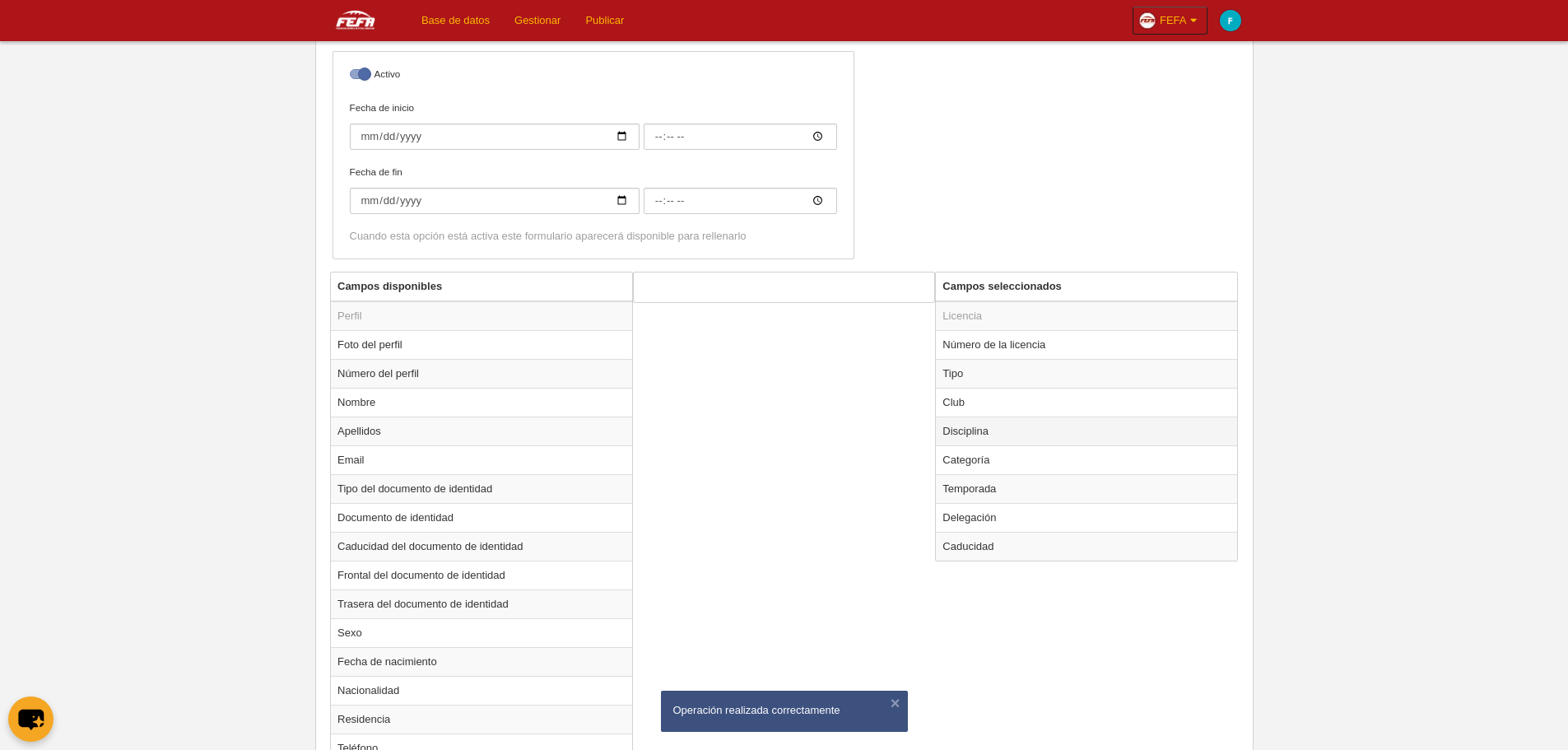
scroll to position [411, 0]
click at [1017, 549] on td "Caducidad" at bounding box center [1087, 546] width 301 height 28
radio input "true"
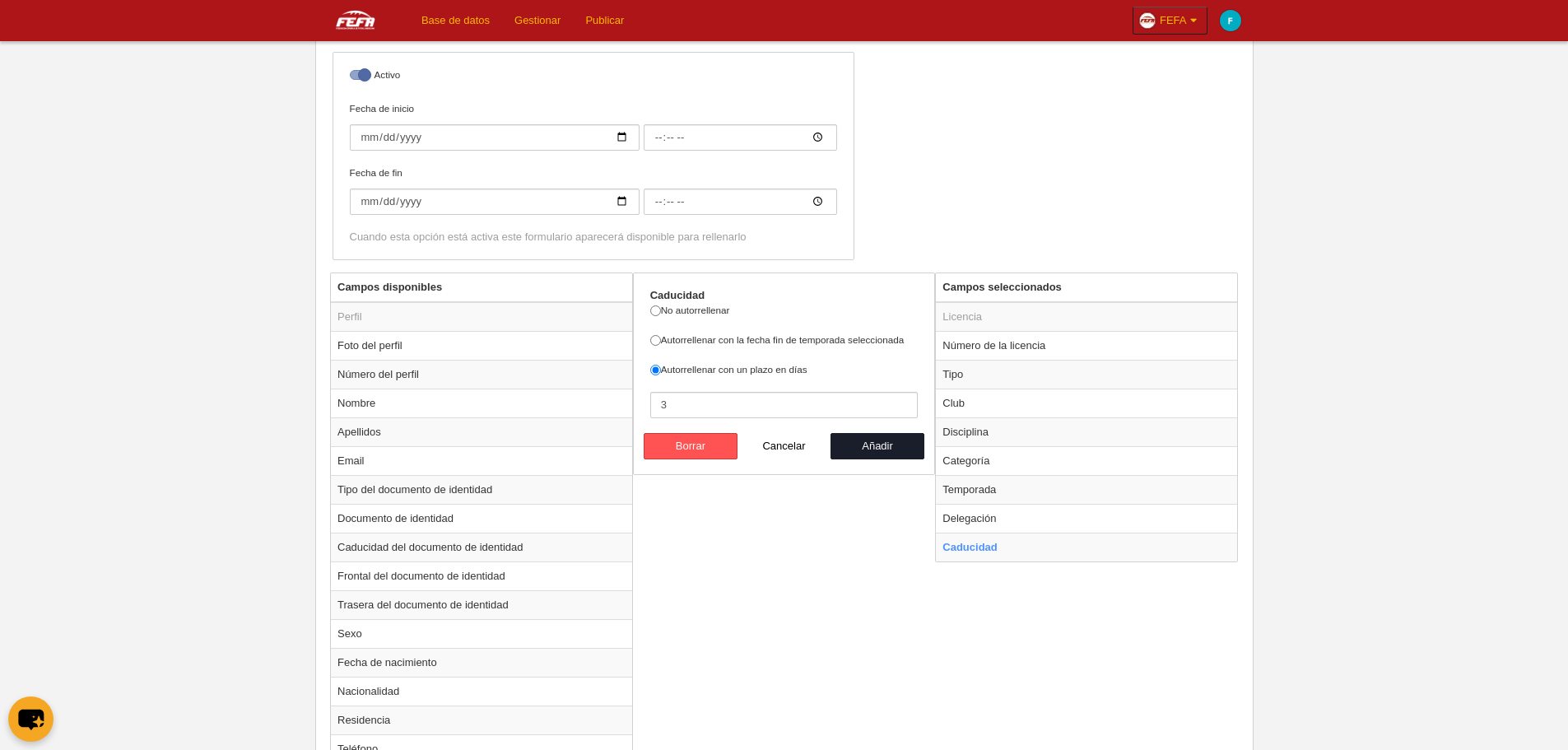
click at [886, 561] on div "Campos disponibles Perfil Foto del perfil Número del perfil Nombre Apellidos Em…" at bounding box center [784, 741] width 916 height 937
click at [911, 172] on div "Nombre [FEFA] Licencia Nacional Fin de Semana Precios Configuración de precios …" at bounding box center [784, 34] width 916 height 475
click at [712, 405] on input "3" at bounding box center [784, 405] width 268 height 27
type input "5"
click at [884, 442] on button "Añadir" at bounding box center [877, 446] width 94 height 27
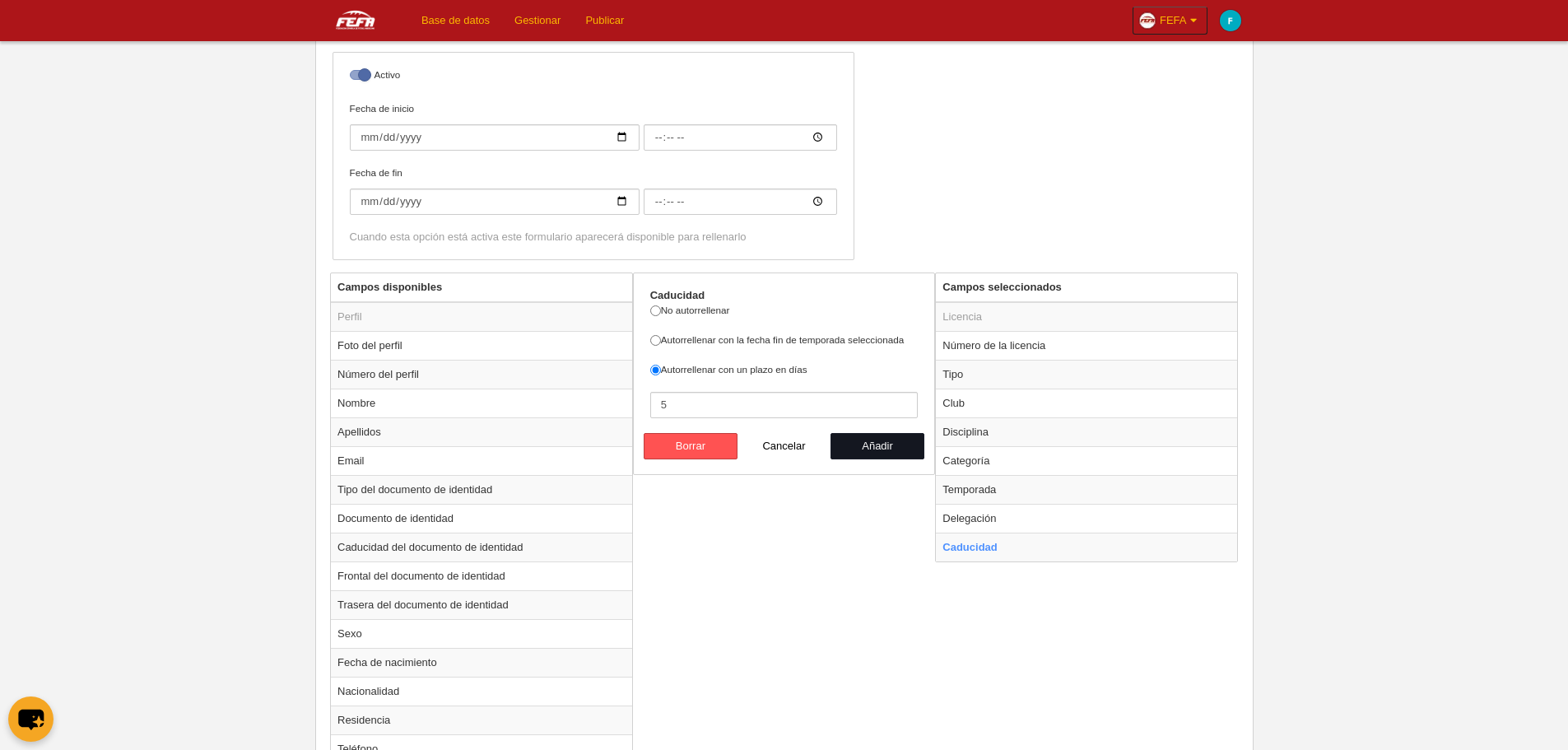
radio input "false"
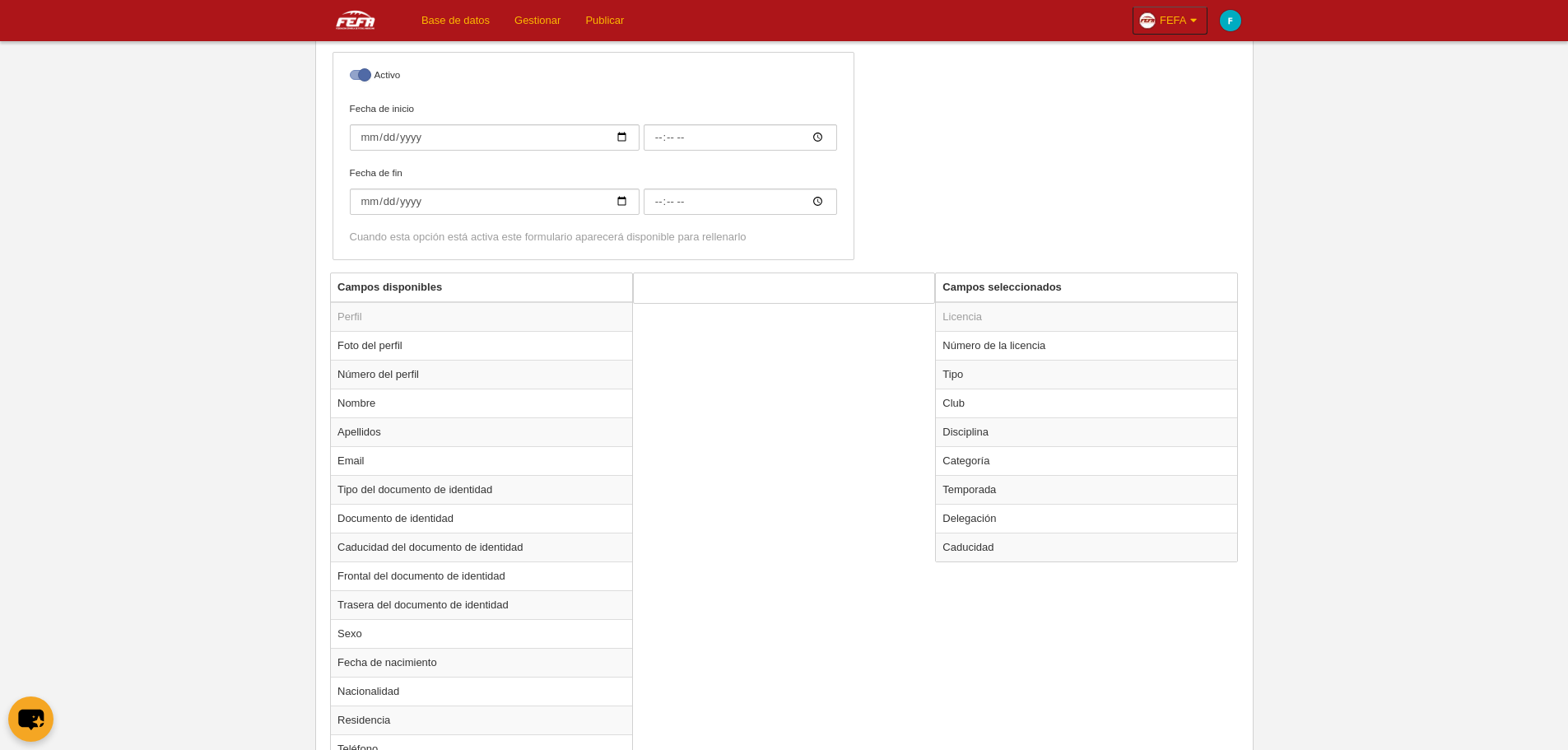
click at [1055, 644] on div "Campos disponibles Perfil Foto del perfil Número del perfil Nombre Apellidos Em…" at bounding box center [784, 741] width 916 height 937
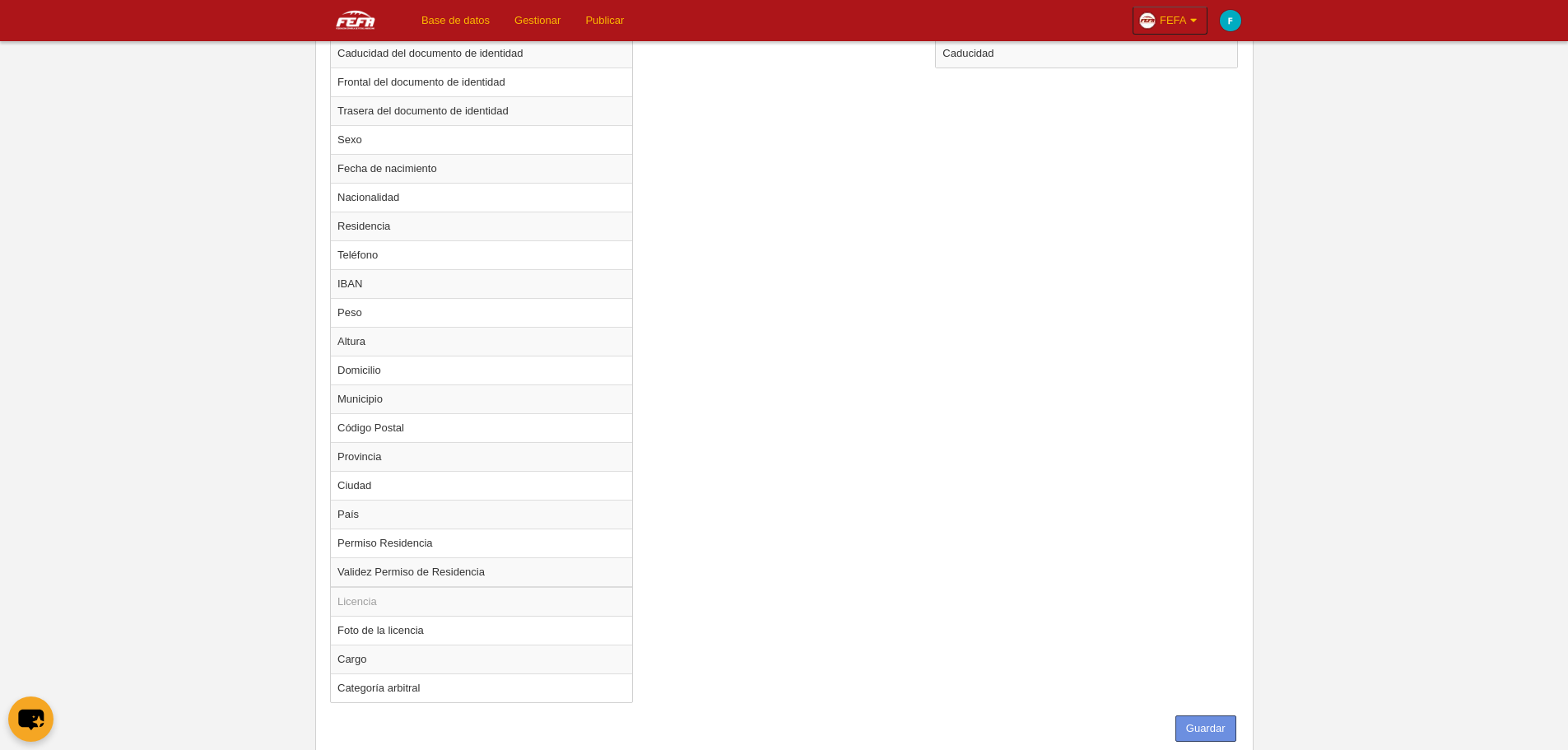
click at [1221, 730] on button "Guardar" at bounding box center [1206, 728] width 61 height 27
